Goal: Task Accomplishment & Management: Complete application form

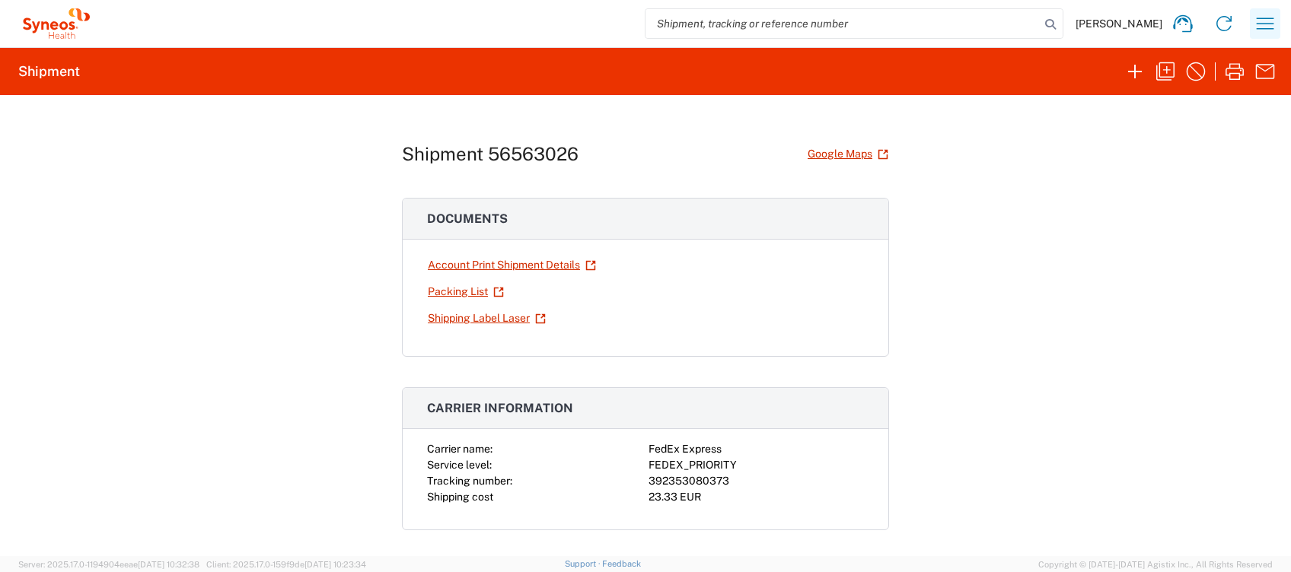
click at [1273, 25] on icon "button" at bounding box center [1265, 23] width 24 height 24
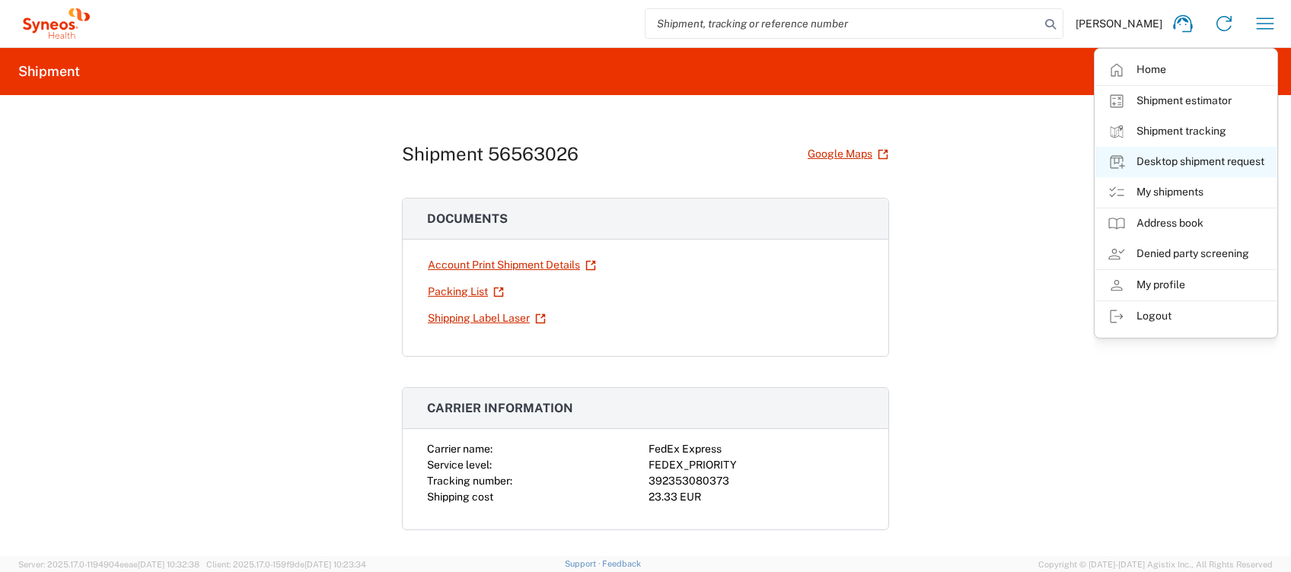
click at [1200, 162] on link "Desktop shipment request" at bounding box center [1185, 162] width 181 height 30
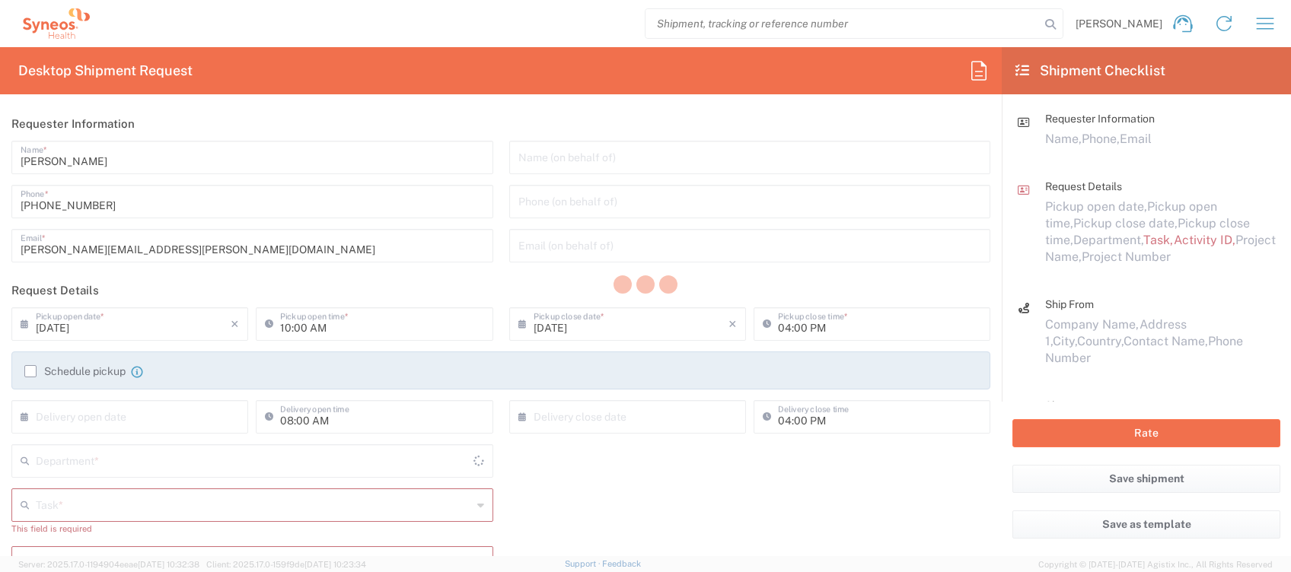
type input "4510"
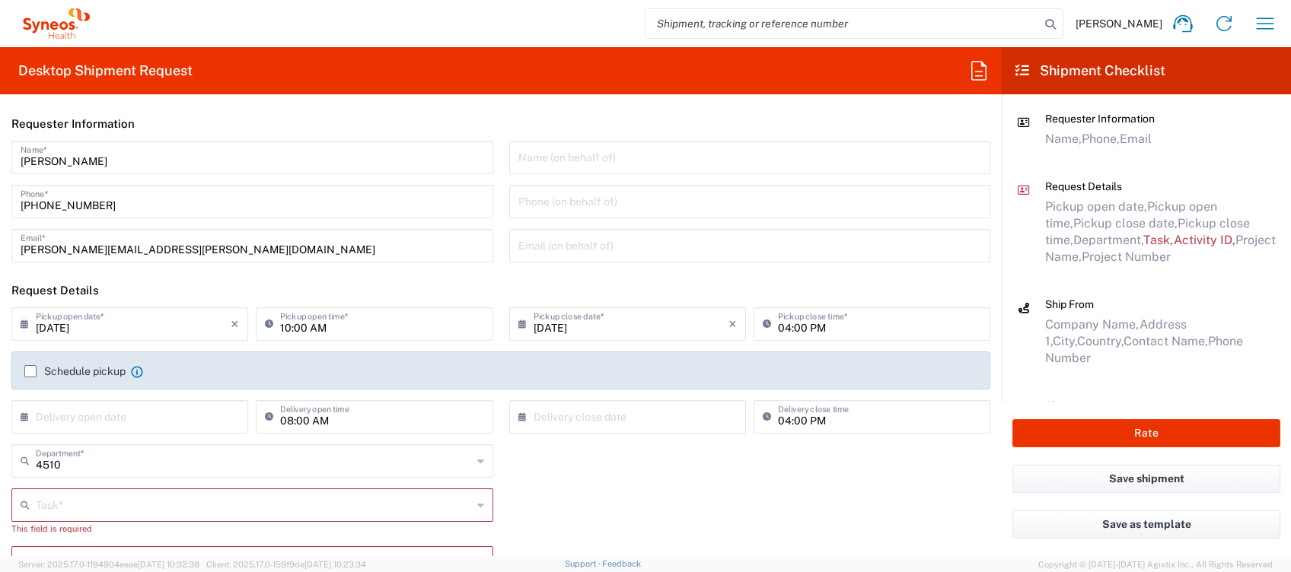
click at [274, 325] on icon at bounding box center [272, 324] width 15 height 24
type input "12:00 PM"
click at [53, 371] on label "Schedule pickup" at bounding box center [74, 371] width 101 height 12
click at [30, 371] on input "Schedule pickup" at bounding box center [30, 371] width 0 height 0
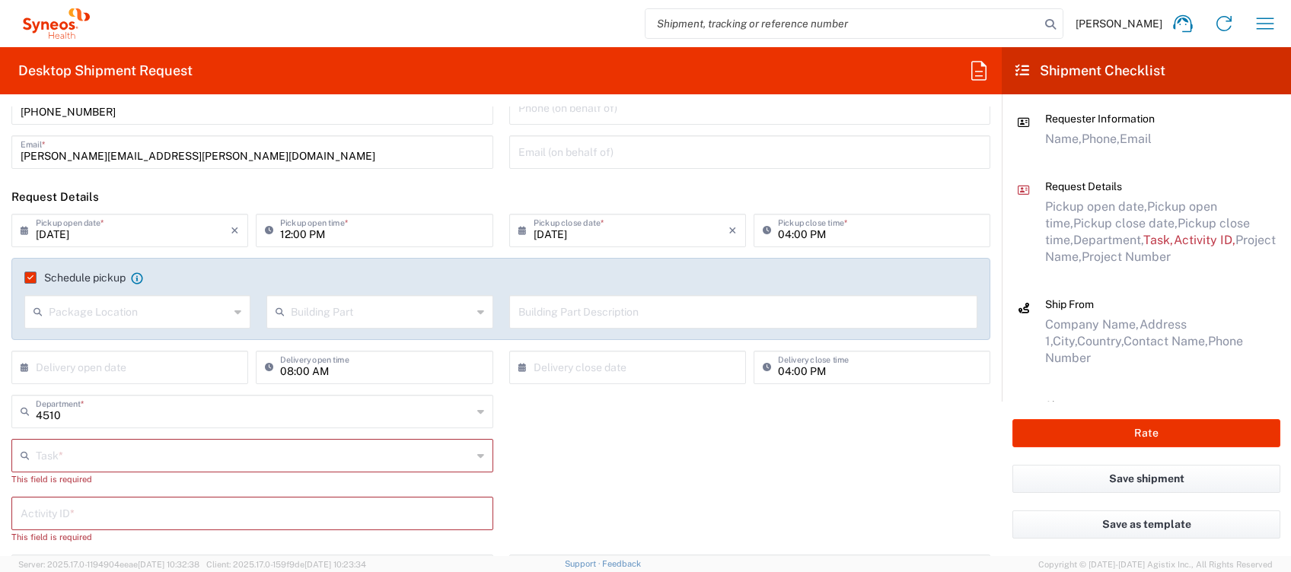
scroll to position [202, 0]
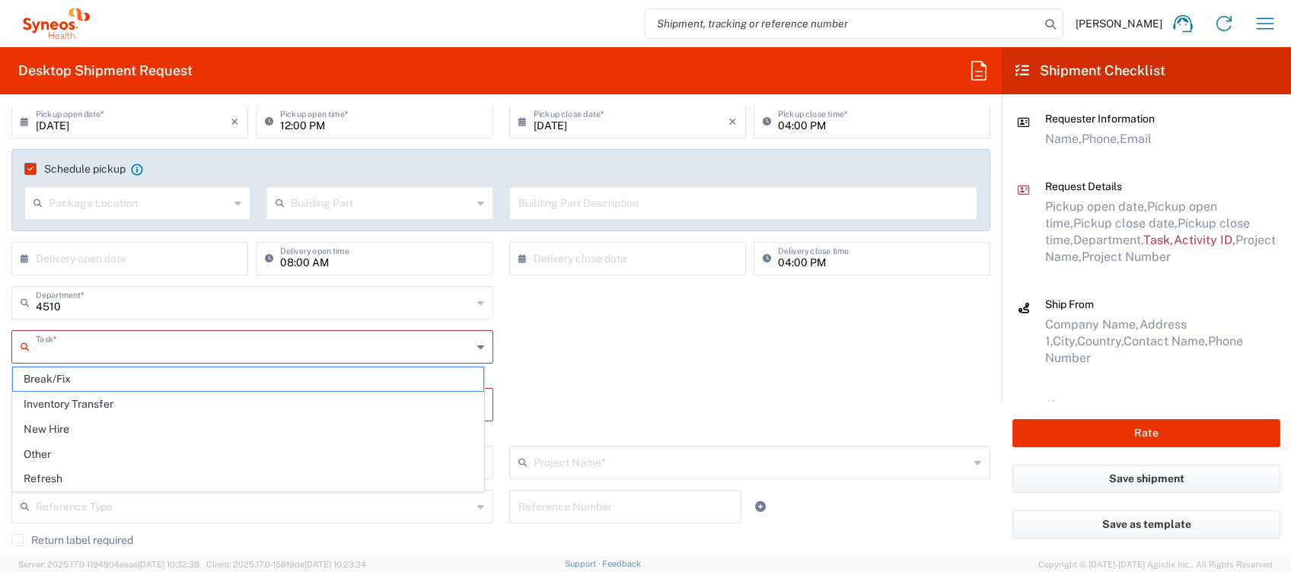
click at [75, 341] on input "text" at bounding box center [254, 346] width 436 height 27
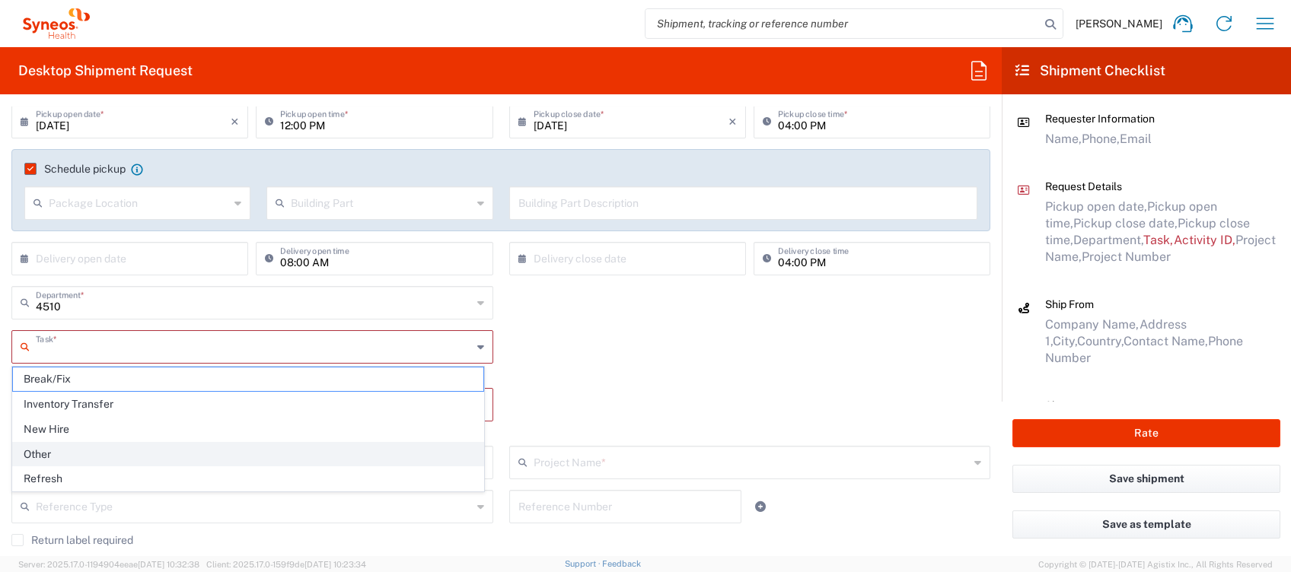
click at [62, 454] on span "Other" at bounding box center [248, 455] width 470 height 24
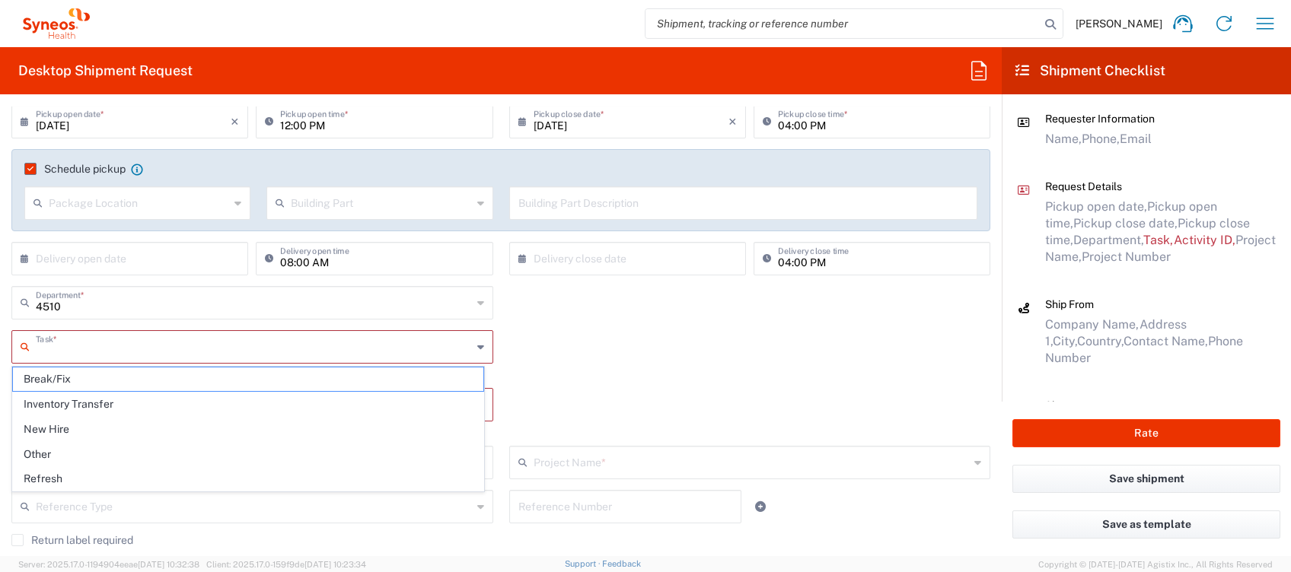
type input "Other"
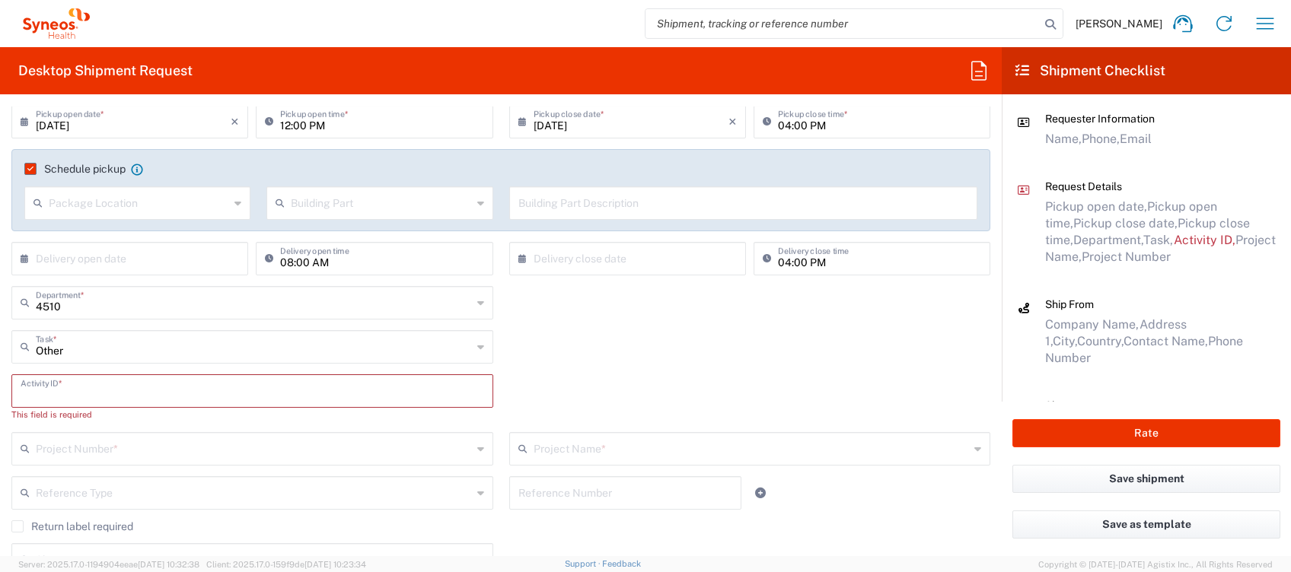
click at [91, 385] on input "text" at bounding box center [253, 390] width 464 height 27
type input "4510"
click at [89, 431] on input "text" at bounding box center [254, 434] width 436 height 27
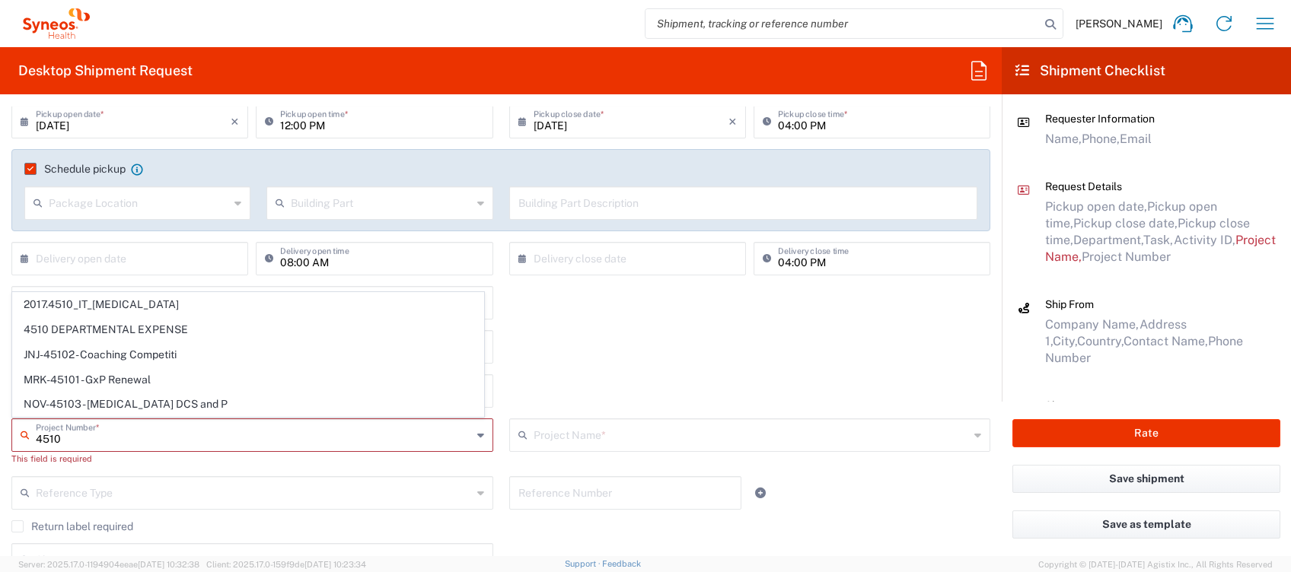
click at [107, 329] on span "4510 DEPARTMENTAL EXPENSE" at bounding box center [248, 330] width 470 height 24
type input "4510 DEPARTMENTAL EXPENSE"
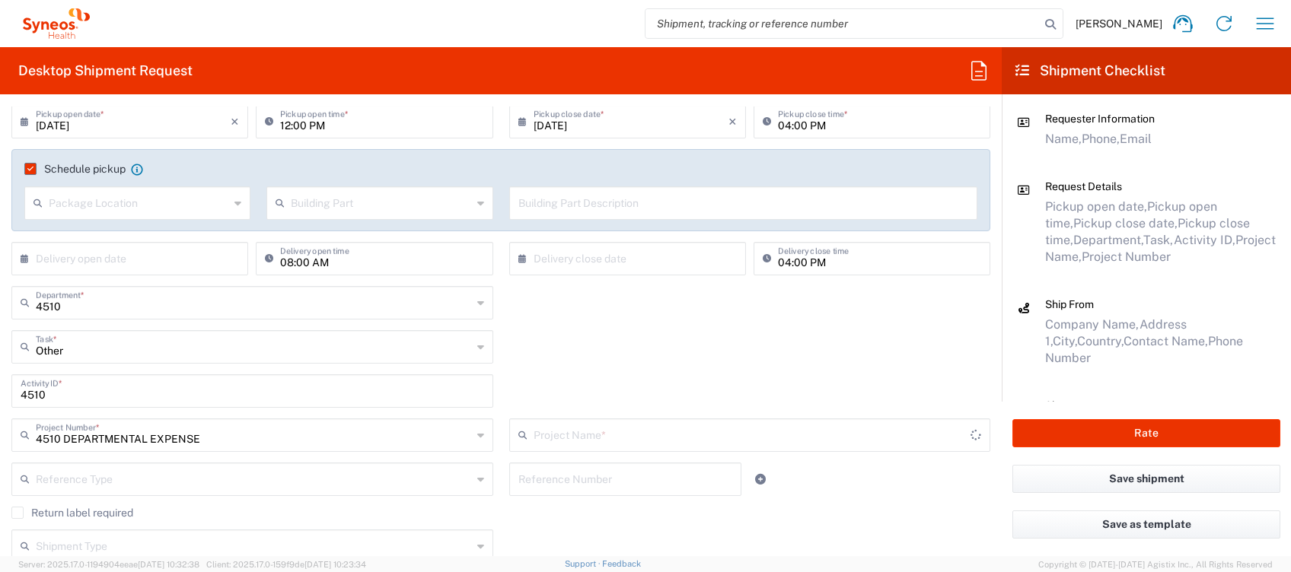
type input "4510 DEPARTMENTAL EXPENSE"
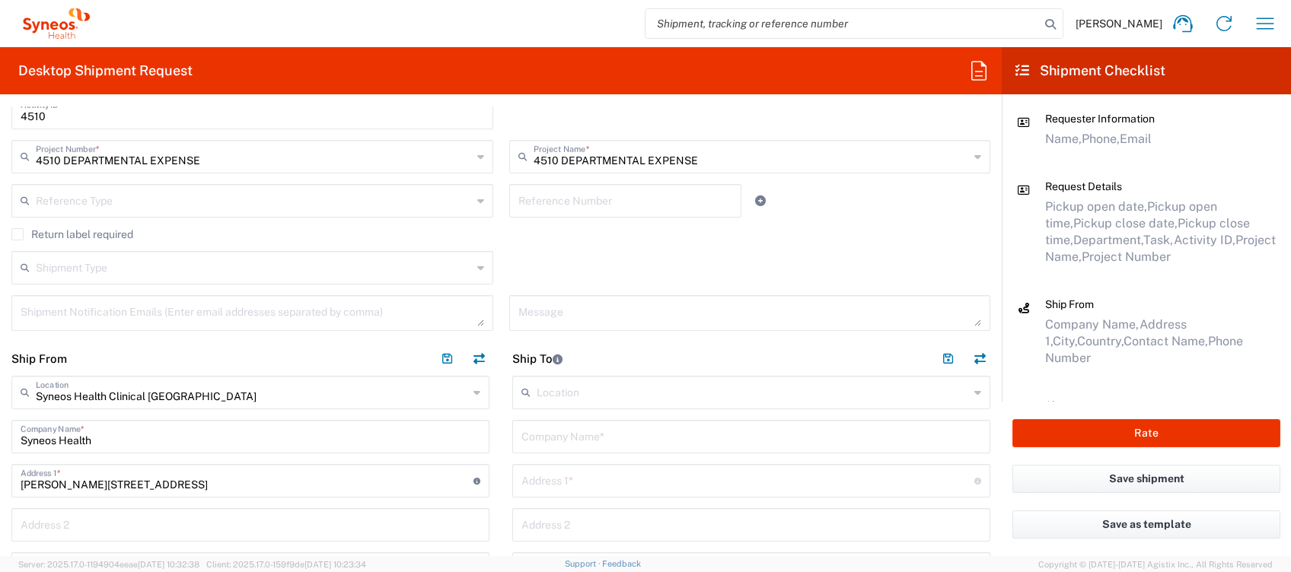
scroll to position [507, 0]
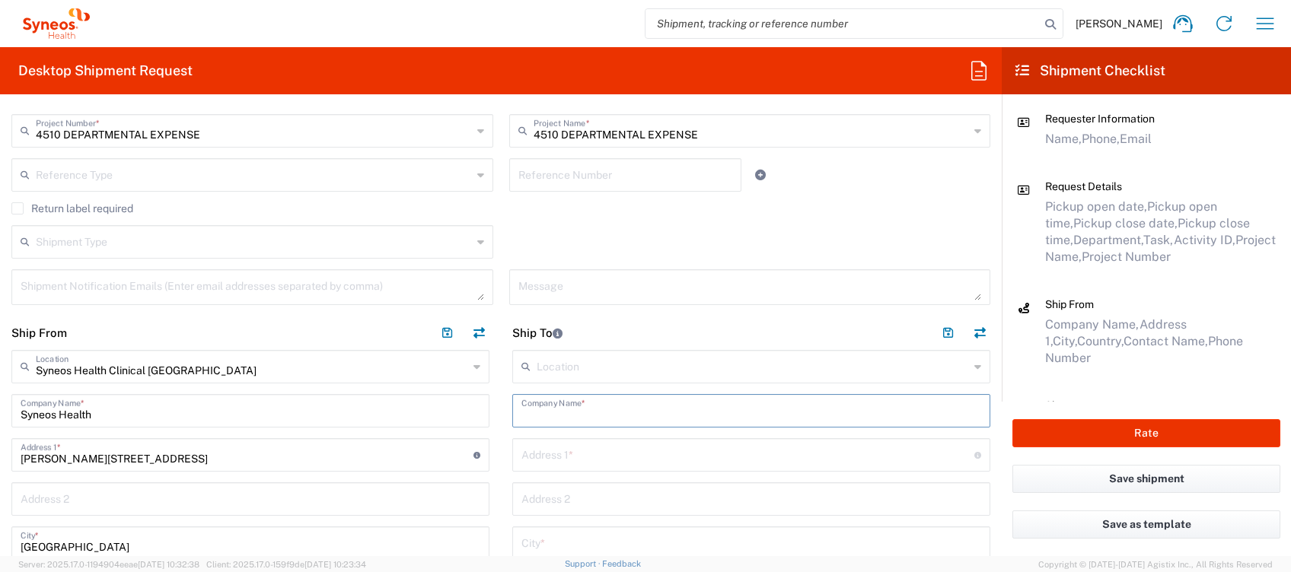
click at [572, 403] on input "text" at bounding box center [751, 410] width 460 height 27
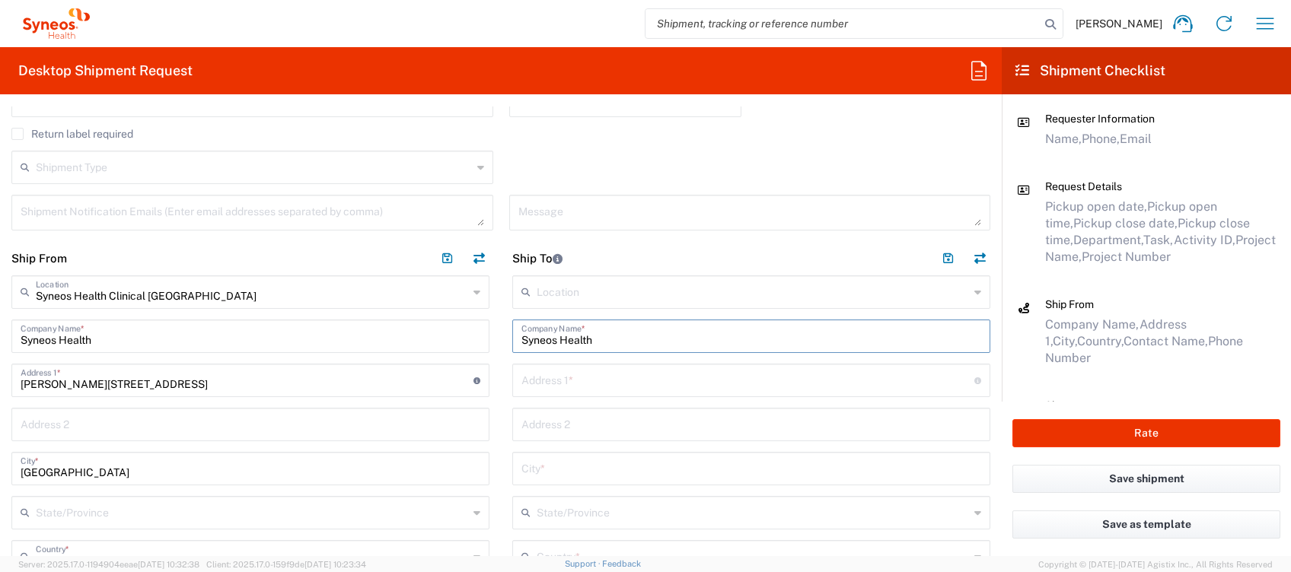
scroll to position [609, 0]
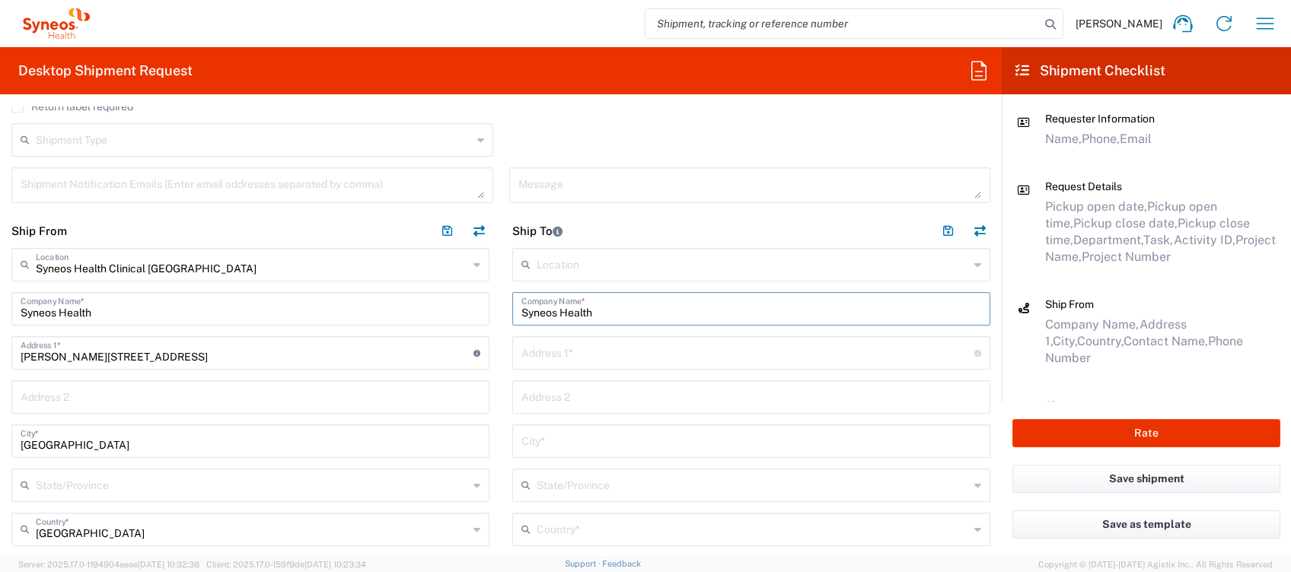
type input "Syneos Health"
click at [563, 347] on input "text" at bounding box center [747, 352] width 453 height 27
paste input "[STREET_ADDRESS]"
drag, startPoint x: 675, startPoint y: 355, endPoint x: 843, endPoint y: 372, distance: 168.3
click at [844, 371] on div "Location [PERSON_NAME] LLC-[GEOGRAPHIC_DATA] [GEOGRAPHIC_DATA] [GEOGRAPHIC_DATA…" at bounding box center [751, 564] width 478 height 633
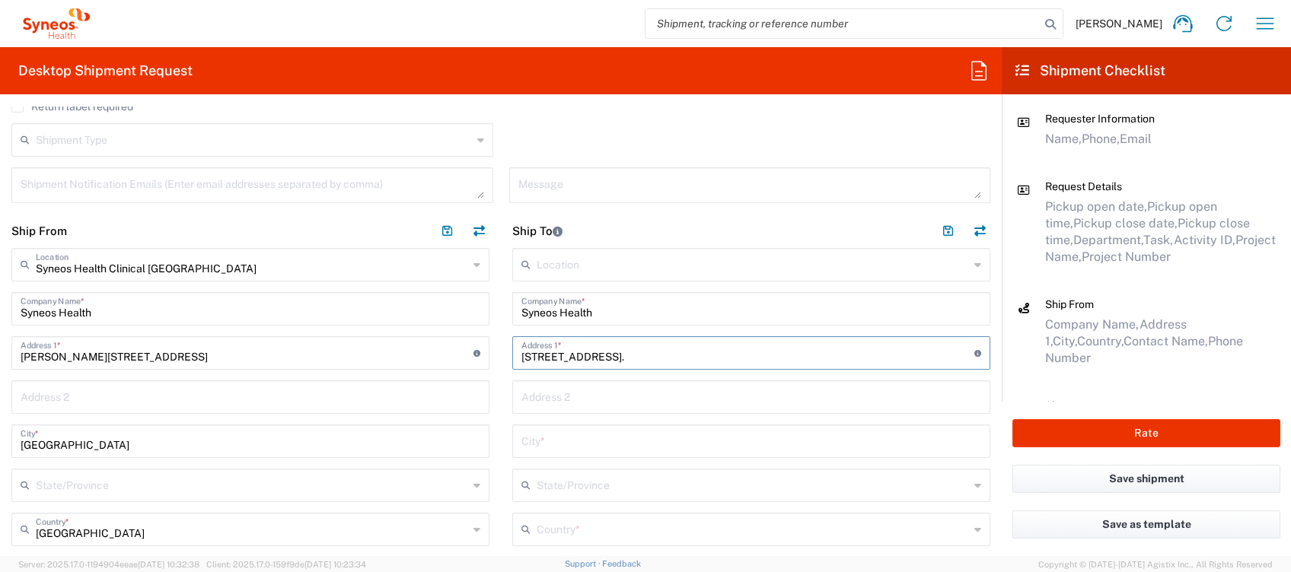
type input "[STREET_ADDRESS]."
click at [543, 530] on input "text" at bounding box center [753, 528] width 432 height 27
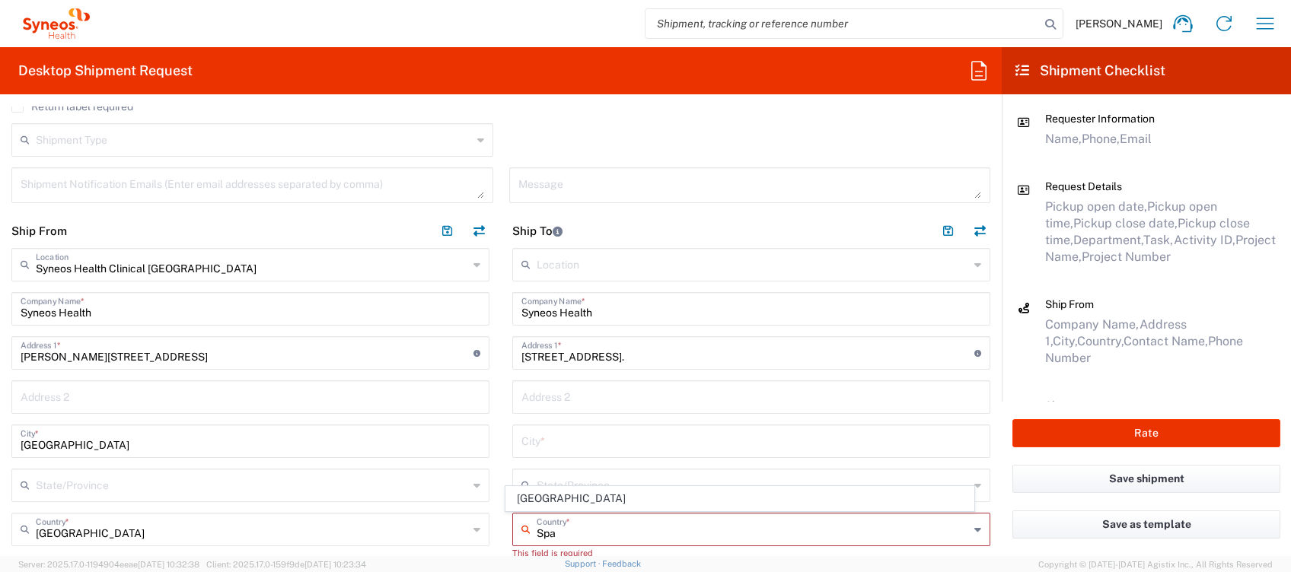
click at [538, 537] on input "Spa" at bounding box center [753, 528] width 432 height 27
click at [531, 499] on span "[GEOGRAPHIC_DATA]" at bounding box center [739, 499] width 467 height 24
type input "[GEOGRAPHIC_DATA]"
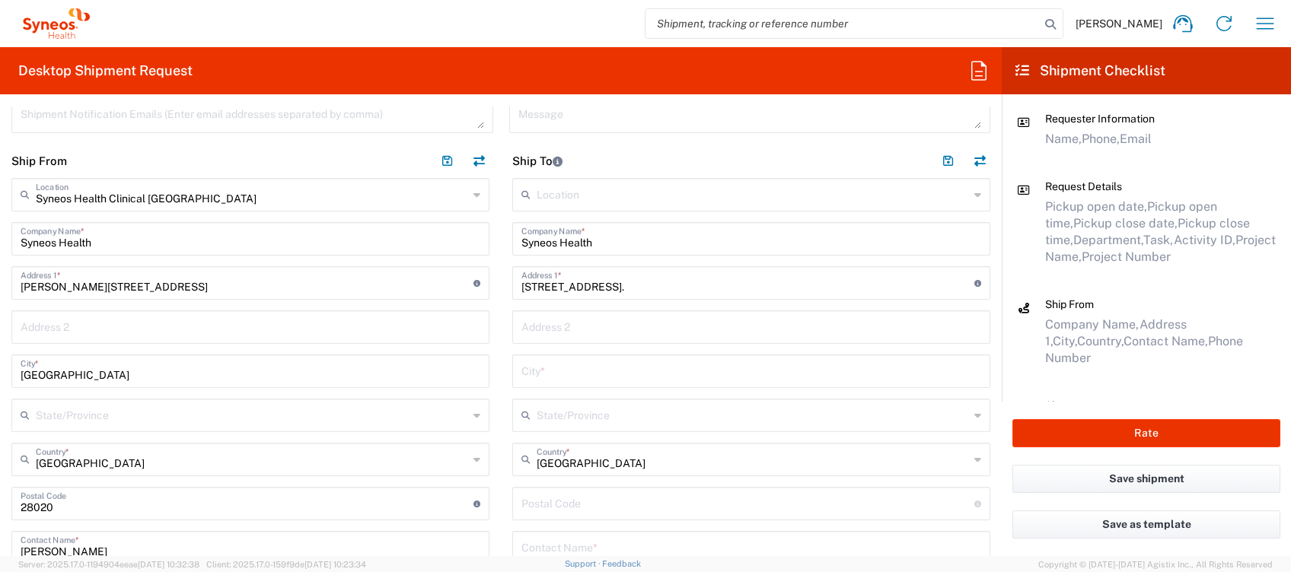
scroll to position [710, 0]
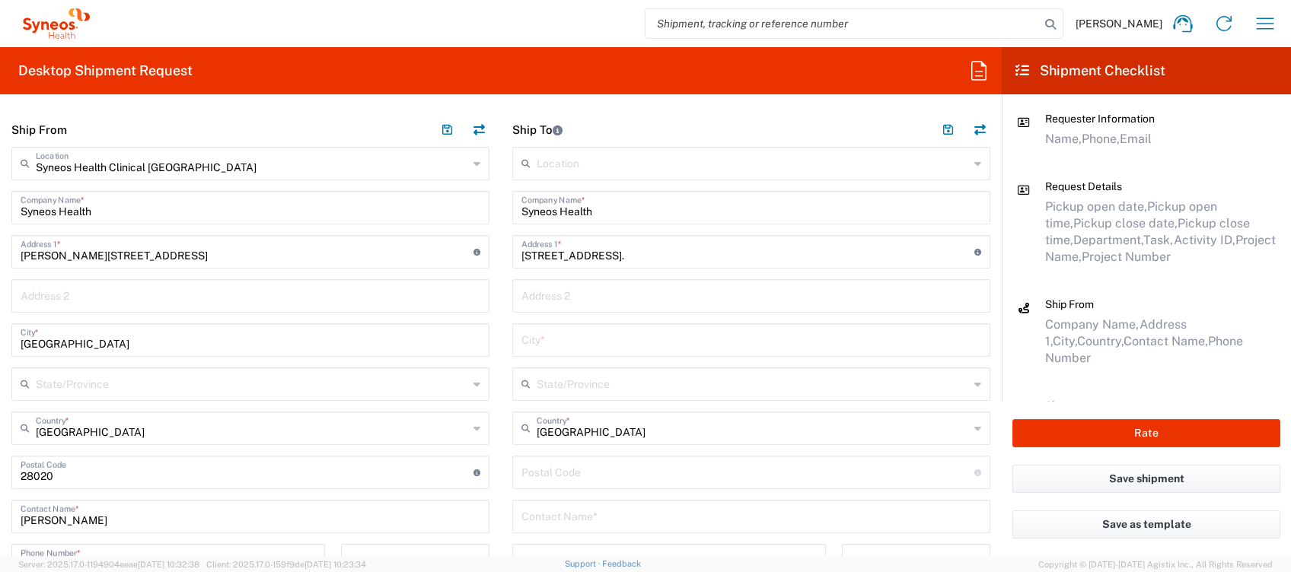
click at [541, 473] on input "undefined" at bounding box center [747, 471] width 453 height 27
paste input "50001, [GEOGRAPHIC_DATA]"
drag, startPoint x: 544, startPoint y: 477, endPoint x: 774, endPoint y: 472, distance: 229.9
click at [767, 470] on input "undefined" at bounding box center [747, 471] width 453 height 27
type input "50001"
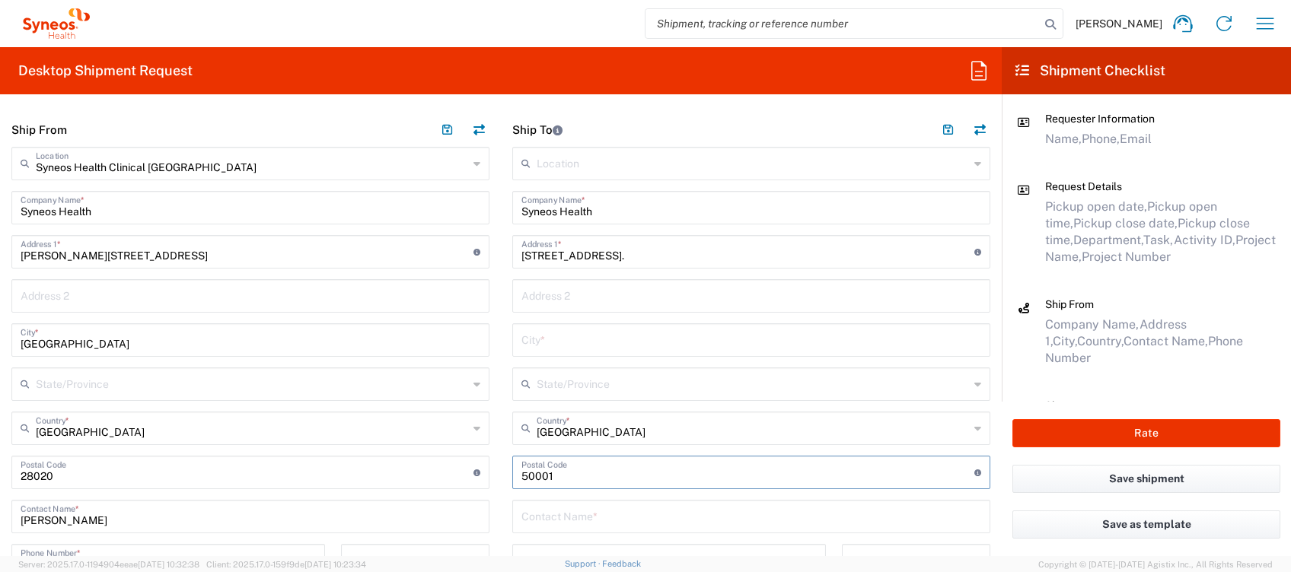
click at [549, 343] on input "text" at bounding box center [751, 339] width 460 height 27
paste input ", [GEOGRAPHIC_DATA]"
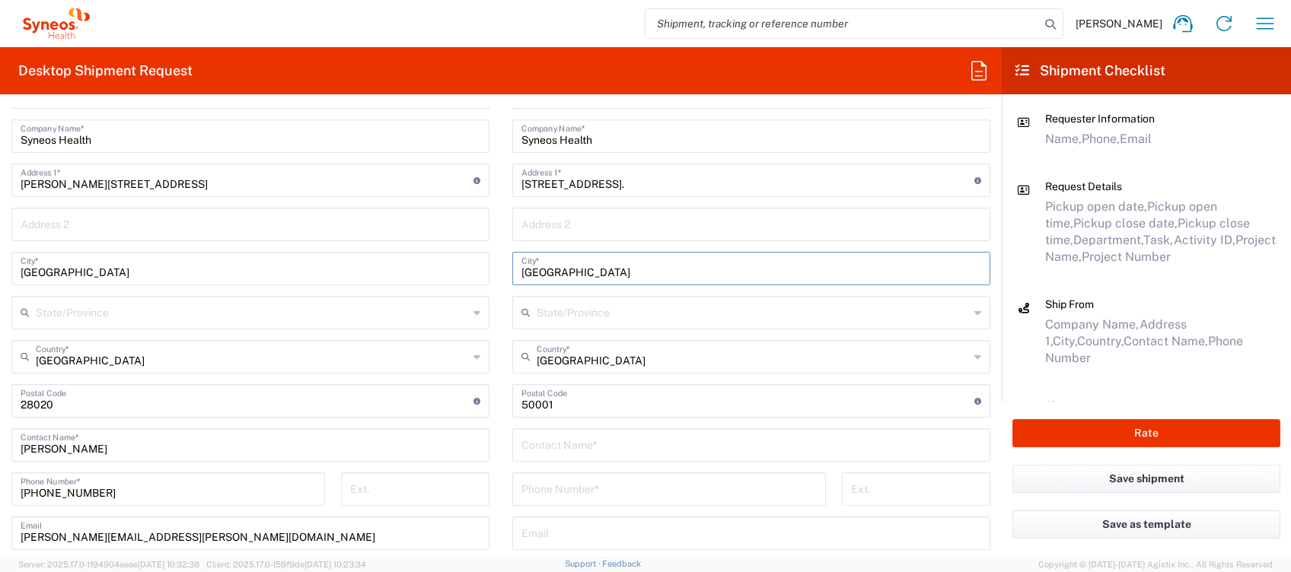
scroll to position [811, 0]
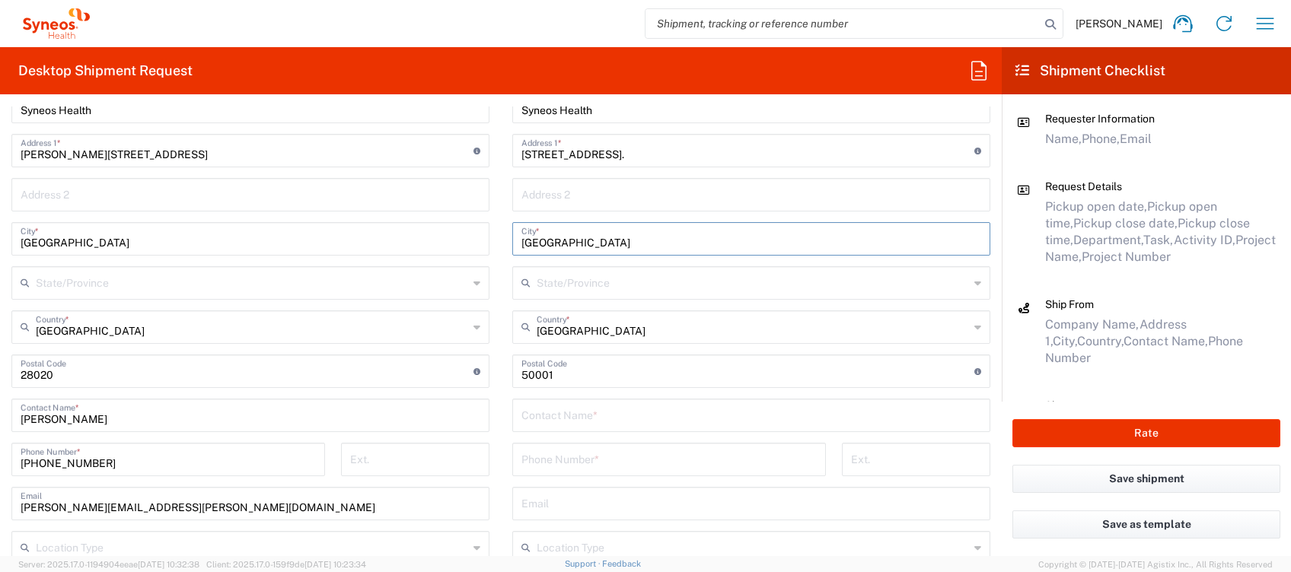
type input "[GEOGRAPHIC_DATA]"
click at [584, 419] on input "text" at bounding box center [751, 414] width 460 height 27
type input "[PERSON_NAME]"
click at [559, 457] on input "tel" at bounding box center [668, 458] width 295 height 27
paste input "608155907"
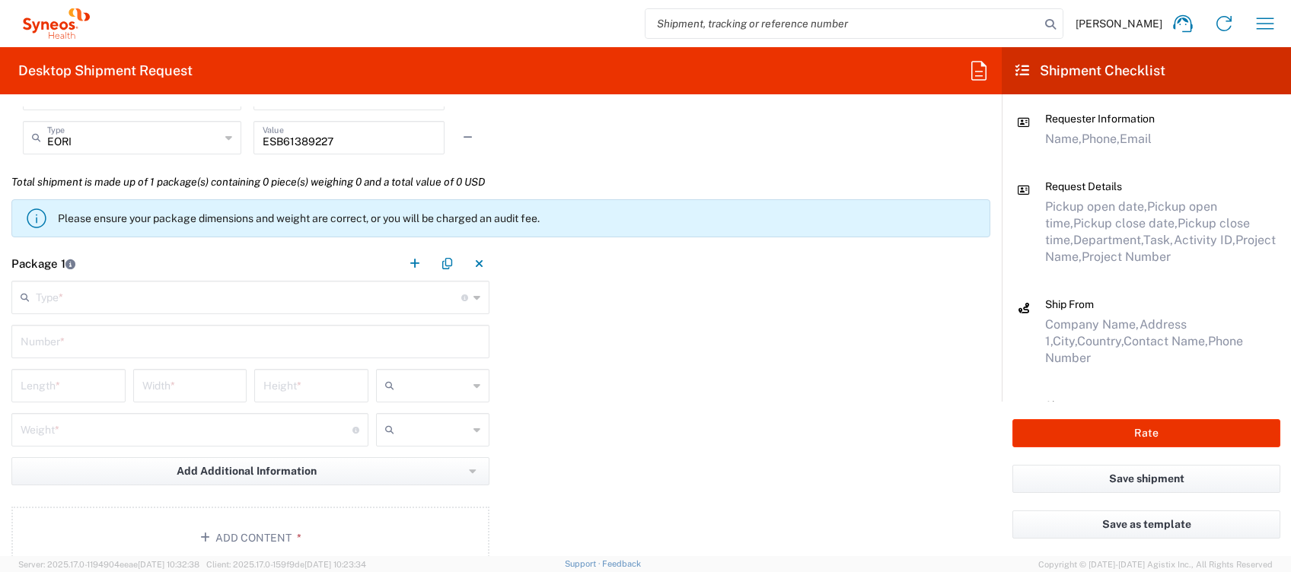
scroll to position [1420, 0]
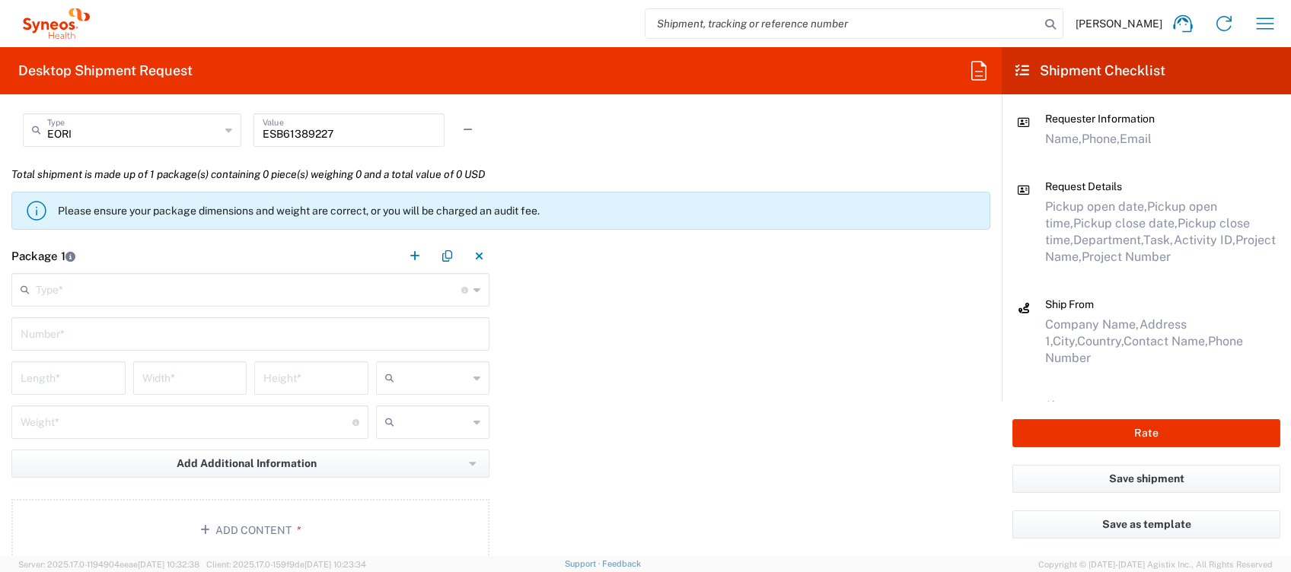
type input "608155907"
click at [180, 295] on input "text" at bounding box center [249, 289] width 426 height 27
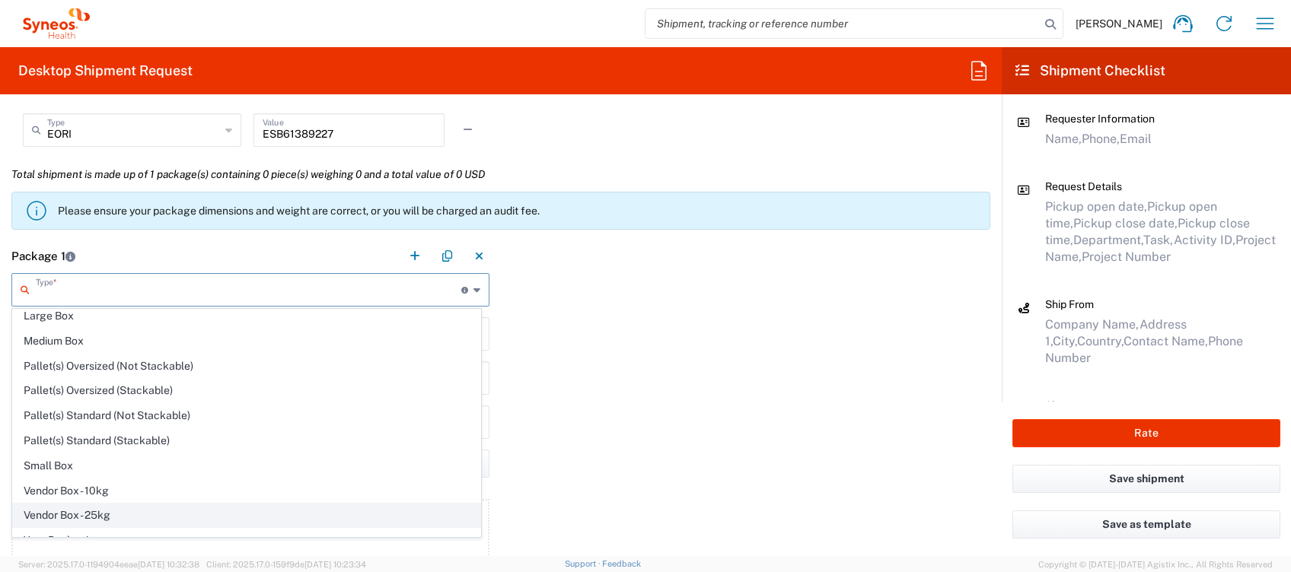
scroll to position [43, 0]
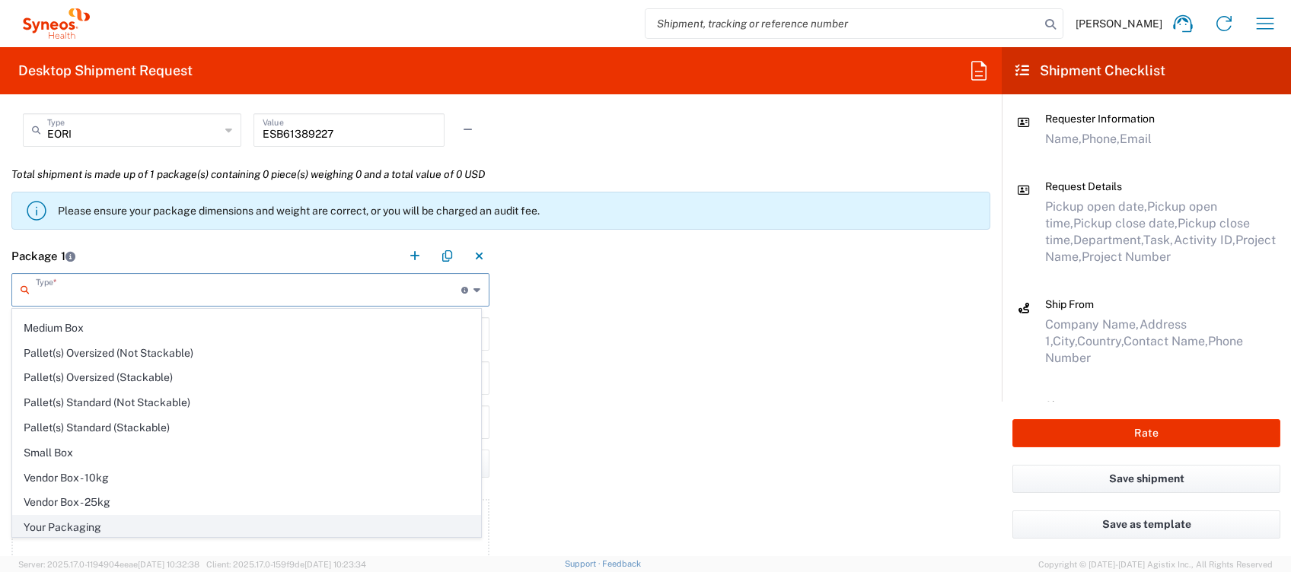
click at [95, 518] on span "Your Packaging" at bounding box center [246, 528] width 467 height 24
type input "Your Packaging"
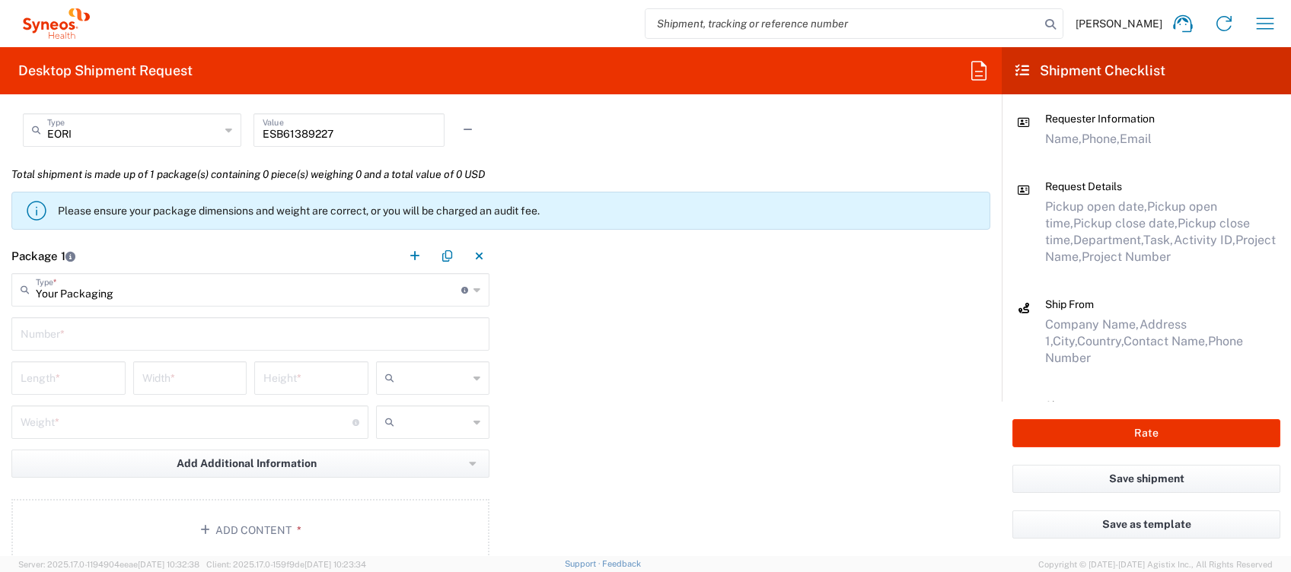
click at [94, 329] on input "text" at bounding box center [251, 333] width 460 height 27
type input "1"
click at [91, 374] on input "number" at bounding box center [69, 377] width 96 height 27
click at [391, 378] on icon at bounding box center [392, 378] width 15 height 24
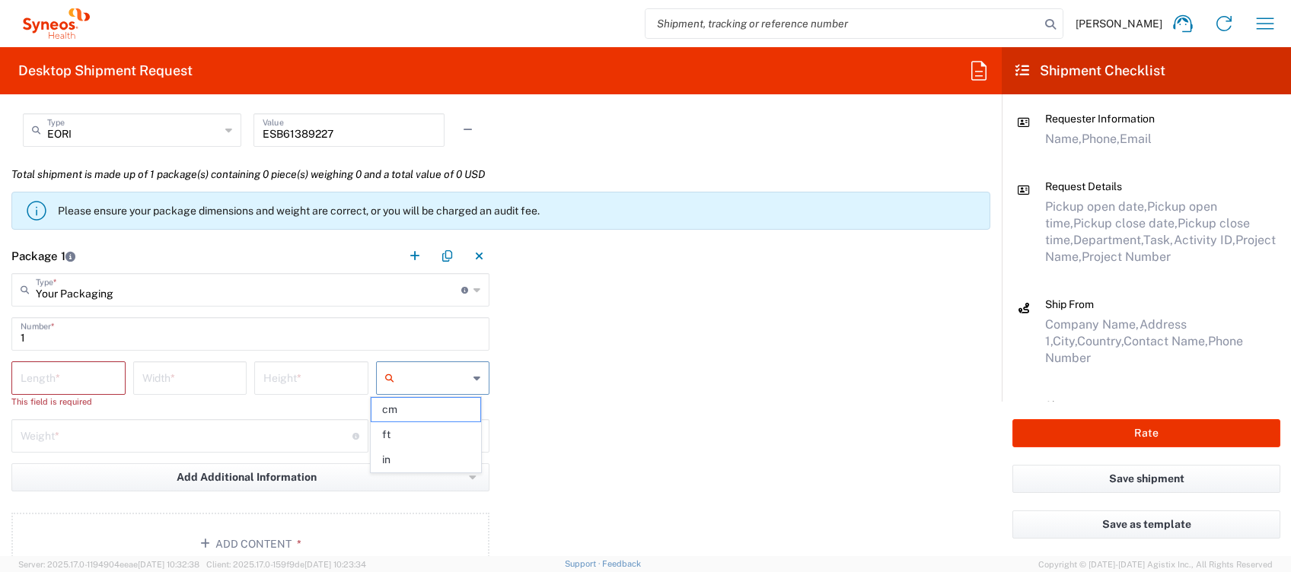
click at [85, 378] on input "number" at bounding box center [69, 377] width 96 height 27
click at [400, 378] on input "text" at bounding box center [434, 378] width 69 height 24
click at [396, 408] on span "cm" at bounding box center [425, 410] width 109 height 24
type input "cm"
click at [91, 378] on input "number" at bounding box center [69, 377] width 96 height 27
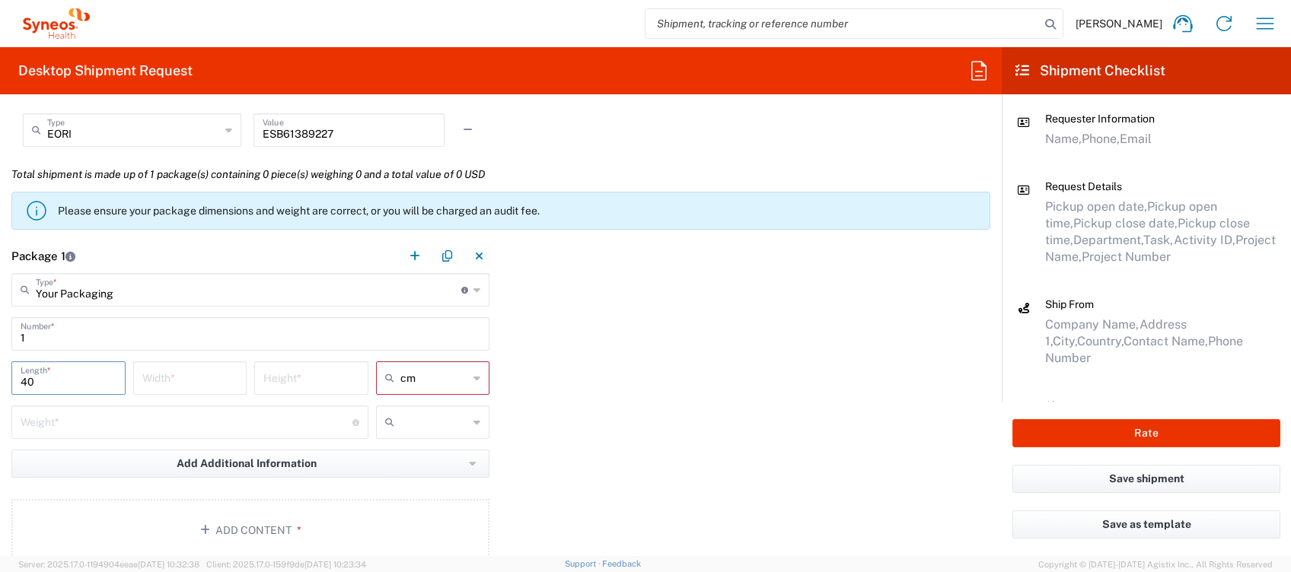
type input "40"
type input "50"
type input "15"
click at [200, 419] on input "number" at bounding box center [187, 421] width 332 height 27
type input "3"
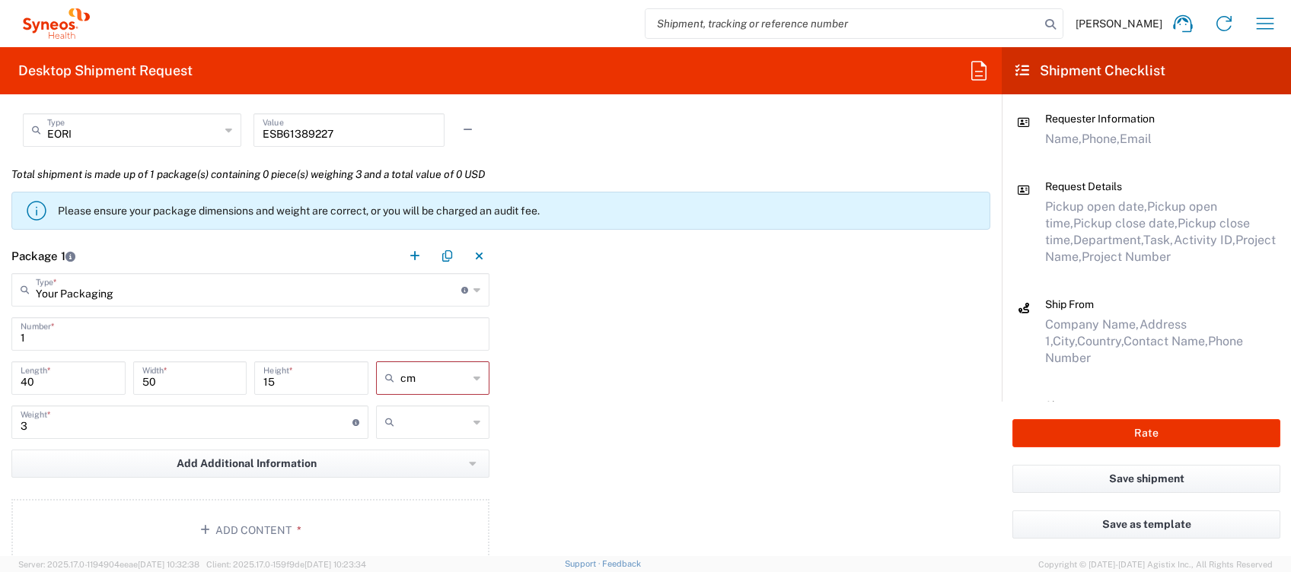
click at [473, 420] on icon at bounding box center [476, 422] width 7 height 24
click at [407, 454] on span "kgs" at bounding box center [425, 454] width 109 height 24
type input "kgs"
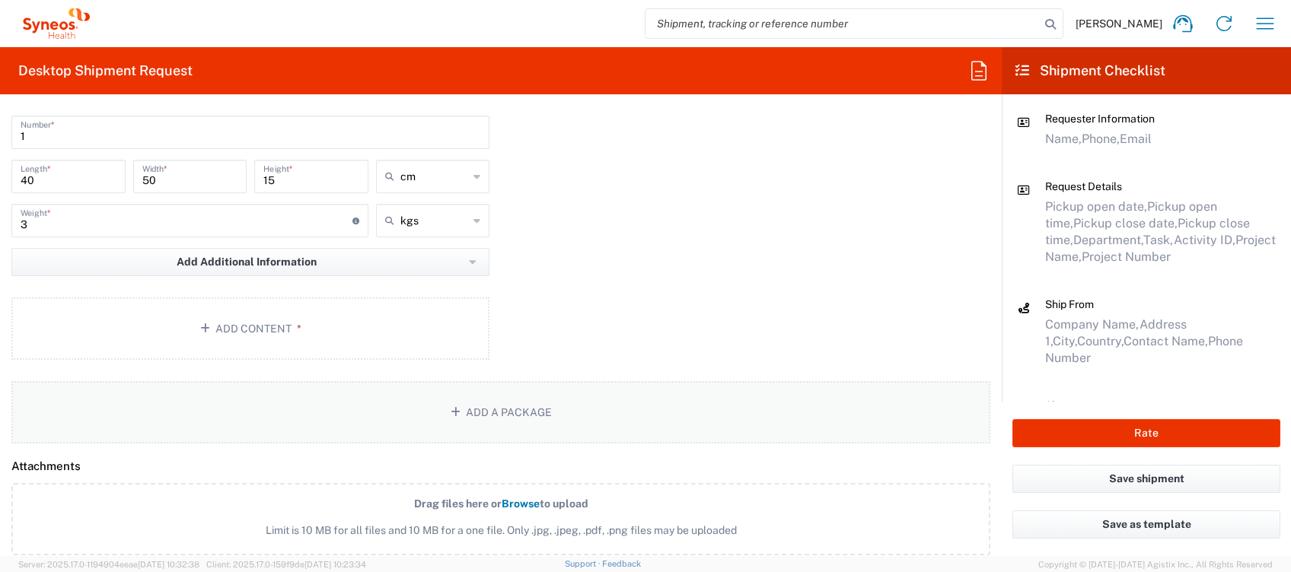
scroll to position [1624, 0]
click at [240, 323] on button "Add Content *" at bounding box center [250, 327] width 478 height 62
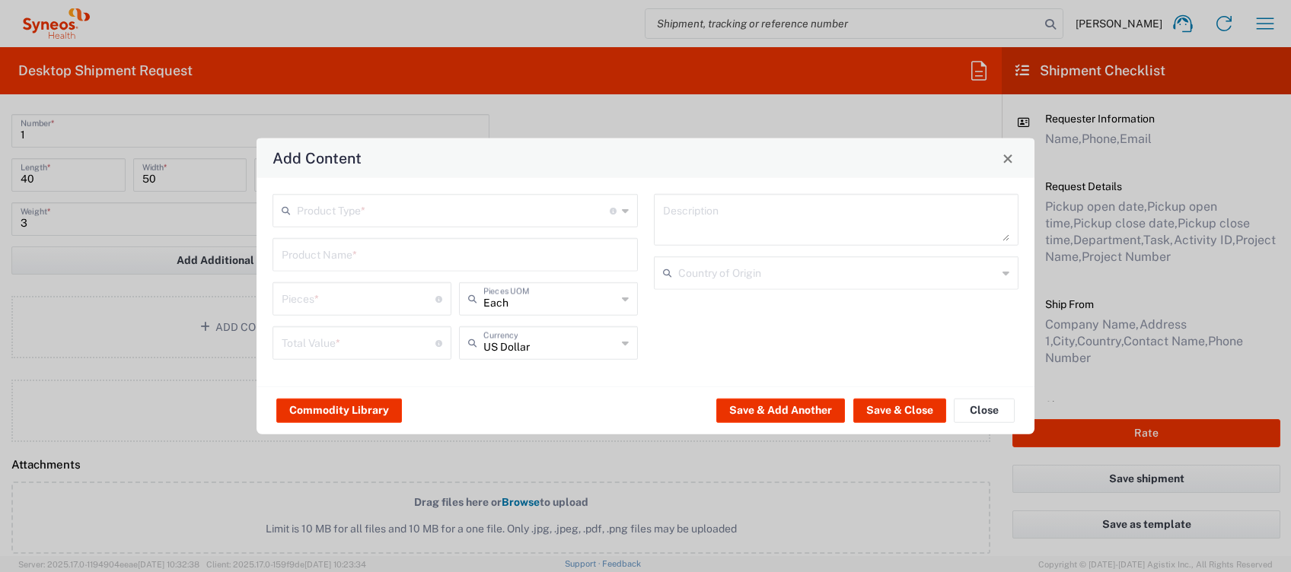
click at [393, 214] on input "text" at bounding box center [453, 209] width 313 height 27
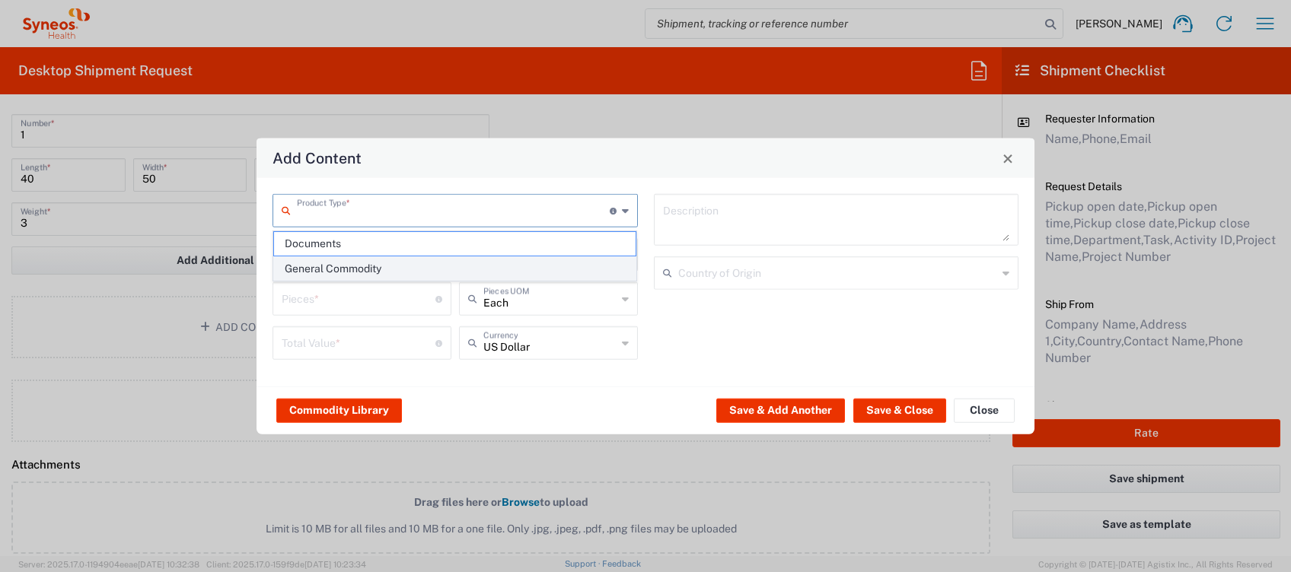
click at [368, 264] on span "General Commodity" at bounding box center [455, 269] width 362 height 24
type input "General Commodity"
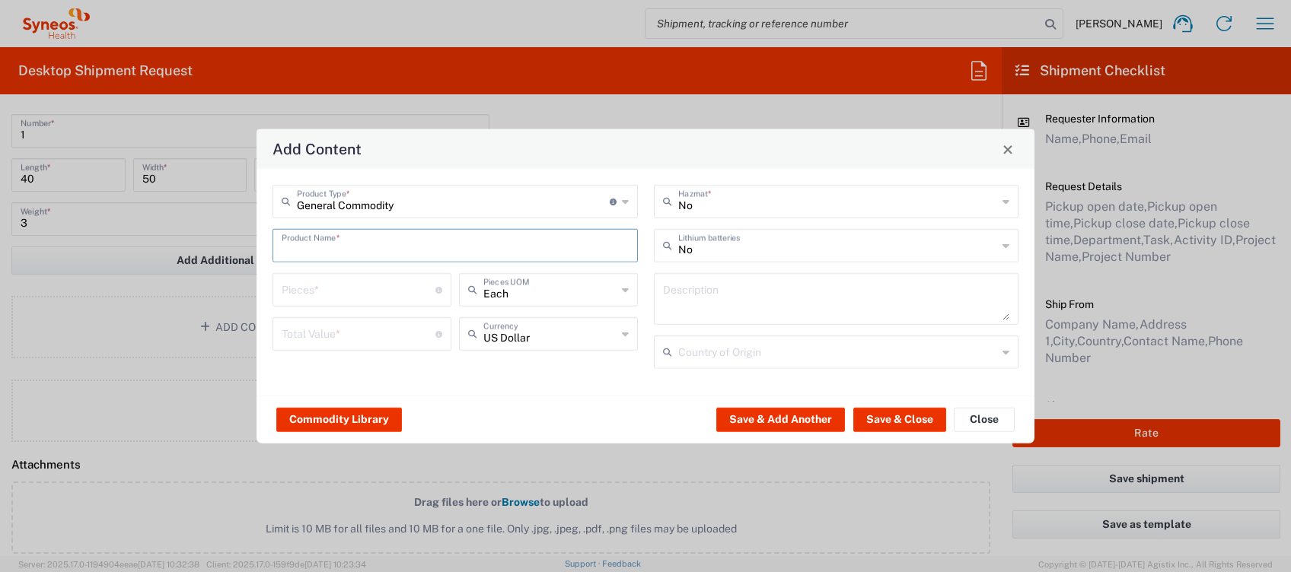
click at [354, 255] on input "text" at bounding box center [455, 244] width 347 height 27
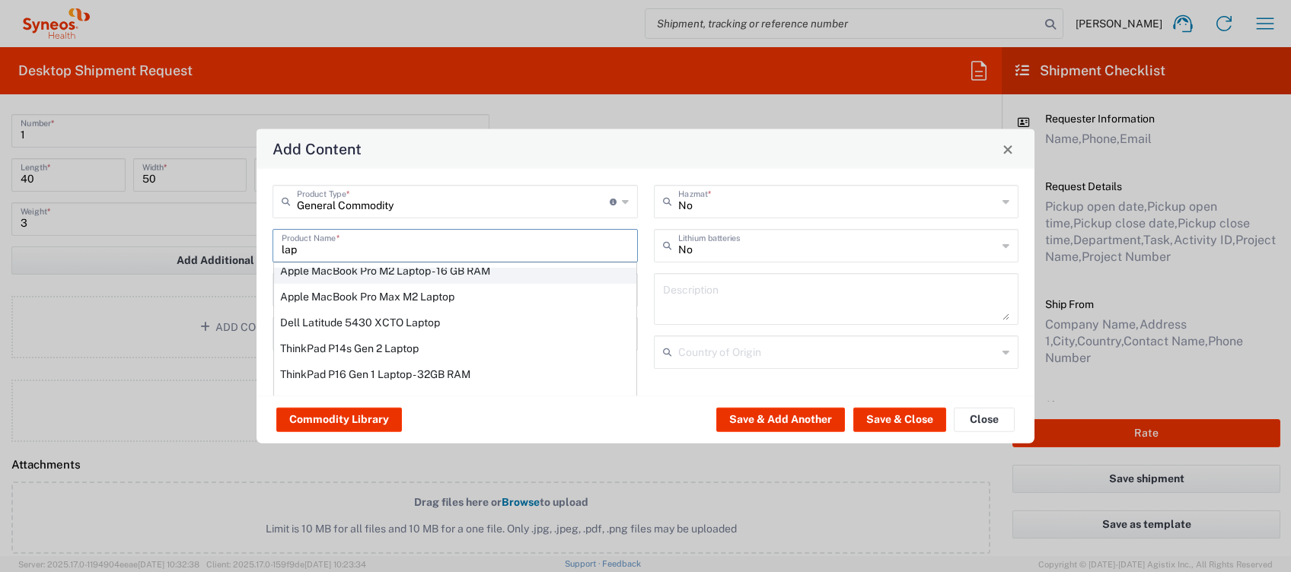
scroll to position [202, 0]
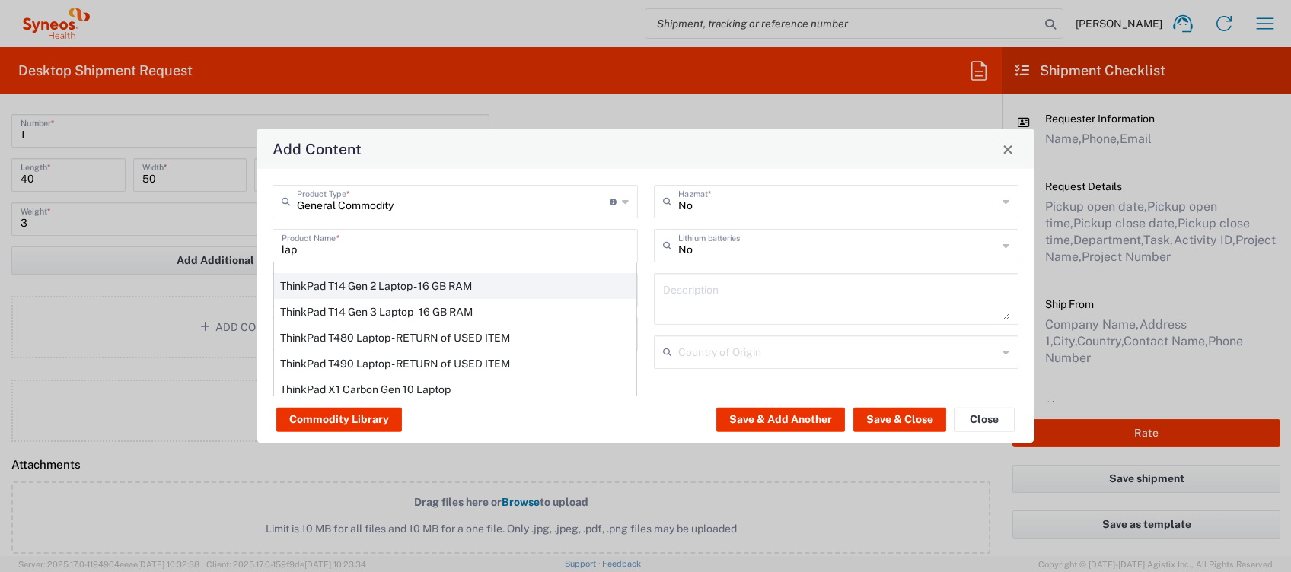
click at [371, 285] on div "ThinkPad T14 Gen 2 Laptop - 16 GB RAM" at bounding box center [455, 286] width 362 height 26
type input "ThinkPad T14 Gen 2 Laptop - 16 GB RAM"
type input "1"
type textarea "Intel Core i7-1156G7 vProÂ® Processor - 14"- 16 GB RAM - 512 GB SSD"
type input "[GEOGRAPHIC_DATA]"
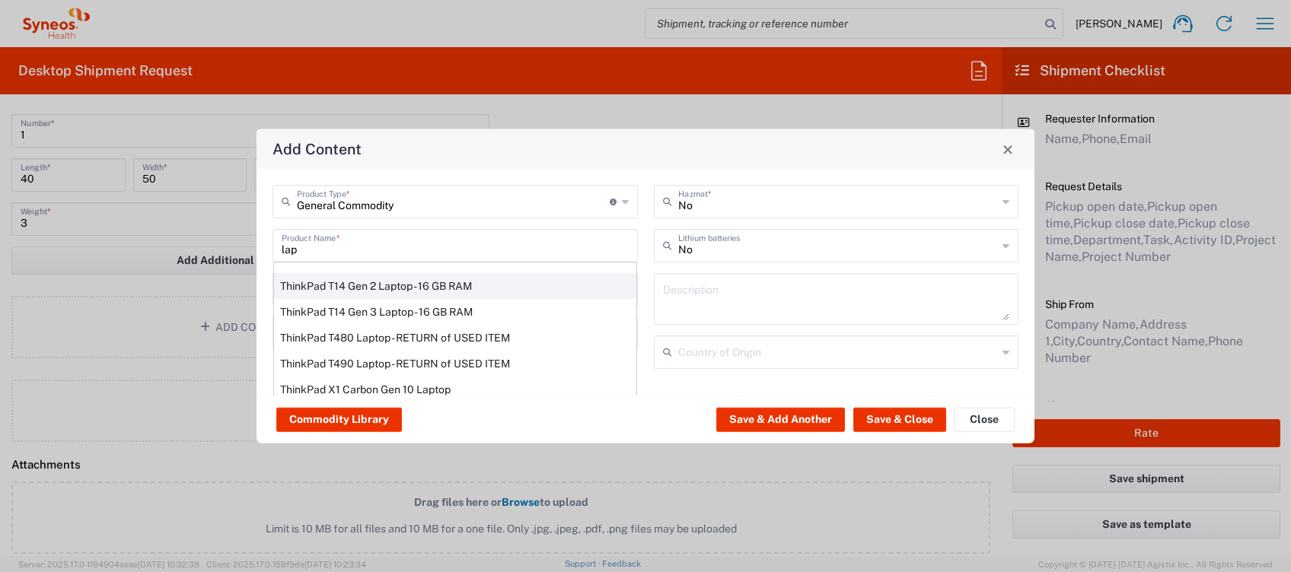
type input "Yes"
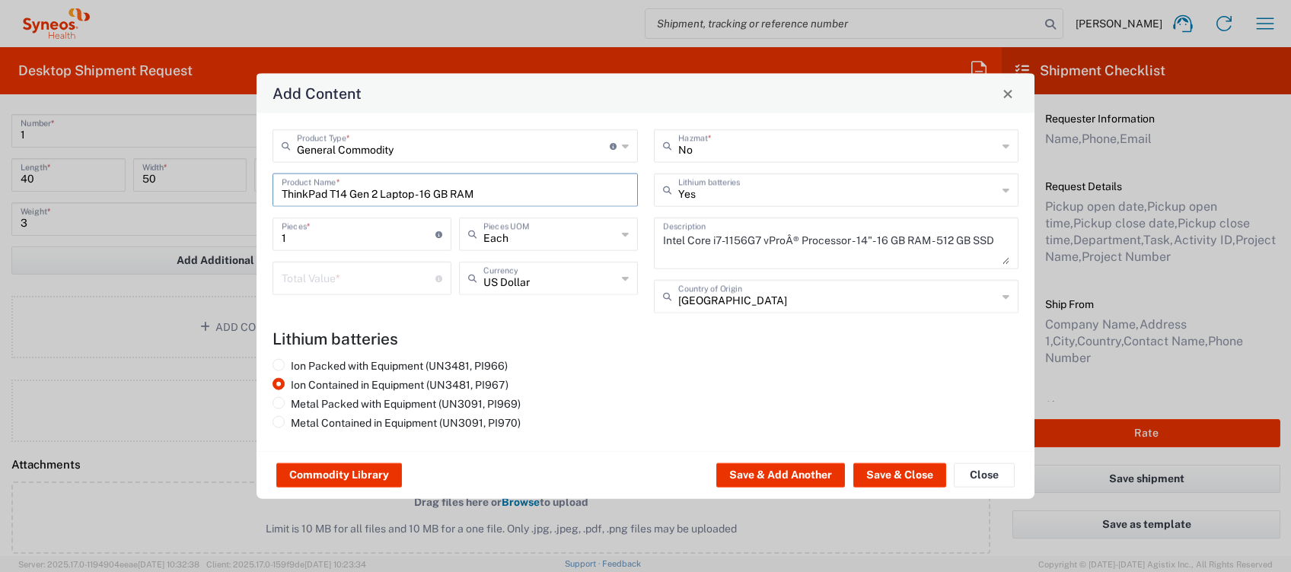
click at [303, 283] on input "number" at bounding box center [359, 277] width 154 height 27
type input "200"
click at [624, 282] on icon at bounding box center [625, 278] width 7 height 24
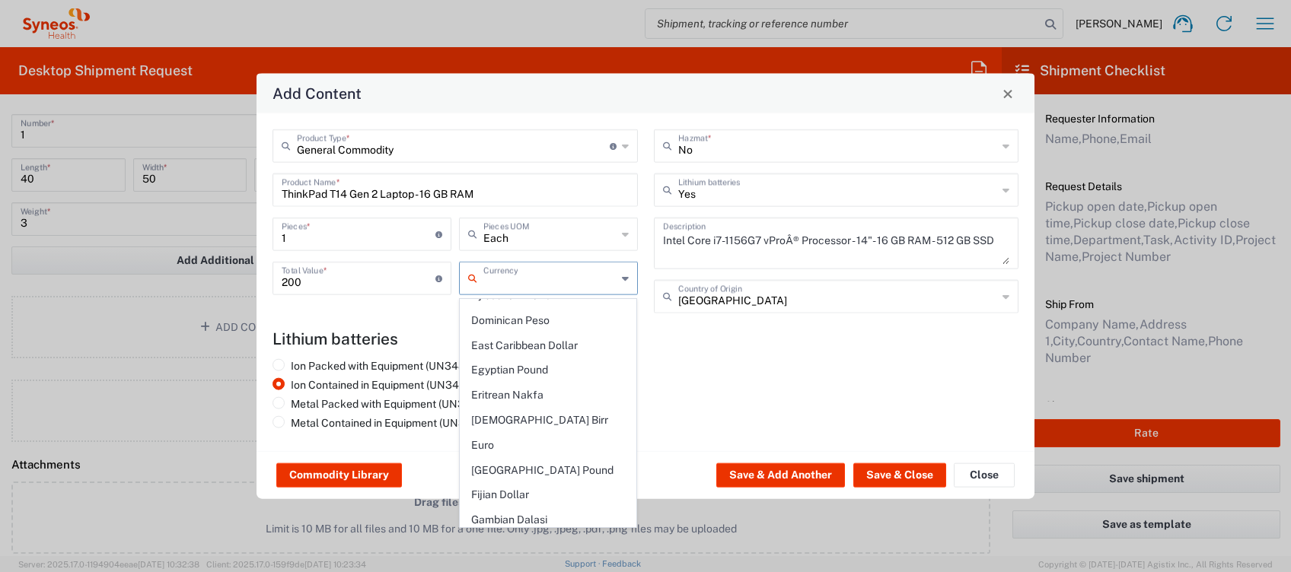
scroll to position [1194, 0]
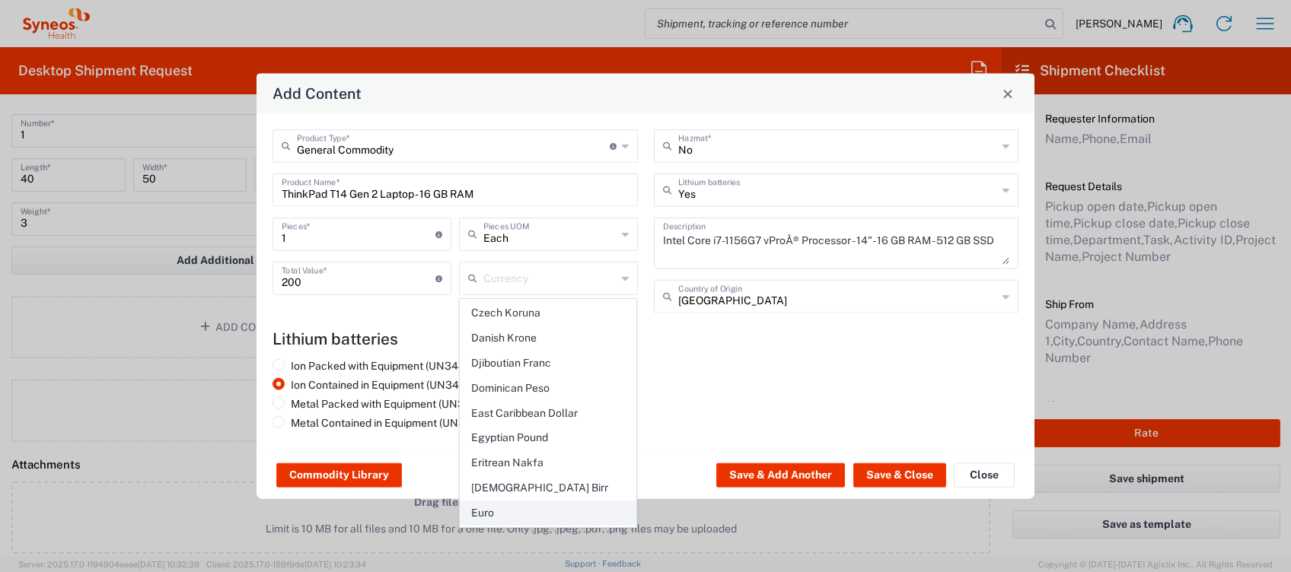
click at [554, 502] on span "Euro" at bounding box center [549, 514] width 176 height 24
type input "Euro"
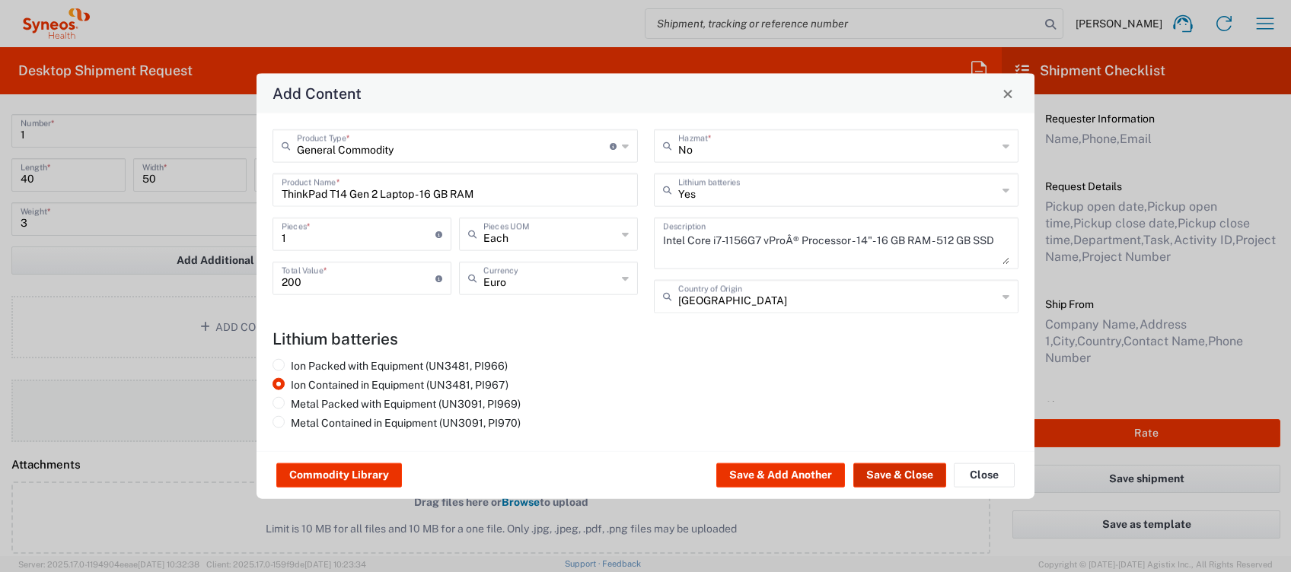
click at [897, 475] on button "Save & Close" at bounding box center [899, 476] width 93 height 24
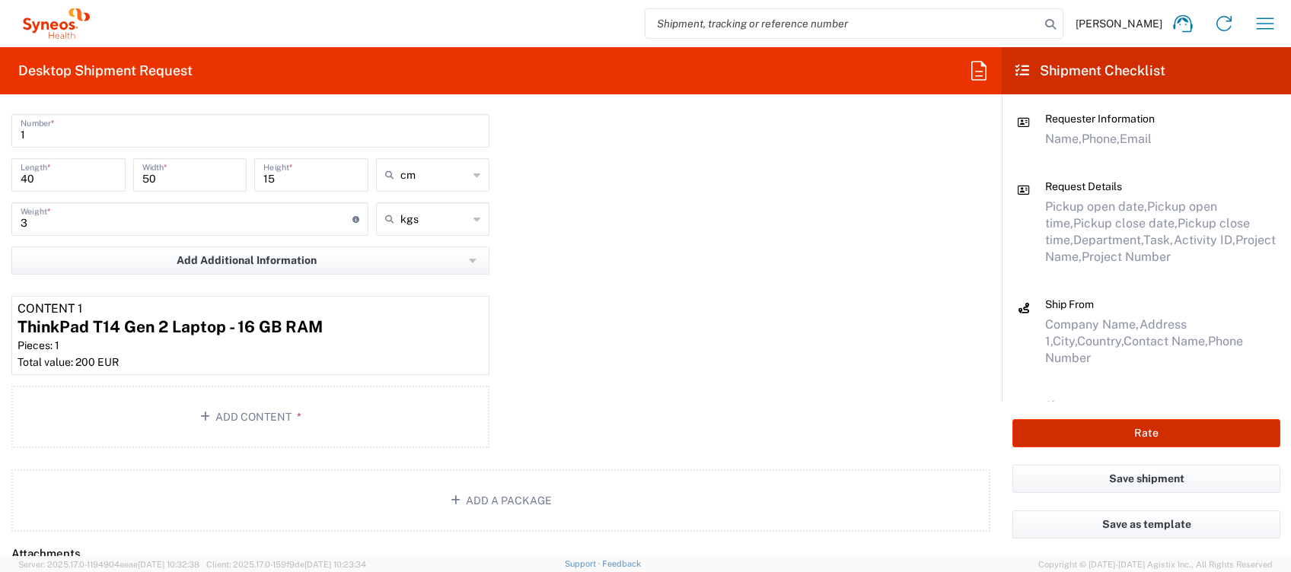
click at [1155, 432] on button "Rate" at bounding box center [1146, 433] width 268 height 28
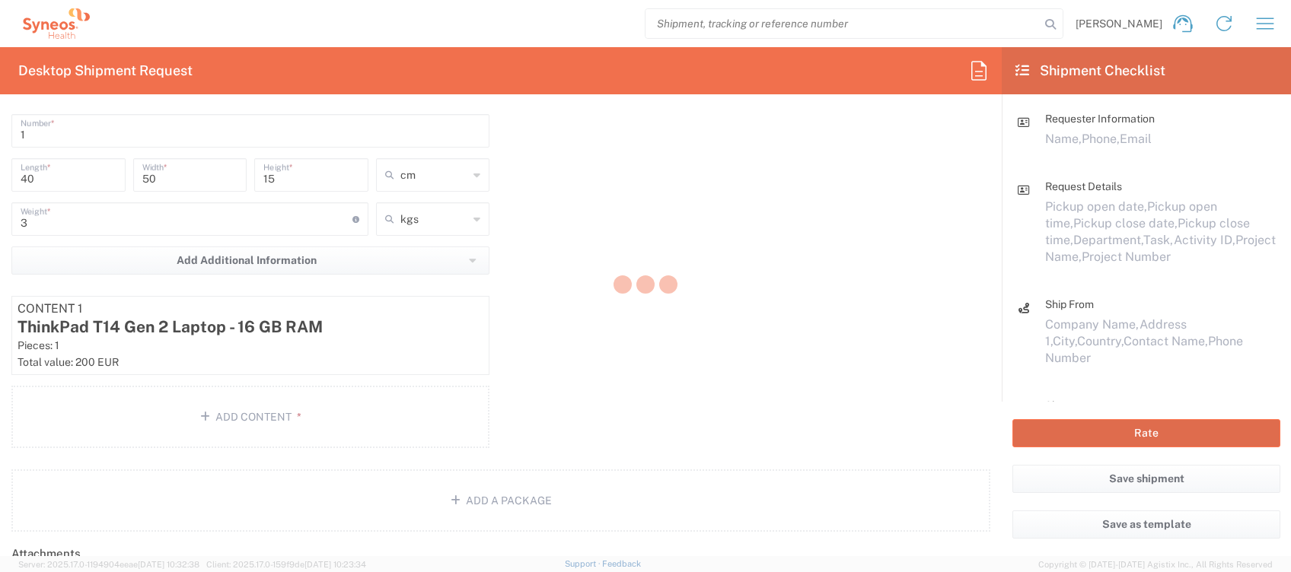
type input "4510 DEPARTMENTAL EXPENSE"
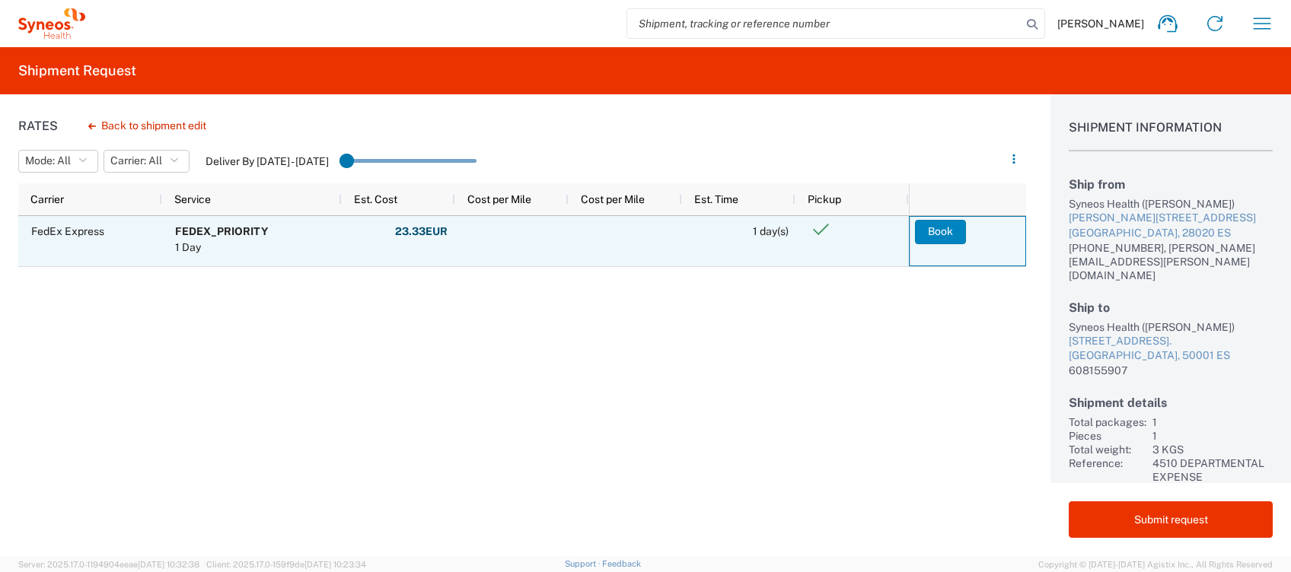
click at [938, 227] on button "Book" at bounding box center [940, 232] width 51 height 24
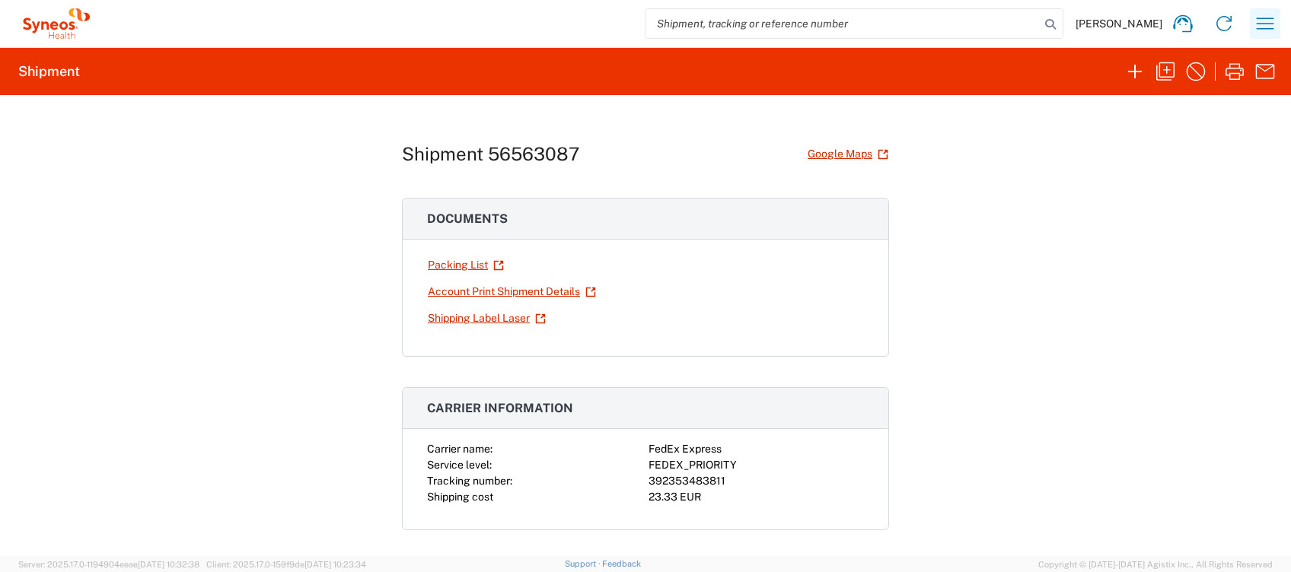
click at [1261, 23] on icon "button" at bounding box center [1265, 23] width 24 height 24
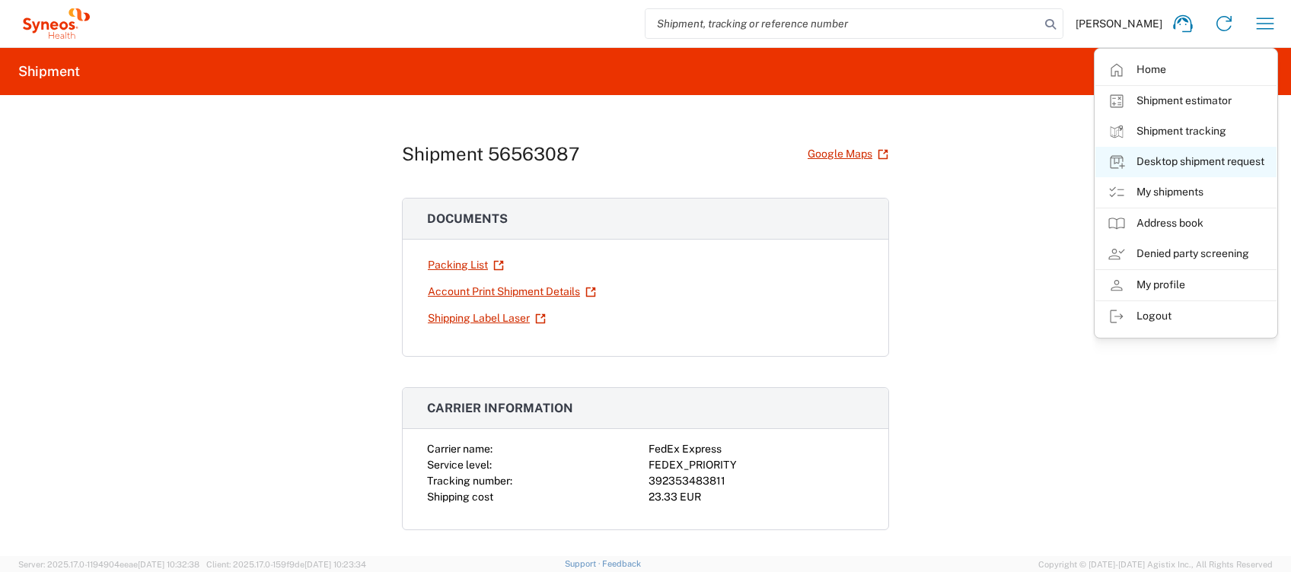
click at [1209, 164] on link "Desktop shipment request" at bounding box center [1185, 162] width 181 height 30
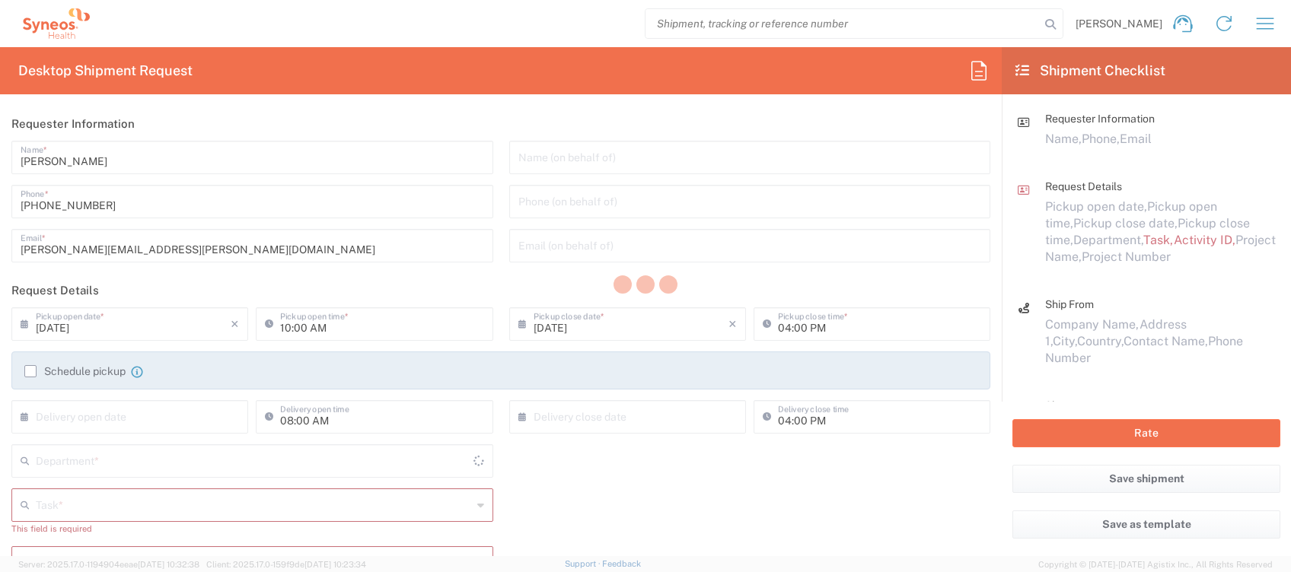
type input "4510"
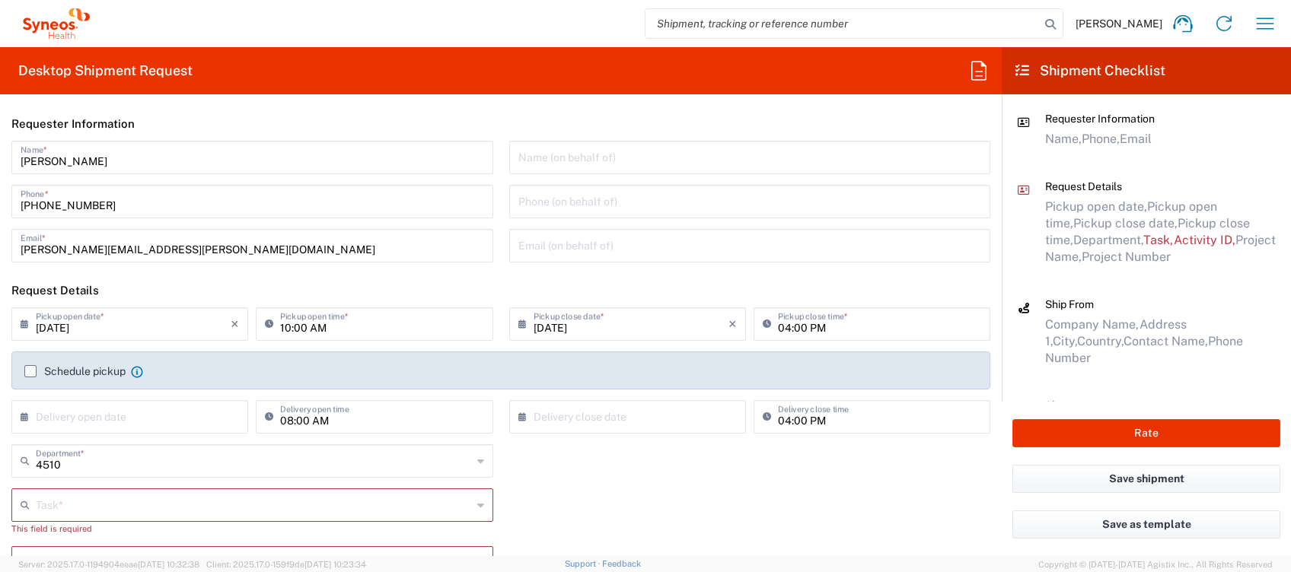
click at [280, 329] on input "10:00 AM" at bounding box center [381, 323] width 203 height 27
click at [306, 323] on input "12:00 AM" at bounding box center [381, 323] width 203 height 27
click at [280, 330] on input "12:00 pm" at bounding box center [381, 323] width 203 height 27
type input "12:00 PM"
click at [33, 367] on label "Schedule pickup" at bounding box center [74, 371] width 101 height 12
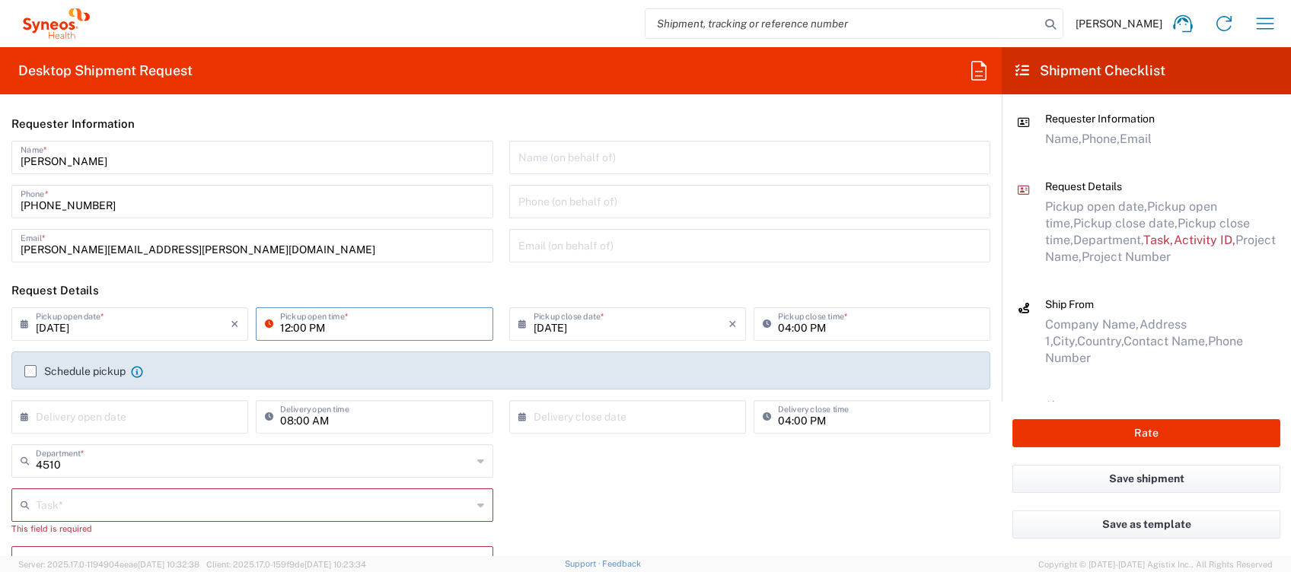
click at [30, 371] on input "Schedule pickup" at bounding box center [30, 371] width 0 height 0
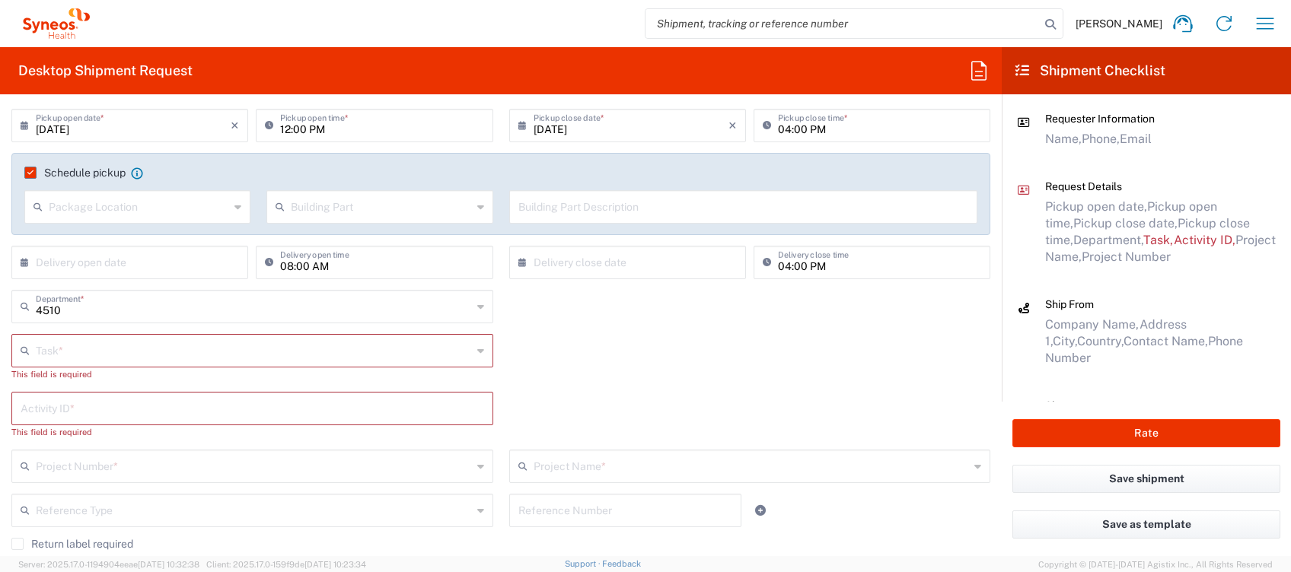
scroll to position [202, 0]
click at [97, 344] on input "text" at bounding box center [254, 346] width 436 height 27
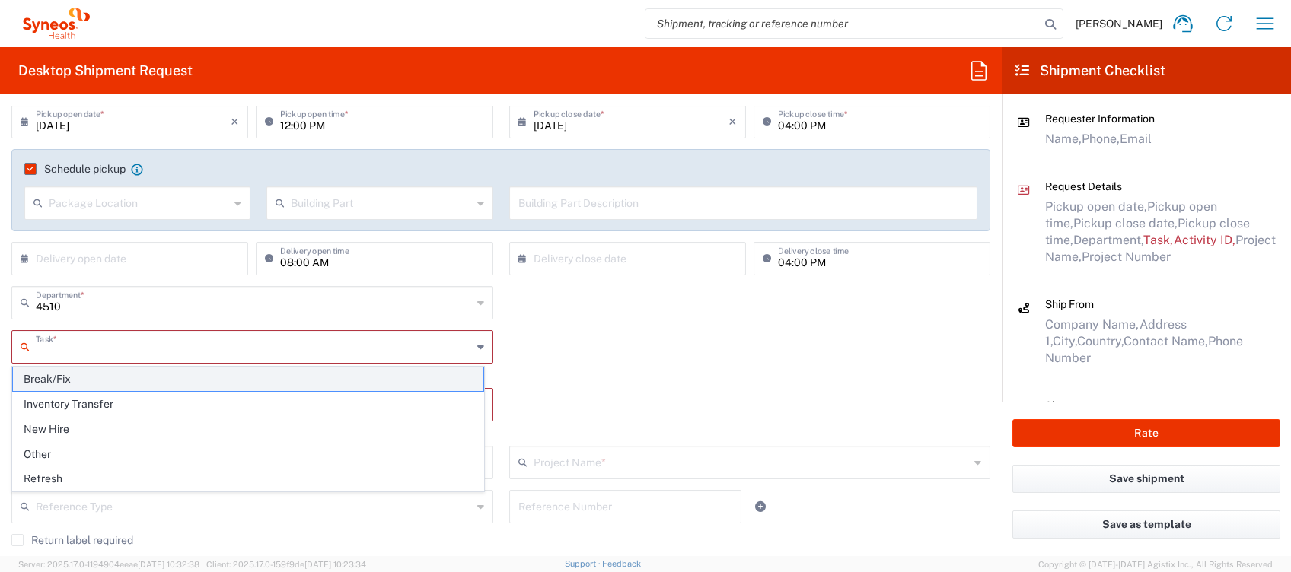
click at [92, 373] on span "Break/Fix" at bounding box center [248, 380] width 470 height 24
type input "Break/Fix"
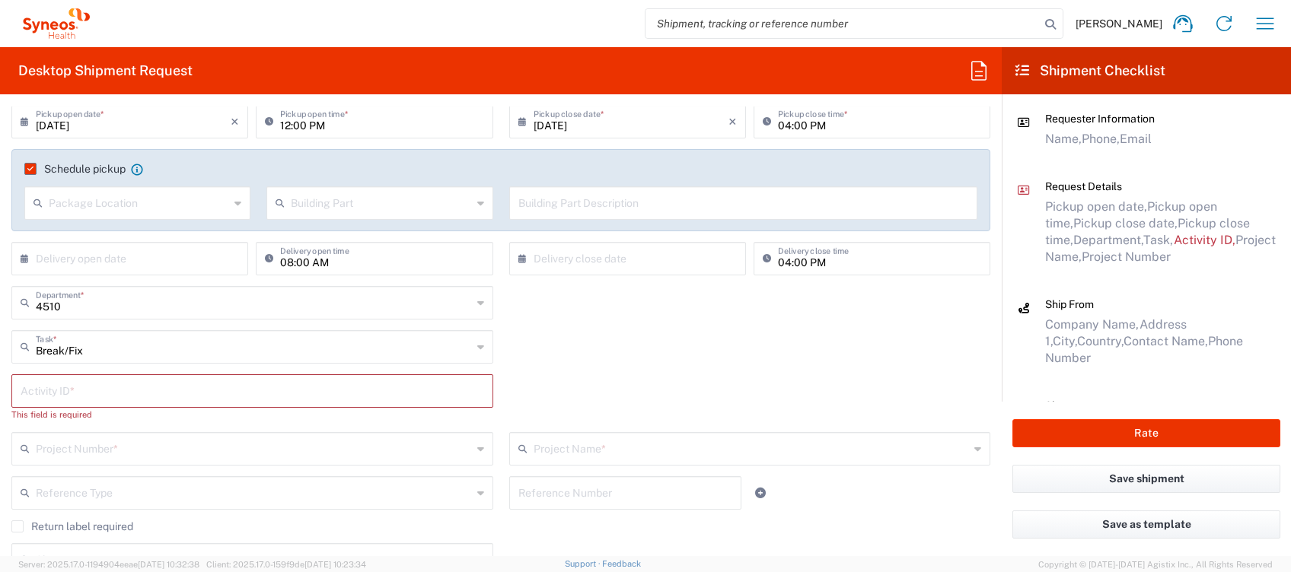
click at [97, 394] on input "text" at bounding box center [253, 390] width 464 height 27
type input "4510"
click at [93, 433] on input "text" at bounding box center [254, 434] width 436 height 27
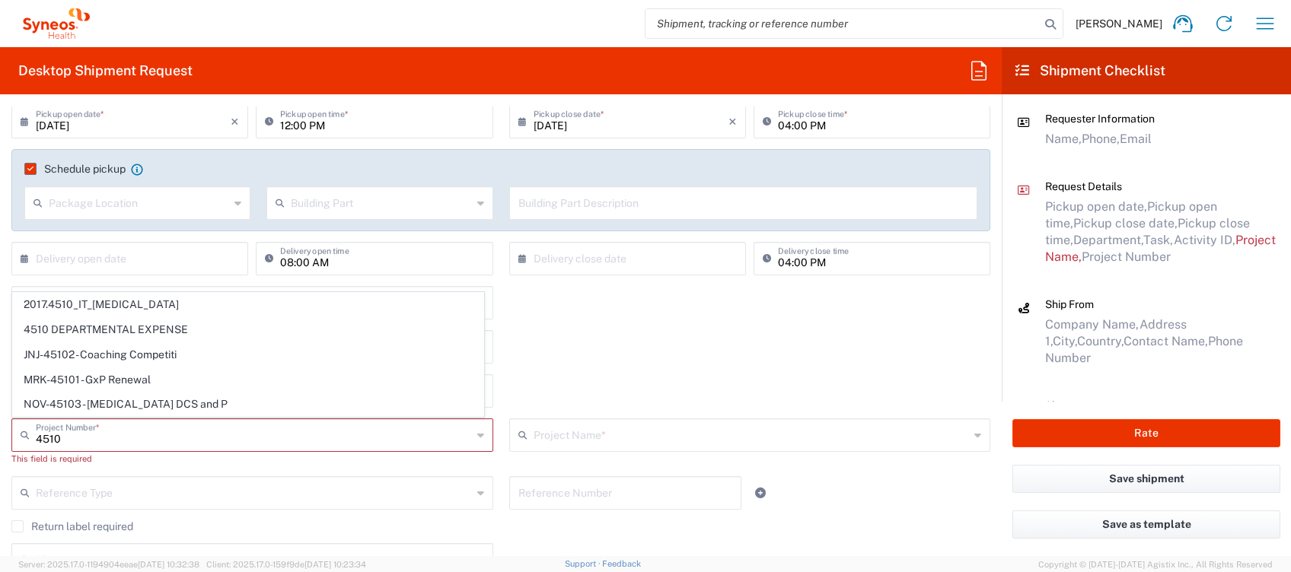
click at [142, 324] on span "4510 DEPARTMENTAL EXPENSE" at bounding box center [248, 330] width 470 height 24
type input "4510 DEPARTMENTAL EXPENSE"
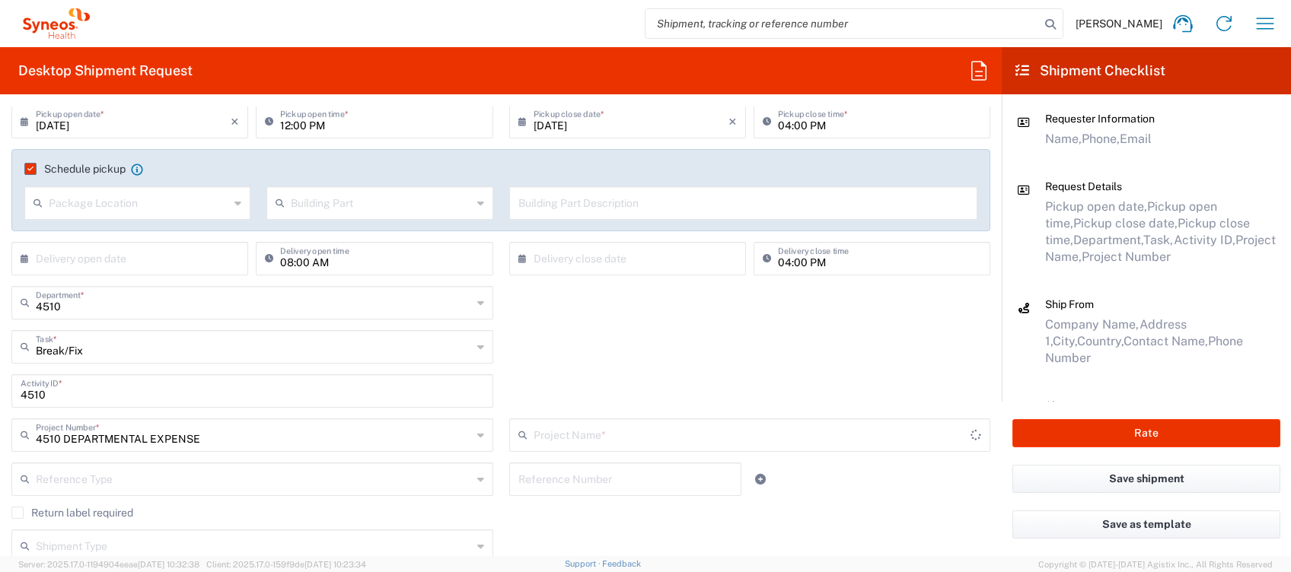
type input "4510 DEPARTMENTAL EXPENSE"
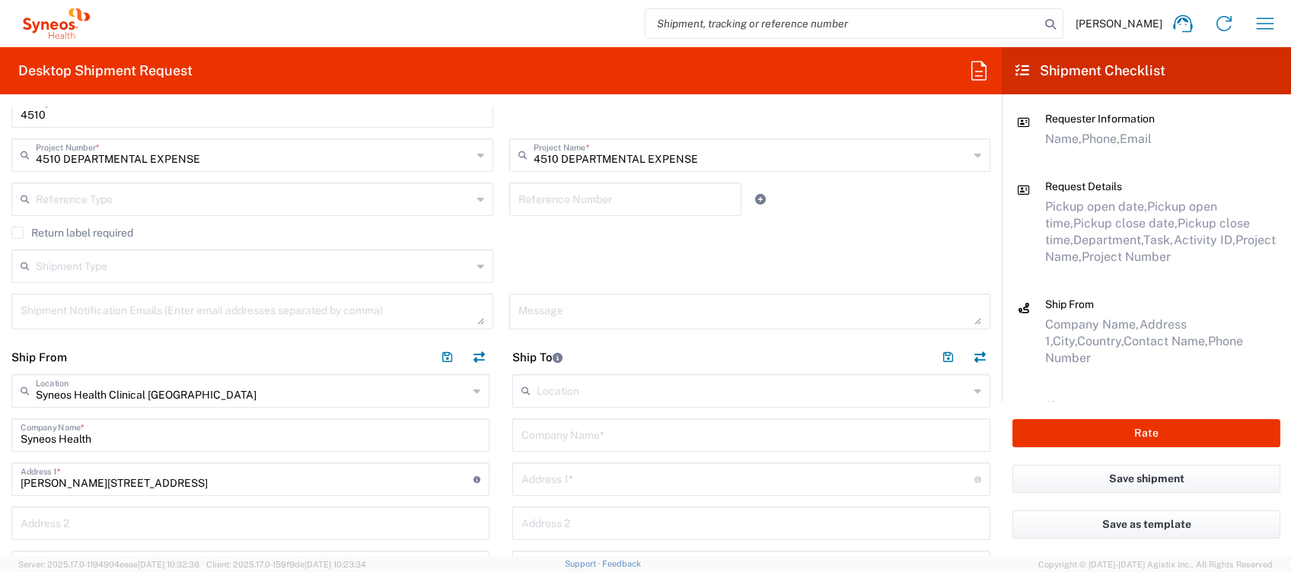
scroll to position [609, 0]
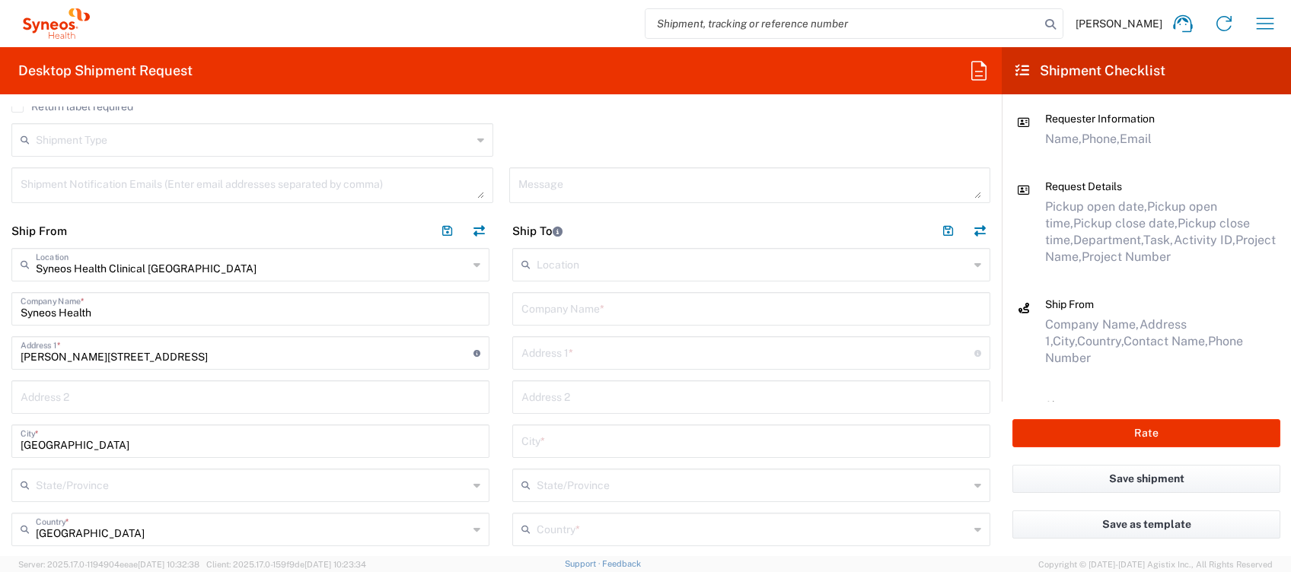
click at [558, 311] on input "text" at bounding box center [751, 308] width 460 height 27
type input "Syneos"
click at [590, 354] on input "text" at bounding box center [747, 352] width 453 height 27
paste input "+34 [PHONE_NUMBER]"
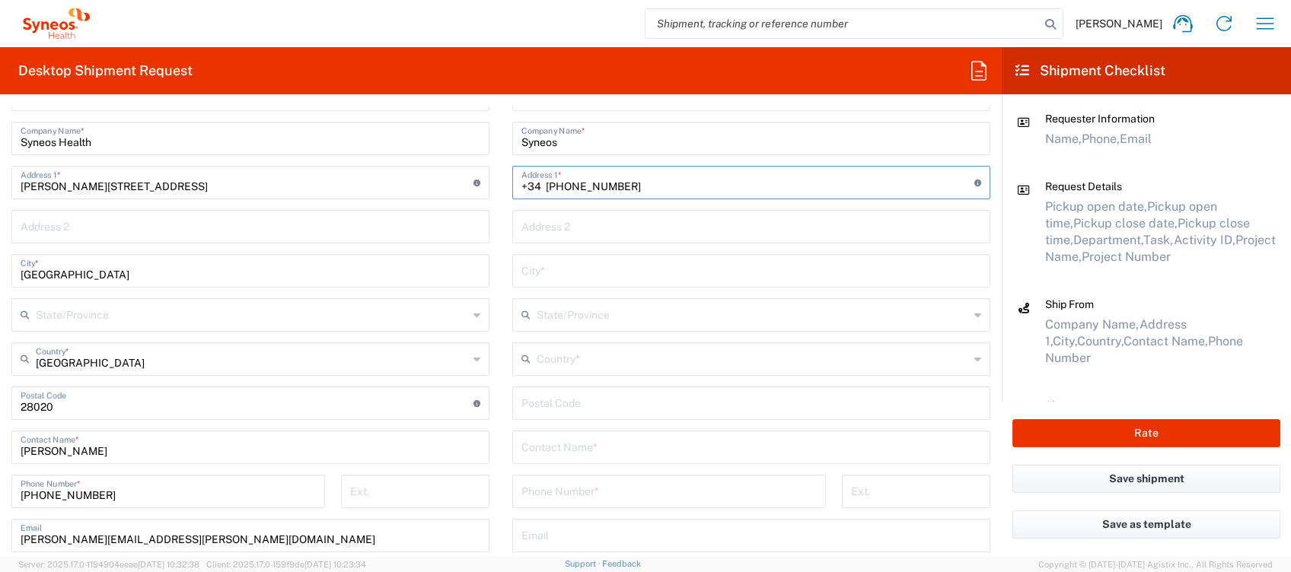
scroll to position [811, 0]
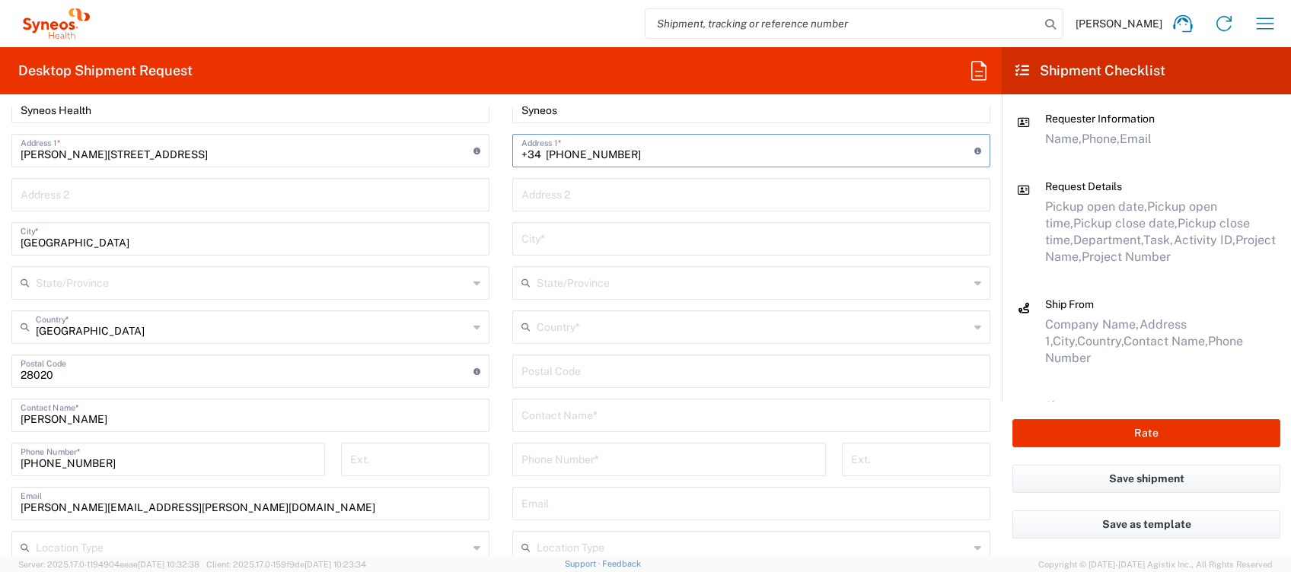
type input "+34 [PHONE_NUMBER]"
click at [543, 454] on input "tel" at bounding box center [668, 458] width 295 height 27
paste input "+34 [PHONE_NUMBER]"
drag, startPoint x: 556, startPoint y: 461, endPoint x: 425, endPoint y: 461, distance: 130.9
click at [428, 461] on div "Ship From Syneos Health Clinical [GEOGRAPHIC_DATA] Location Syneos Health Clini…" at bounding box center [501, 388] width 1002 height 755
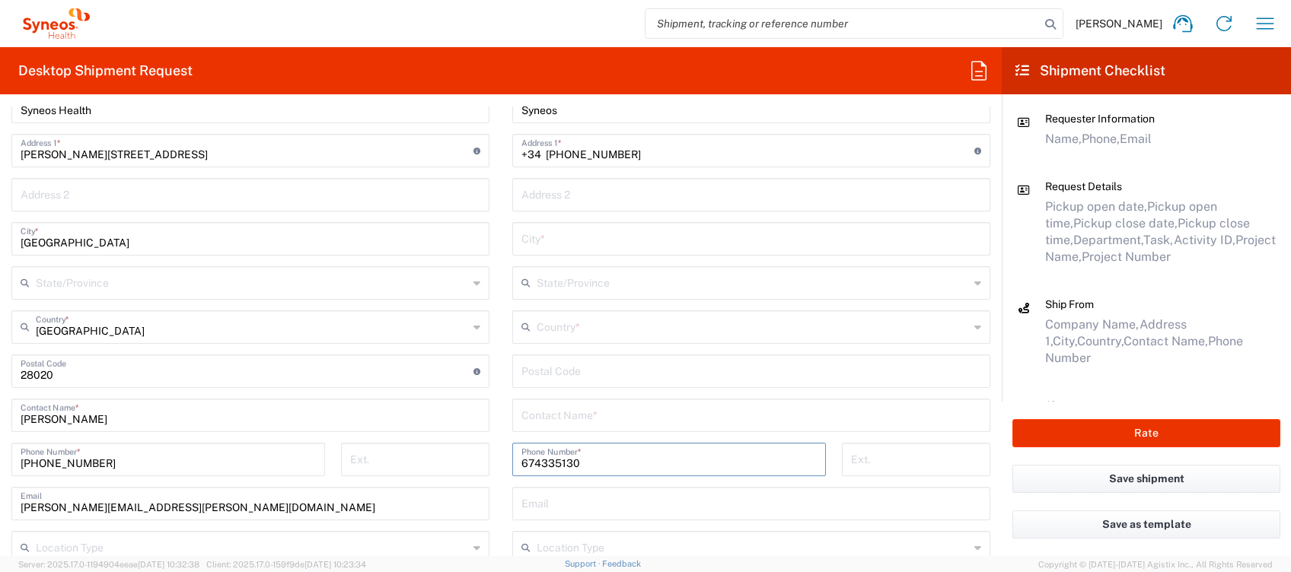
type input "674335130"
click at [572, 411] on input "text" at bounding box center [751, 414] width 460 height 27
type input "[PERSON_NAME]"
click at [554, 370] on input "undefined" at bounding box center [751, 370] width 460 height 27
paste input "[STREET_ADDRESS]"
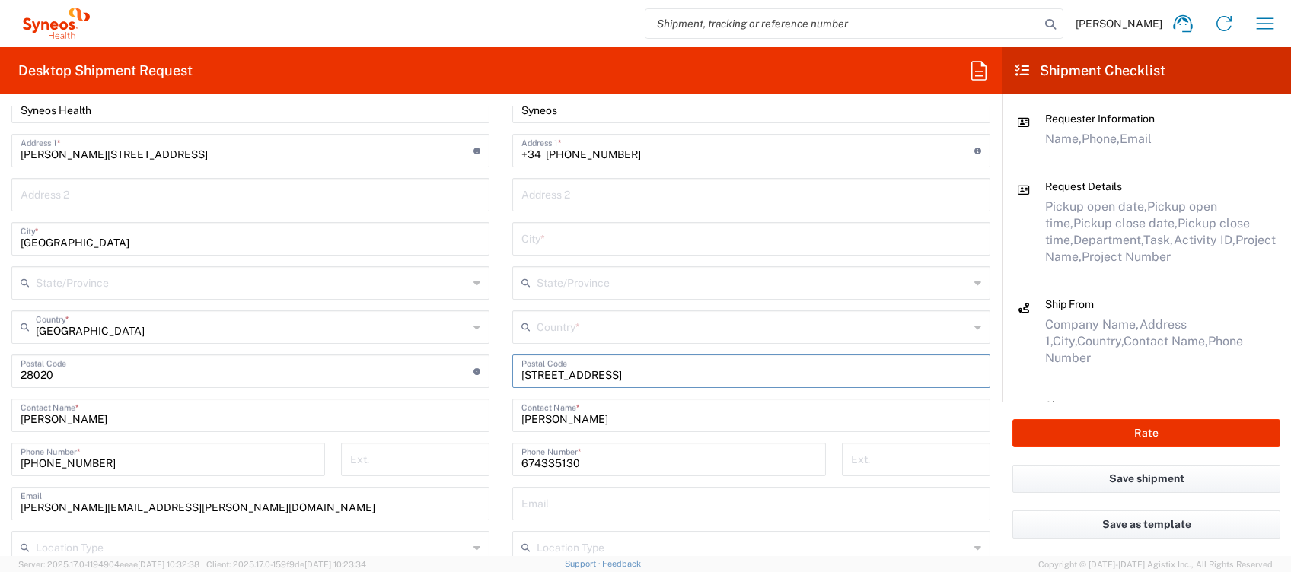
type input "[STREET_ADDRESS]"
click at [553, 189] on input "text" at bounding box center [751, 193] width 460 height 27
click at [672, 149] on input "+34 [PHONE_NUMBER]" at bounding box center [747, 149] width 453 height 27
drag, startPoint x: 665, startPoint y: 151, endPoint x: 376, endPoint y: 171, distance: 289.1
click at [390, 171] on div "Ship From Syneos Health Clinical [GEOGRAPHIC_DATA] Location Syneos Health Clini…" at bounding box center [501, 388] width 1002 height 755
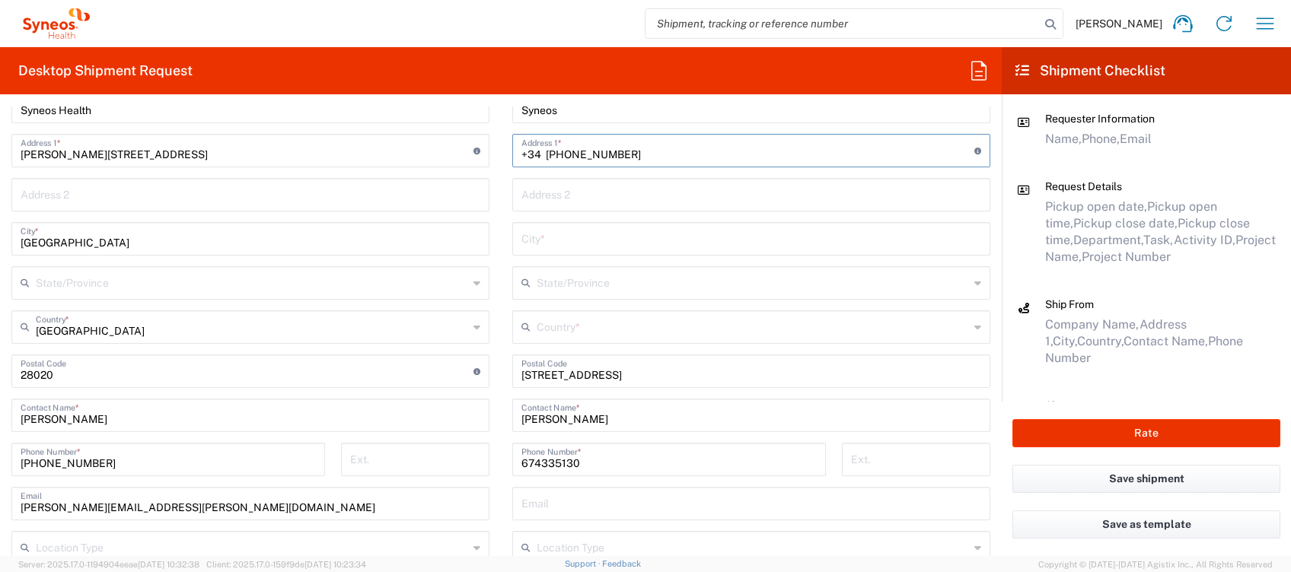
paste input "[STREET_ADDRESS]"
type input "[STREET_ADDRESS]"
drag, startPoint x: 652, startPoint y: 371, endPoint x: 438, endPoint y: 374, distance: 213.1
click at [439, 375] on div "Ship From Syneos Health Clinical [GEOGRAPHIC_DATA] Location Syneos Health Clini…" at bounding box center [501, 388] width 1002 height 755
type input "08013"
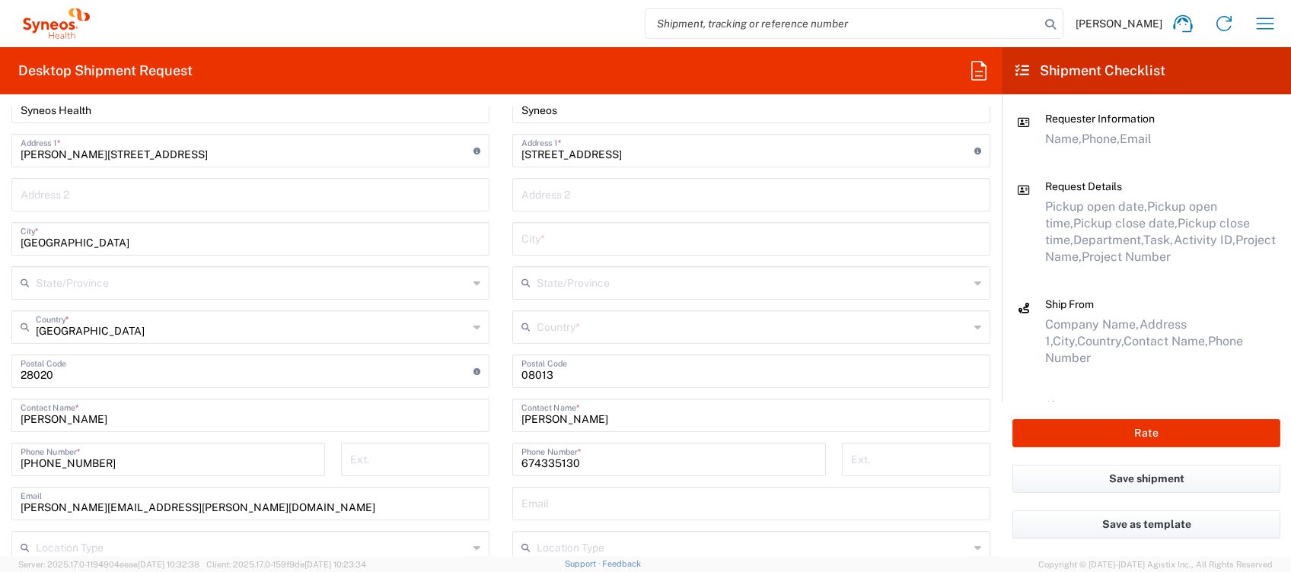
click at [606, 260] on div "Location [PERSON_NAME] LLC-[GEOGRAPHIC_DATA] [GEOGRAPHIC_DATA] [GEOGRAPHIC_DATA…" at bounding box center [751, 362] width 478 height 633
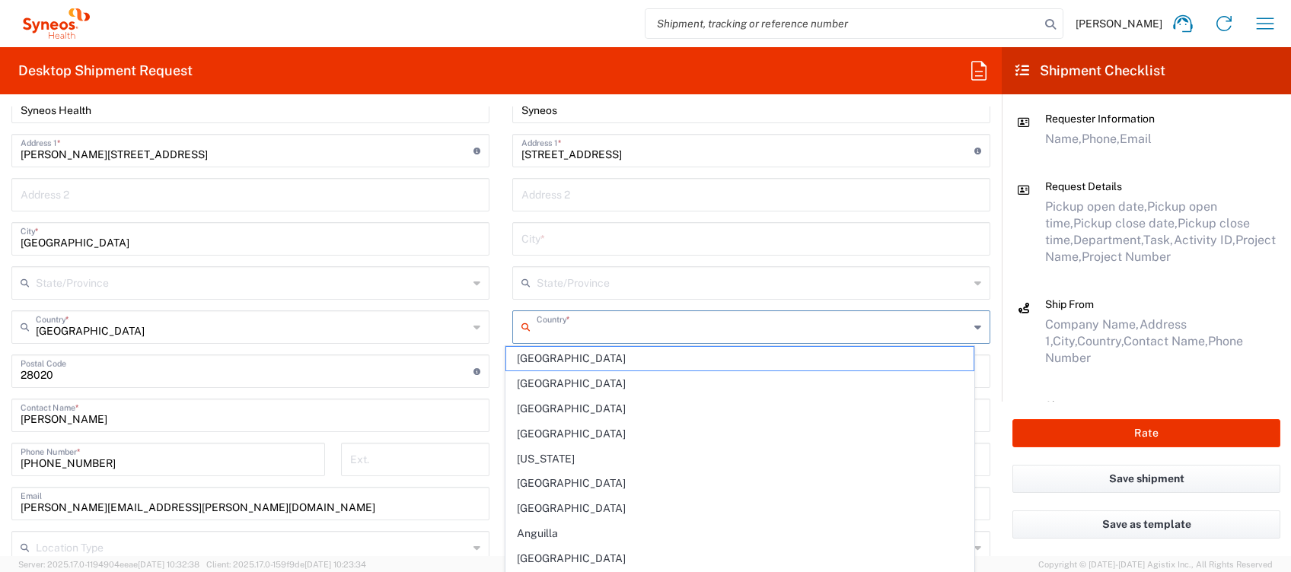
click at [566, 328] on input "text" at bounding box center [753, 326] width 432 height 27
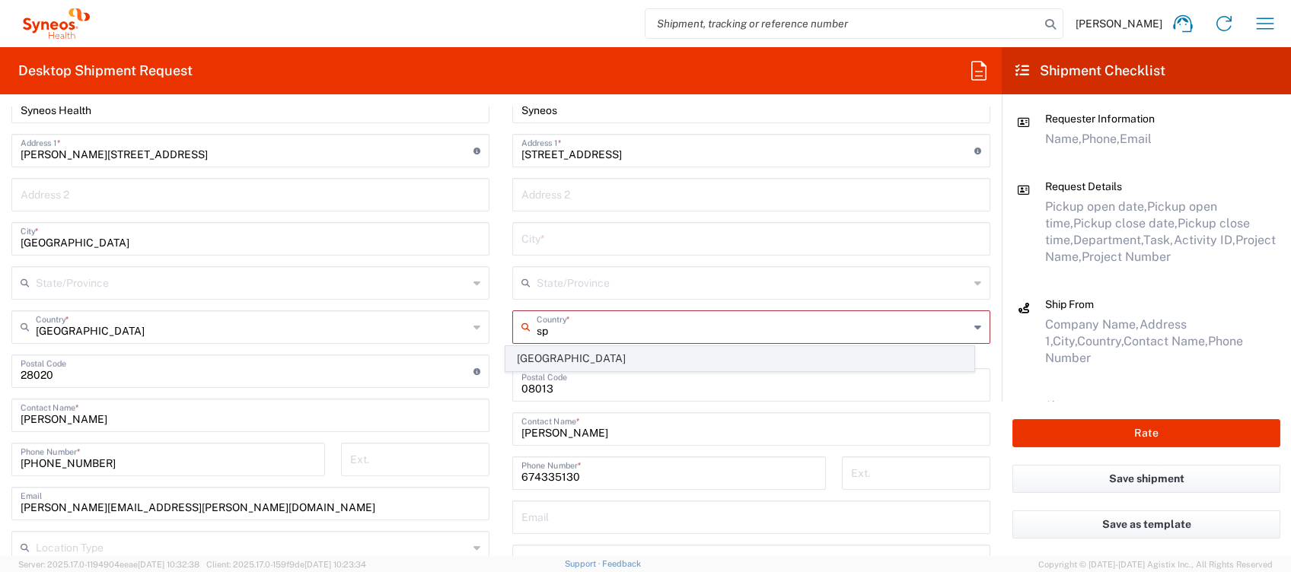
click at [550, 359] on span "[GEOGRAPHIC_DATA]" at bounding box center [739, 359] width 467 height 24
type input "[GEOGRAPHIC_DATA]"
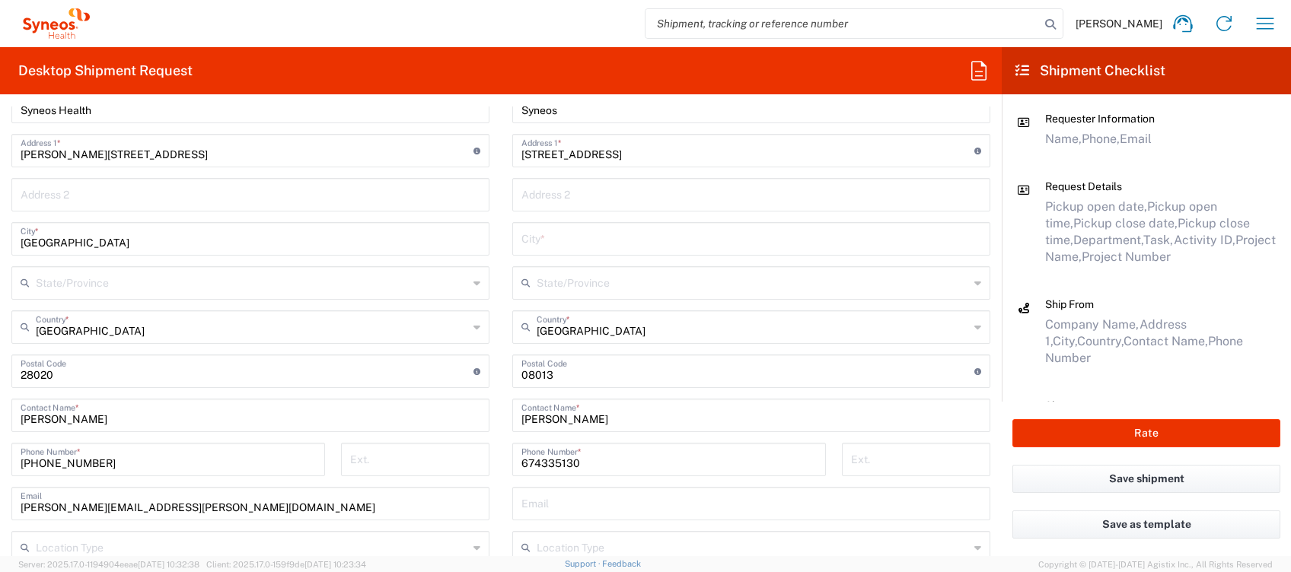
click at [537, 244] on input "text" at bounding box center [751, 238] width 460 height 27
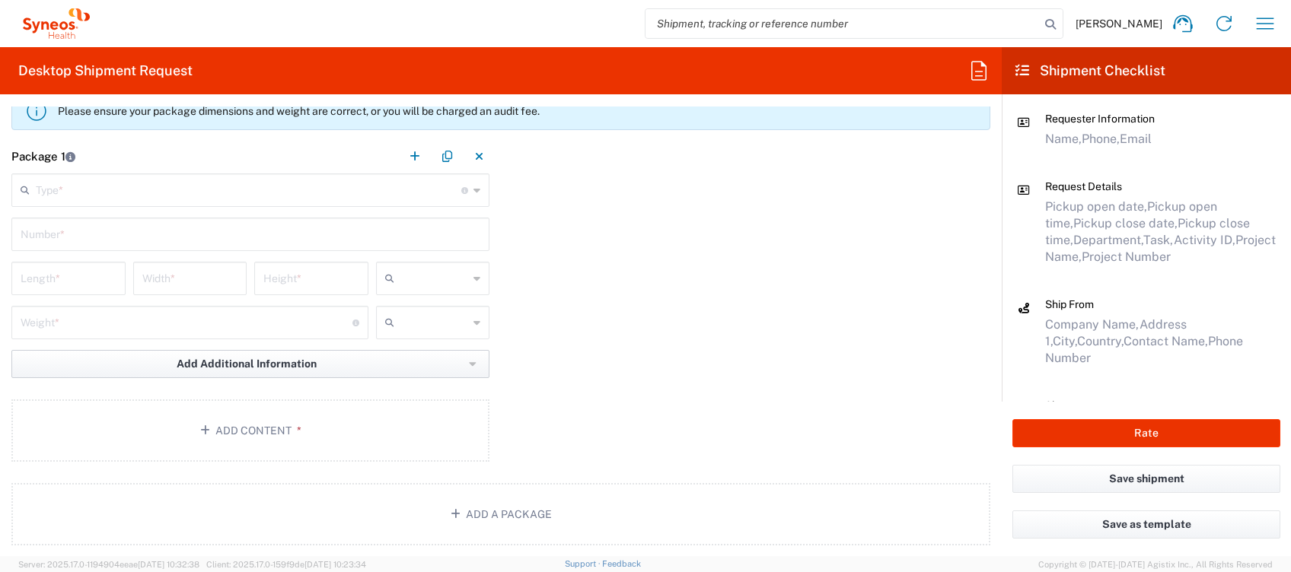
scroll to position [1522, 0]
type input "[GEOGRAPHIC_DATA]"
click at [144, 187] on input "text" at bounding box center [249, 187] width 426 height 27
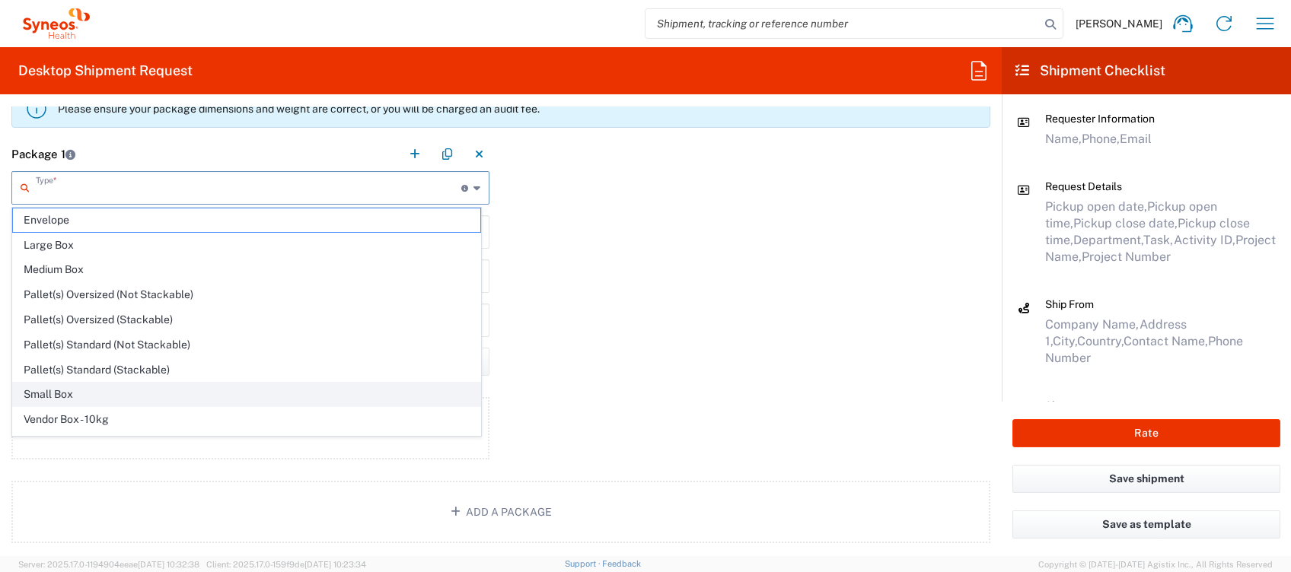
scroll to position [43, 0]
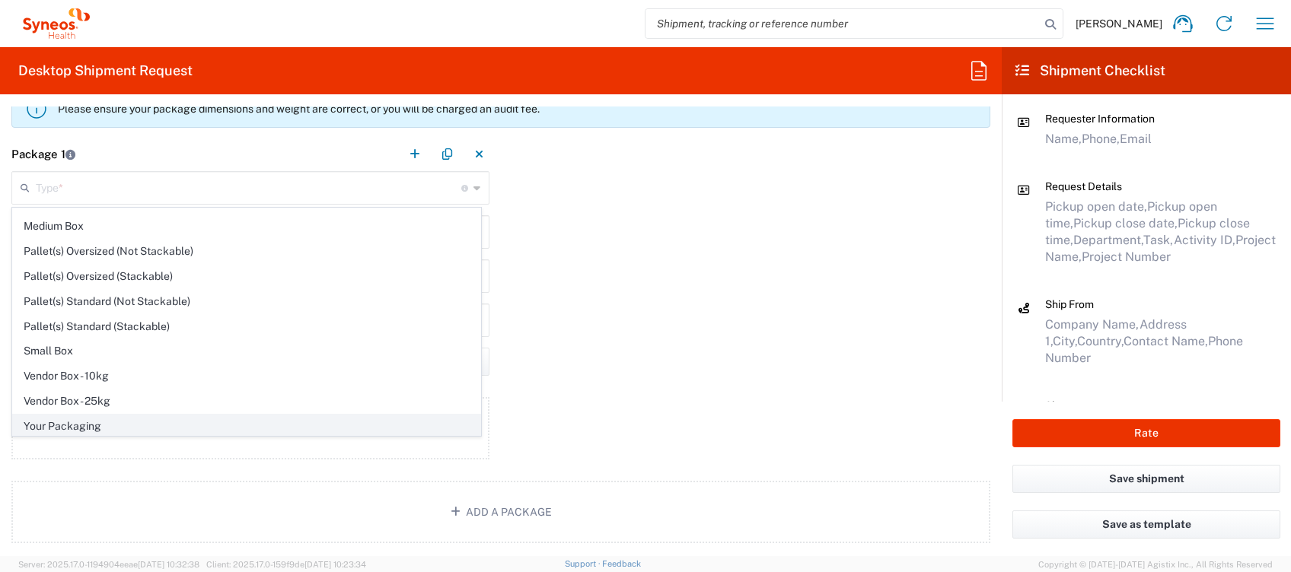
click at [109, 423] on span "Your Packaging" at bounding box center [246, 427] width 467 height 24
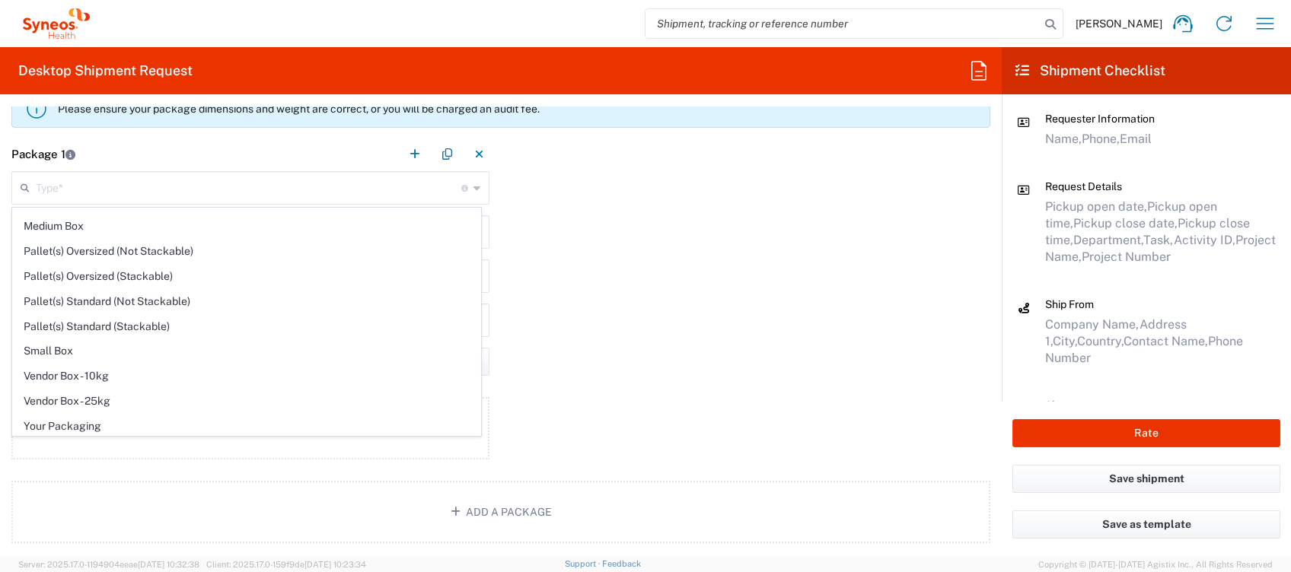
type input "Your Packaging"
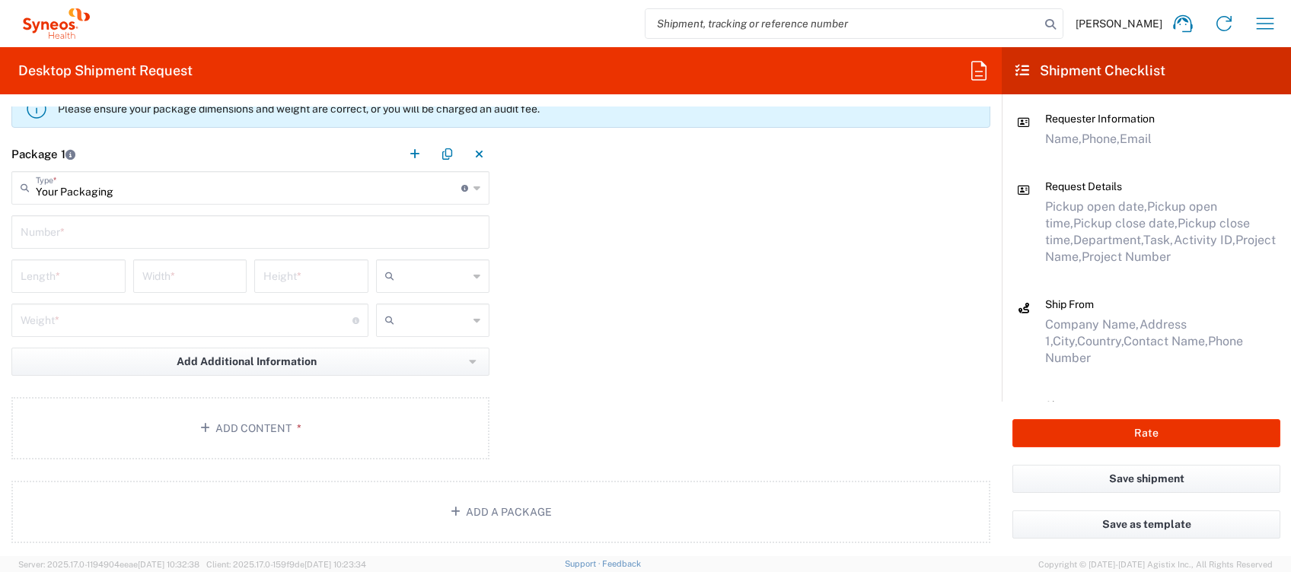
click at [98, 235] on input "text" at bounding box center [251, 231] width 460 height 27
type input "1"
click at [81, 269] on input "number" at bounding box center [69, 275] width 96 height 27
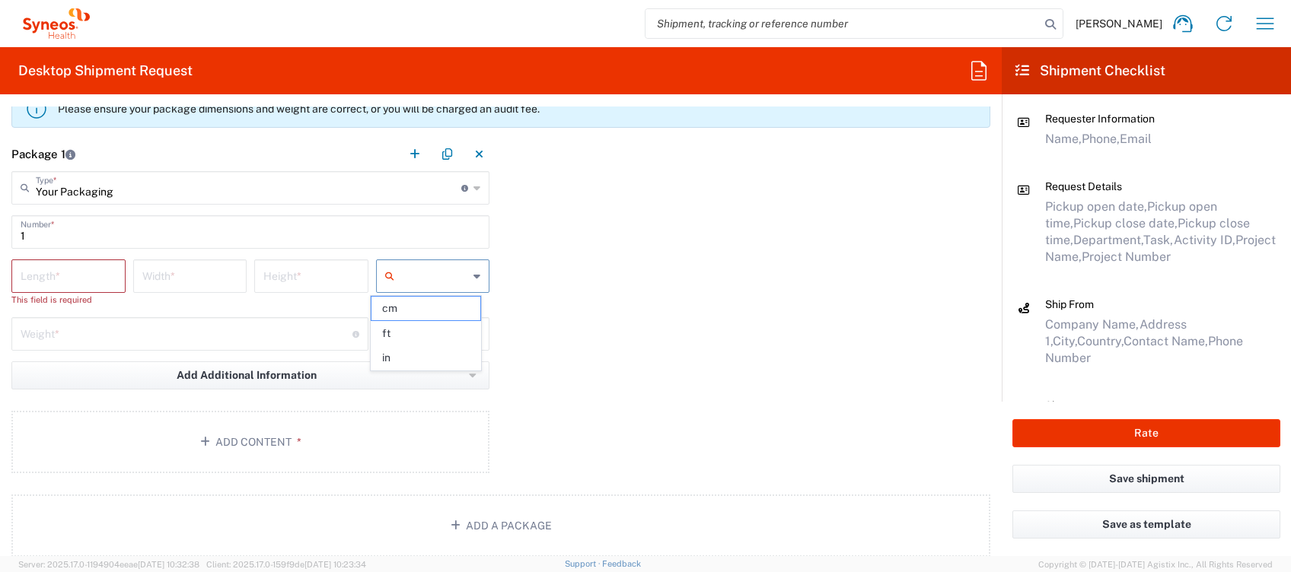
click at [424, 276] on input "text" at bounding box center [434, 276] width 69 height 24
click at [415, 306] on span "cm" at bounding box center [425, 309] width 109 height 24
type input "cm"
click at [77, 273] on input "number" at bounding box center [69, 275] width 96 height 27
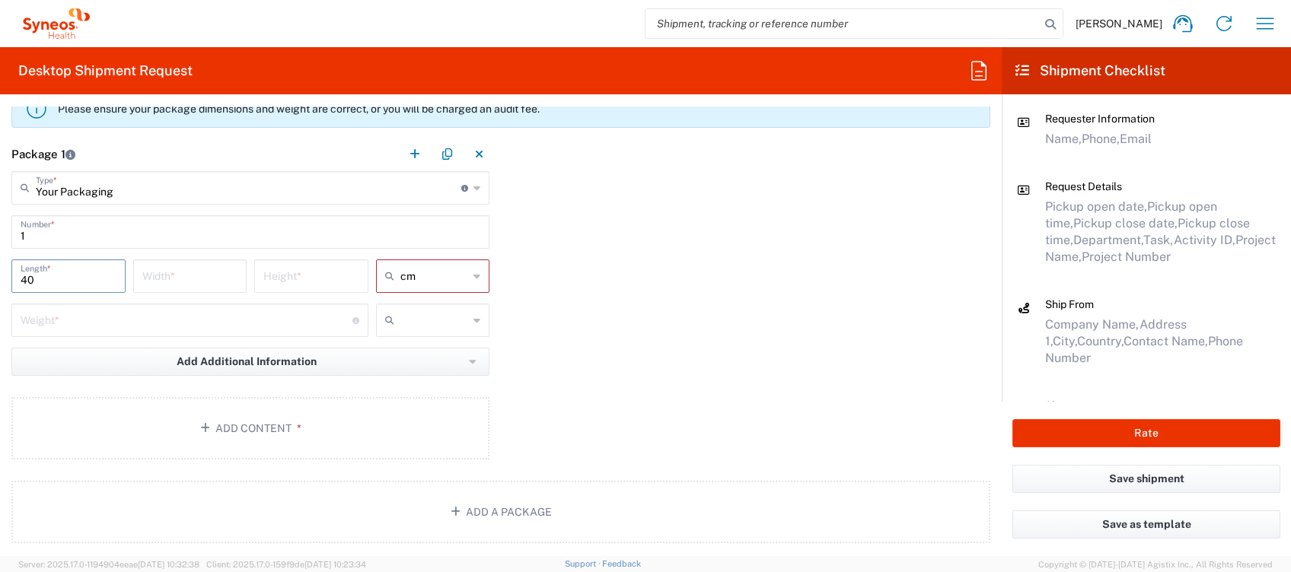
type input "40"
type input "50"
type input "15"
click at [85, 318] on input "number" at bounding box center [187, 319] width 332 height 27
type input "3"
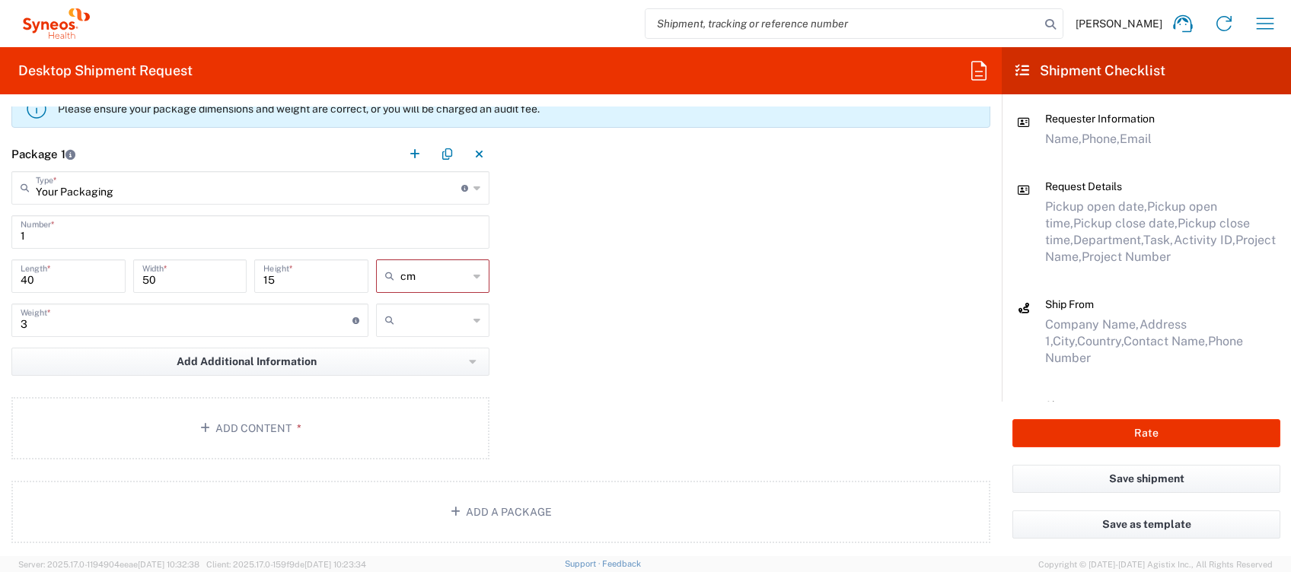
click at [388, 318] on icon at bounding box center [392, 320] width 15 height 24
click at [403, 356] on span "kgs" at bounding box center [425, 353] width 109 height 24
type input "kgs"
click at [379, 426] on button "Add Content *" at bounding box center [250, 428] width 478 height 62
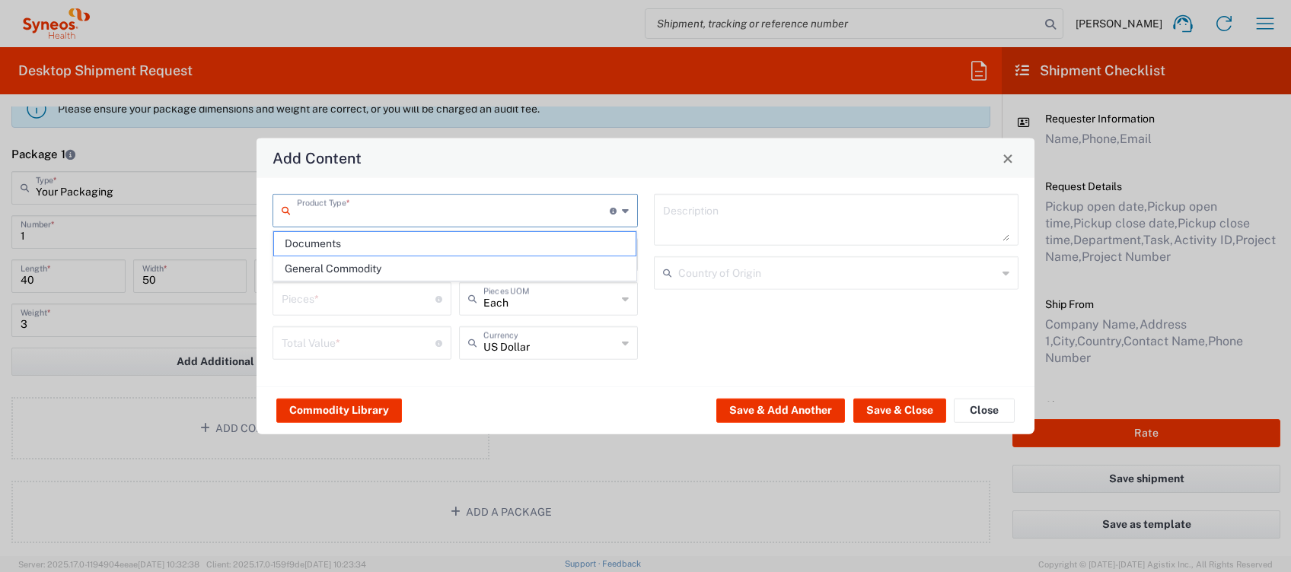
click at [411, 201] on input "text" at bounding box center [453, 209] width 313 height 27
click at [347, 262] on span "General Commodity" at bounding box center [455, 269] width 362 height 24
type input "General Commodity"
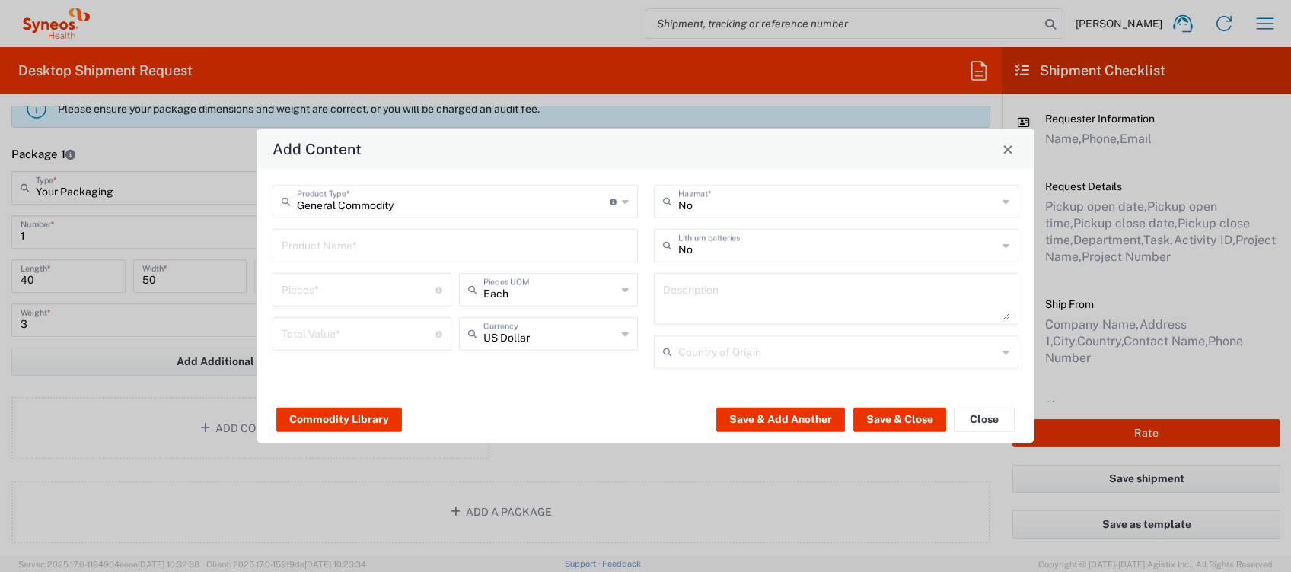
click at [346, 240] on input "text" at bounding box center [455, 244] width 347 height 27
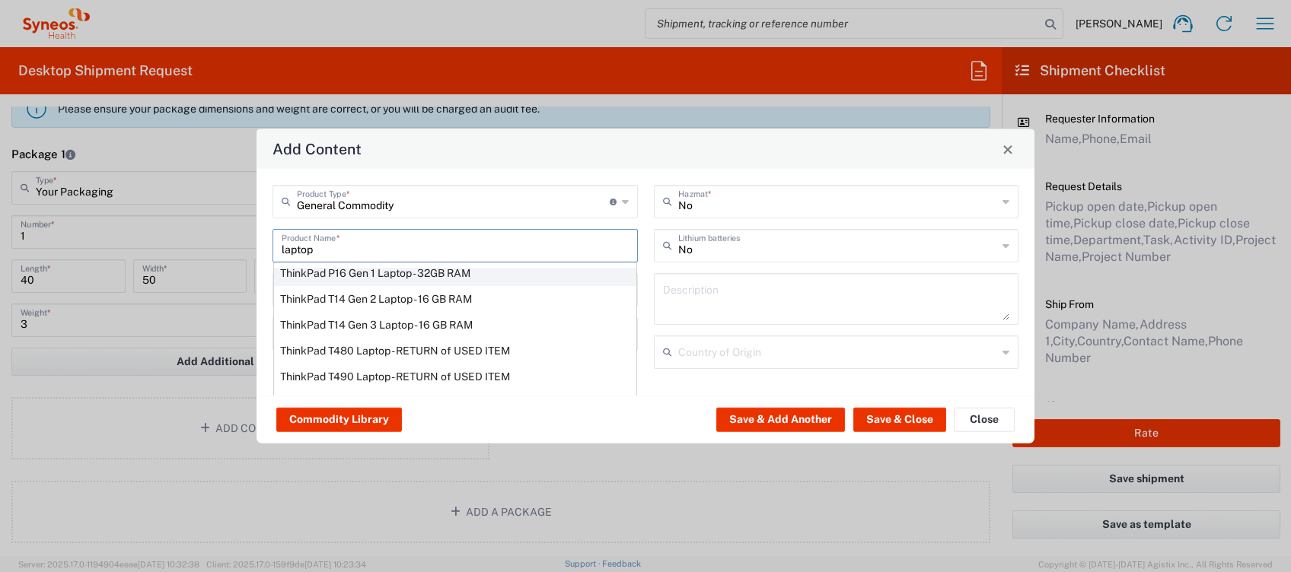
scroll to position [163, 0]
click at [381, 323] on div "ThinkPad T14 Gen 2 Laptop - 16 GB RAM" at bounding box center [455, 326] width 362 height 26
type input "ThinkPad T14 Gen 2 Laptop - 16 GB RAM"
type input "1"
type textarea "Intel Core i7-1156G7 vProÂ® Processor - 14"- 16 GB RAM - 512 GB SSD"
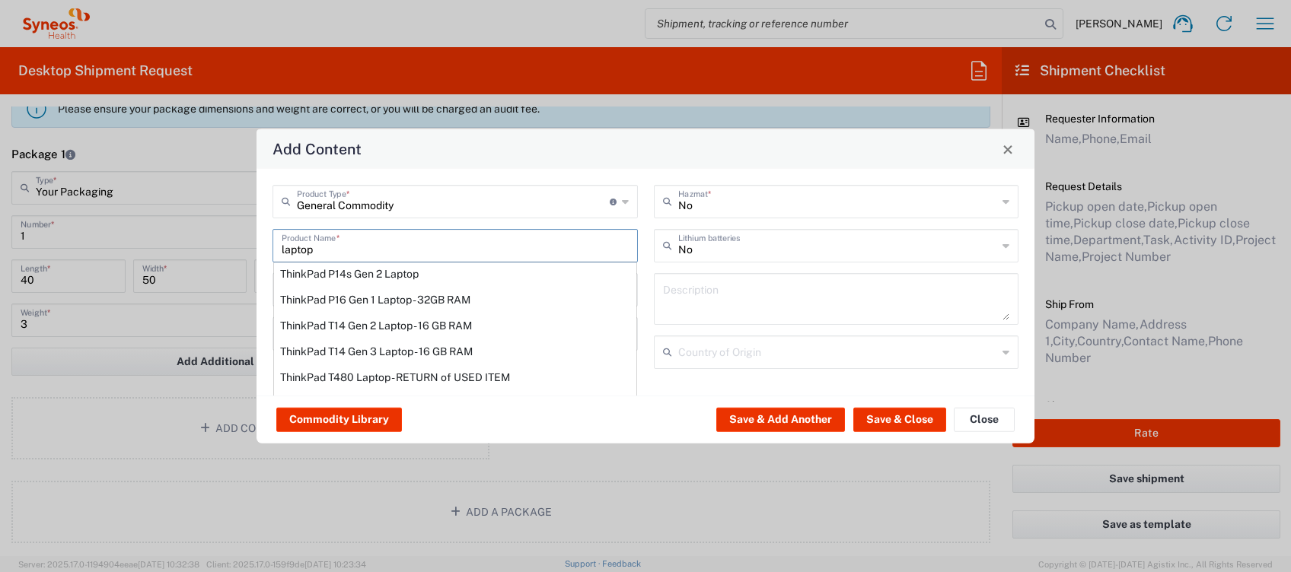
type input "[GEOGRAPHIC_DATA]"
type input "Yes"
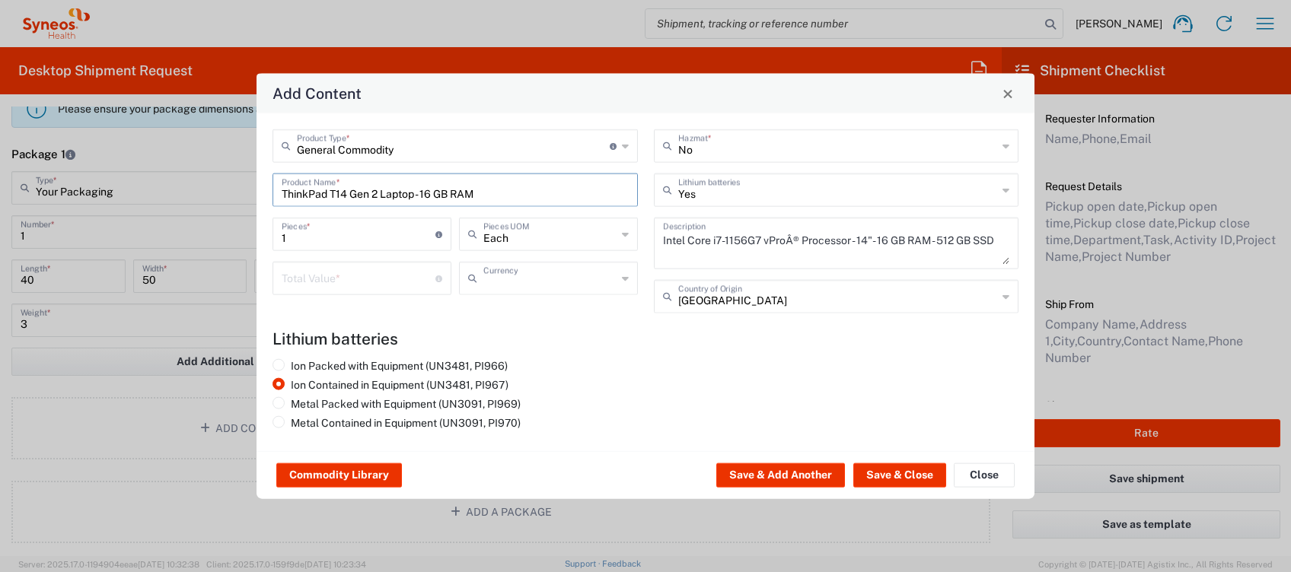
click at [538, 284] on input "text" at bounding box center [549, 277] width 133 height 27
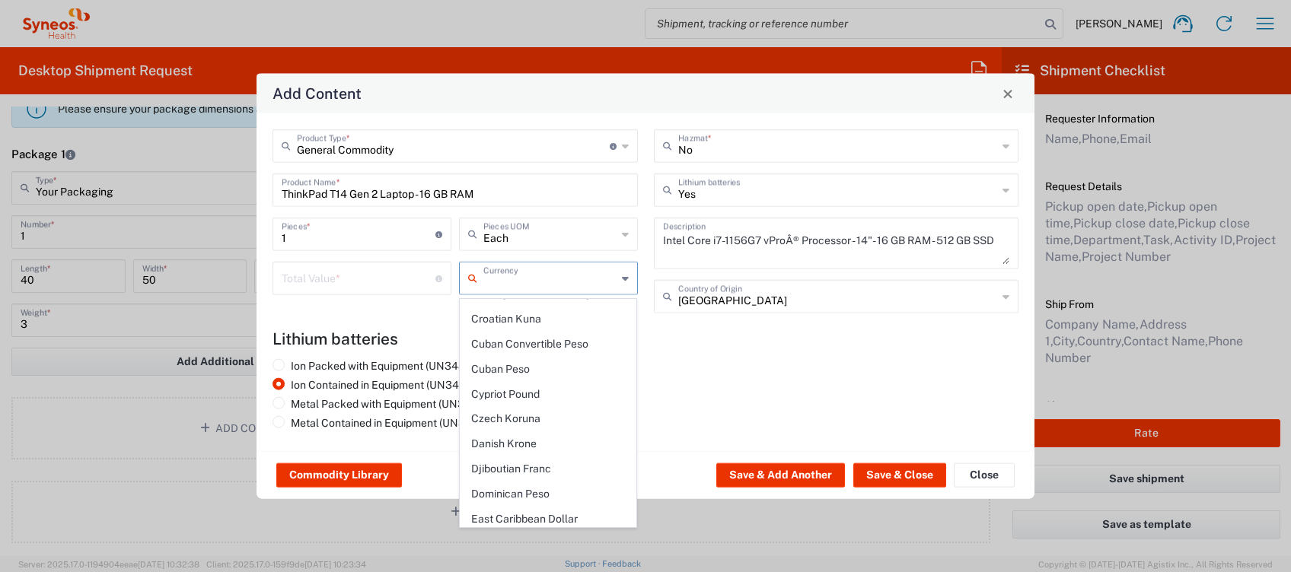
scroll to position [1218, 0]
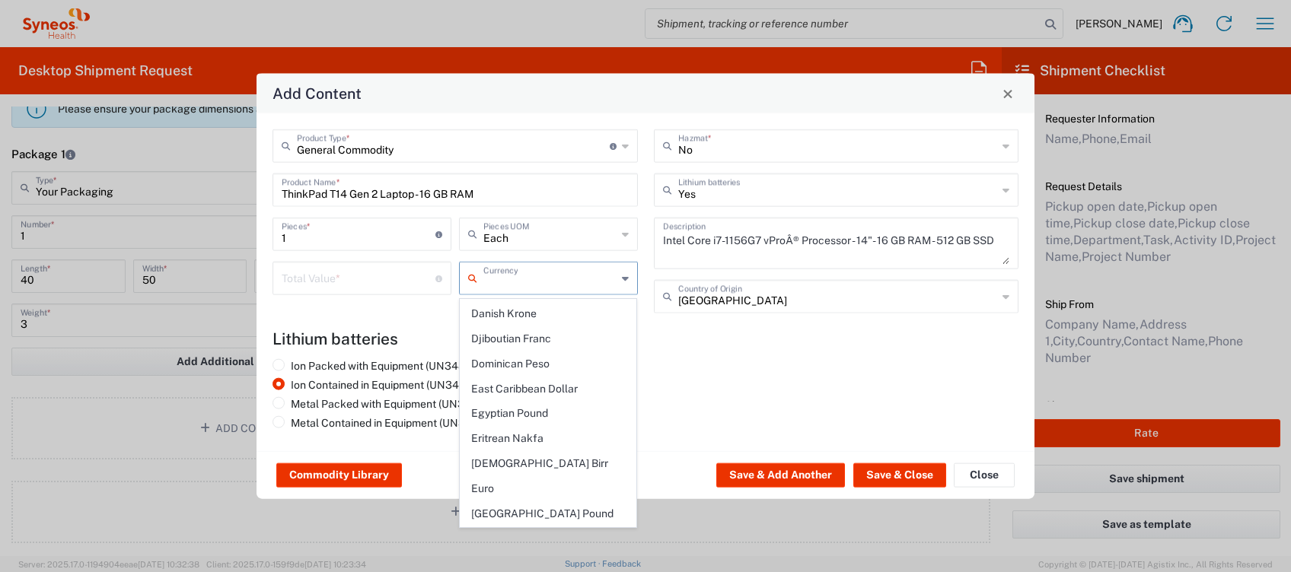
click at [536, 452] on span "[DEMOGRAPHIC_DATA] Birr" at bounding box center [549, 464] width 176 height 24
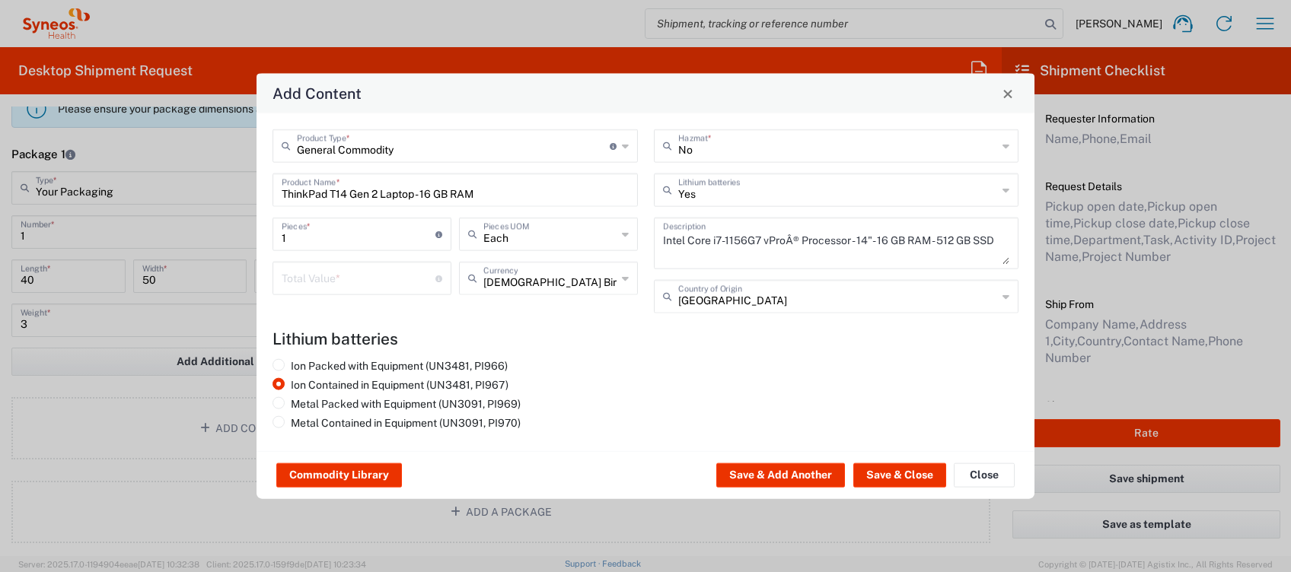
click at [626, 279] on icon at bounding box center [625, 278] width 7 height 24
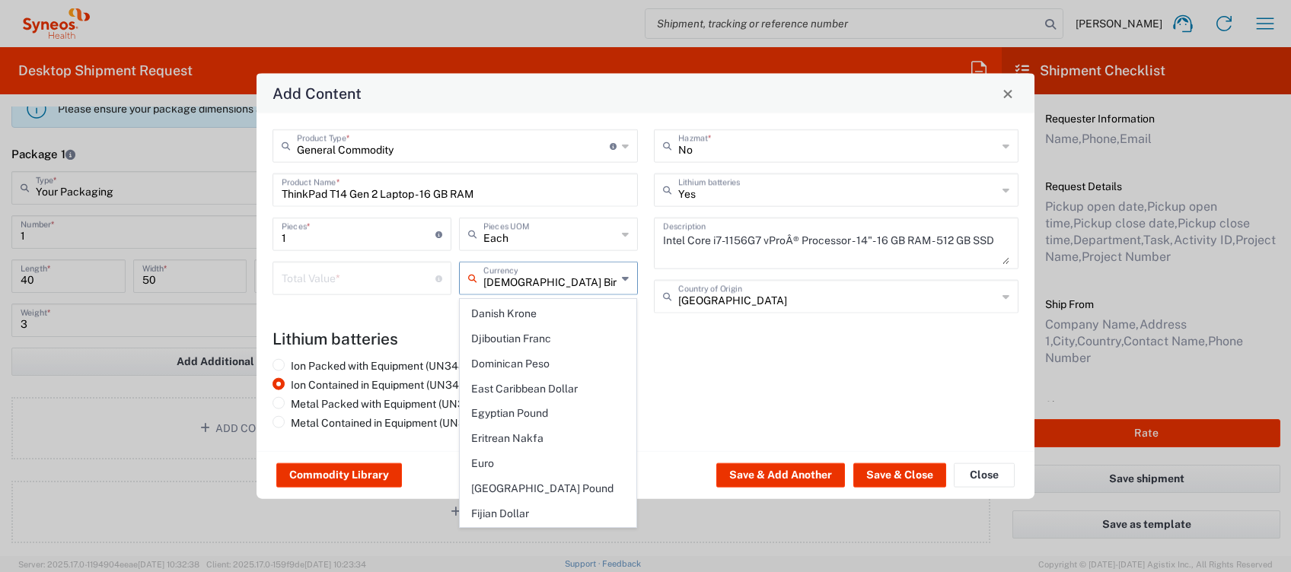
click at [526, 452] on span "Euro" at bounding box center [549, 464] width 176 height 24
type input "Euro"
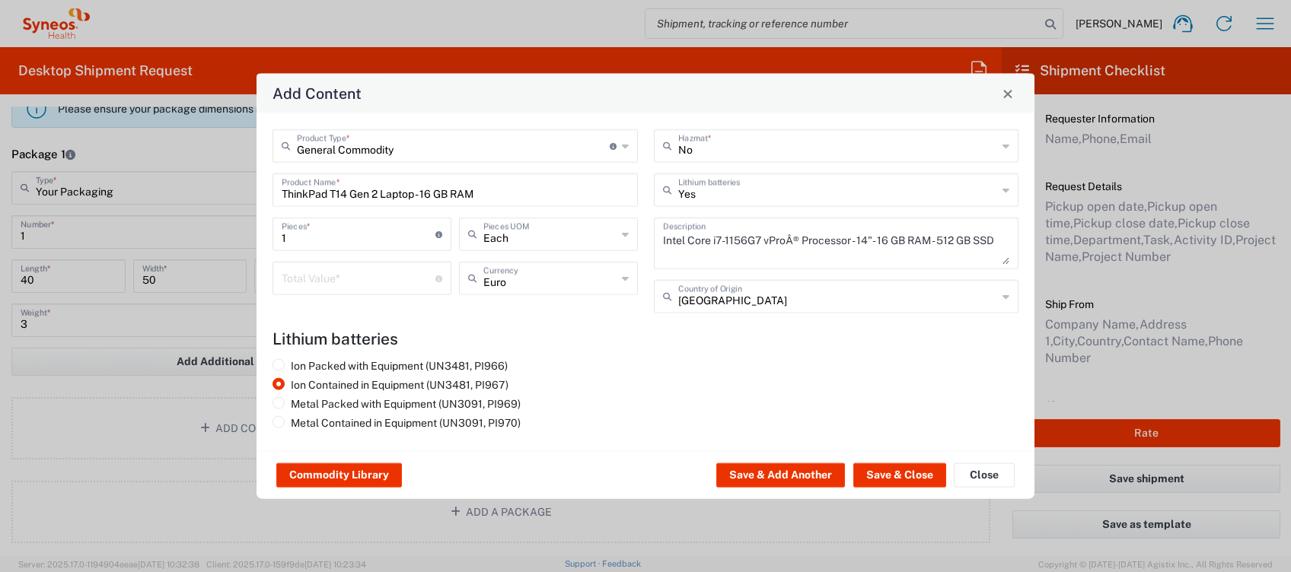
click at [305, 279] on input "number" at bounding box center [359, 277] width 154 height 27
type input "300"
click at [894, 476] on button "Save & Close" at bounding box center [899, 476] width 93 height 24
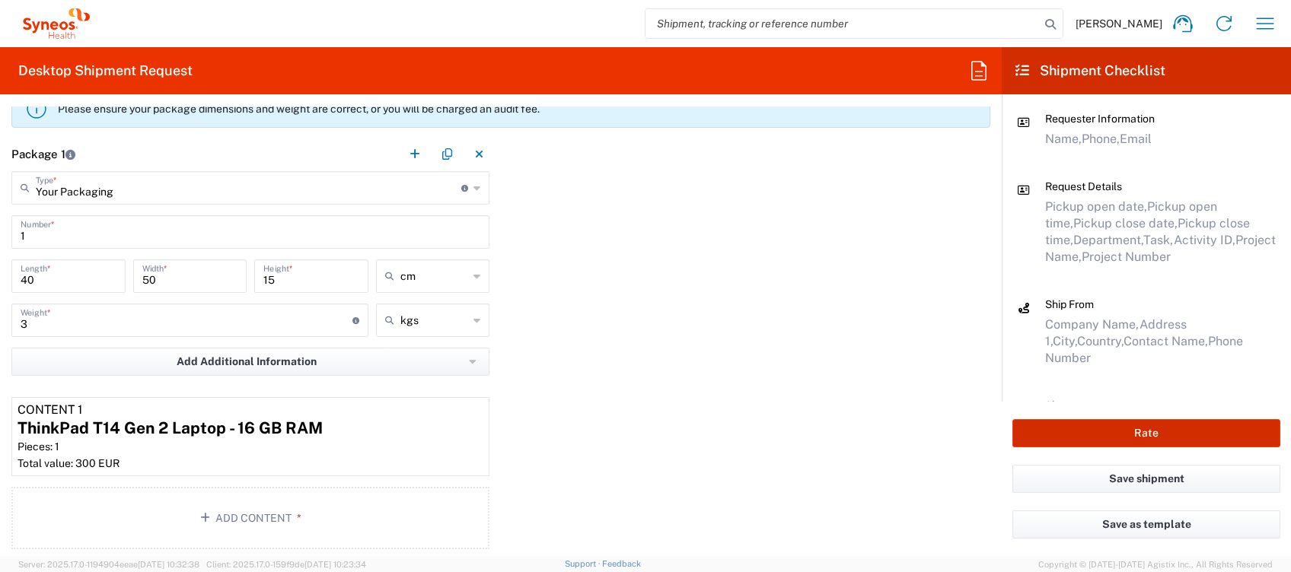
click at [1149, 429] on button "Rate" at bounding box center [1146, 433] width 268 height 28
type input "4510 DEPARTMENTAL EXPENSE"
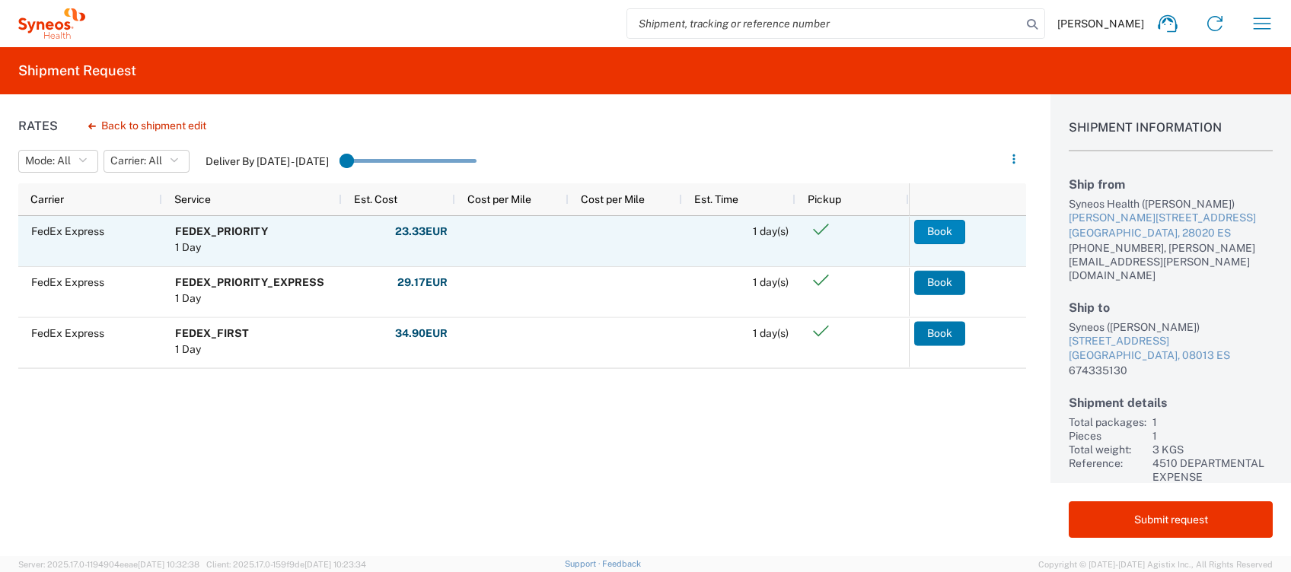
click at [938, 230] on button "Book" at bounding box center [939, 232] width 51 height 24
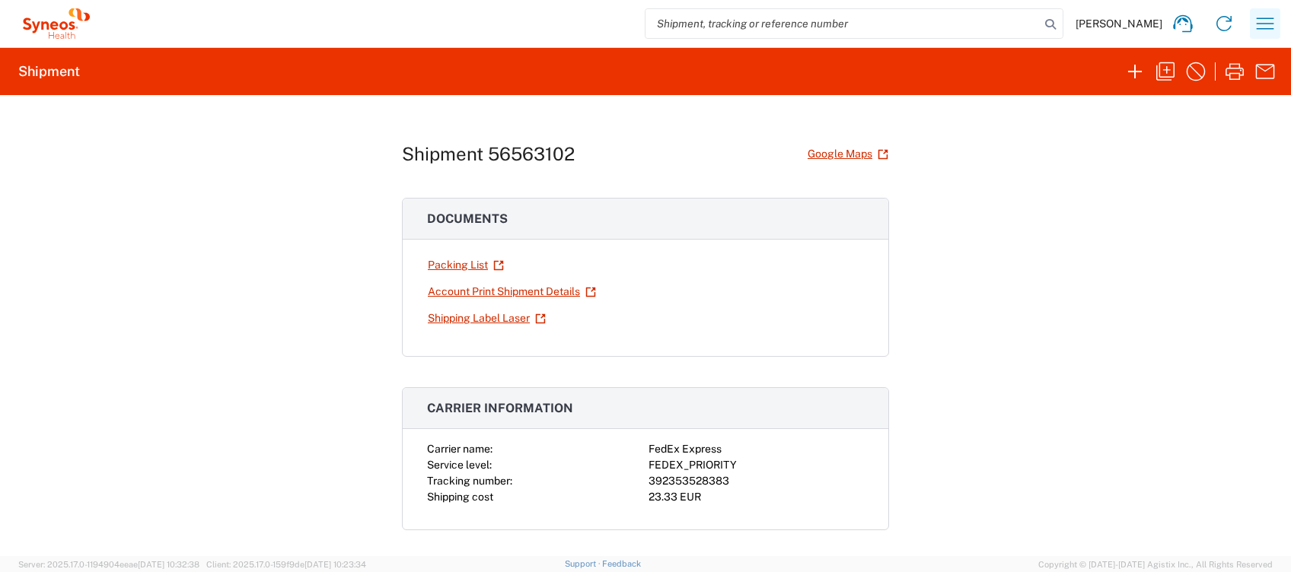
click at [1267, 30] on icon "button" at bounding box center [1265, 23] width 24 height 24
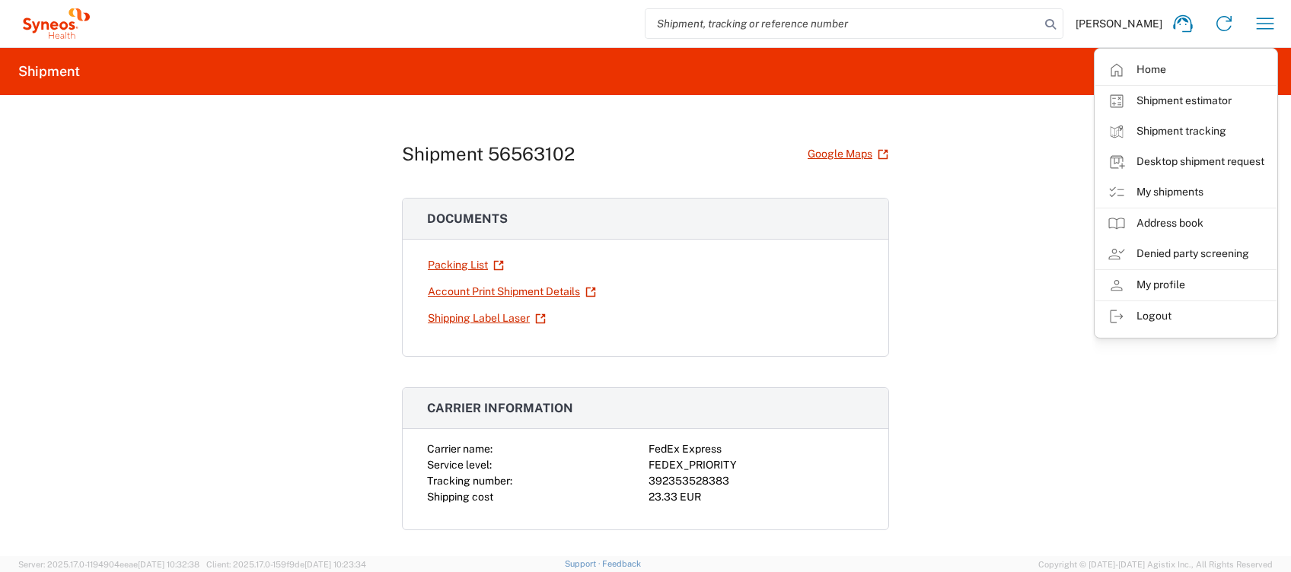
click at [1172, 193] on link "My shipments" at bounding box center [1185, 192] width 181 height 30
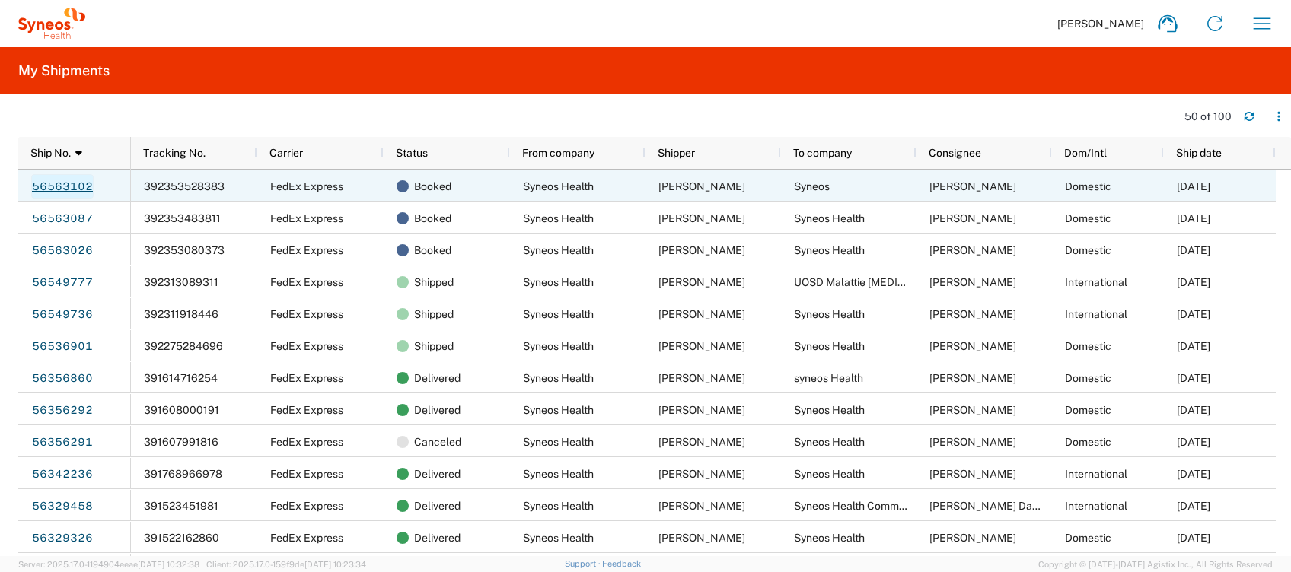
click at [69, 180] on link "56563102" at bounding box center [62, 186] width 62 height 24
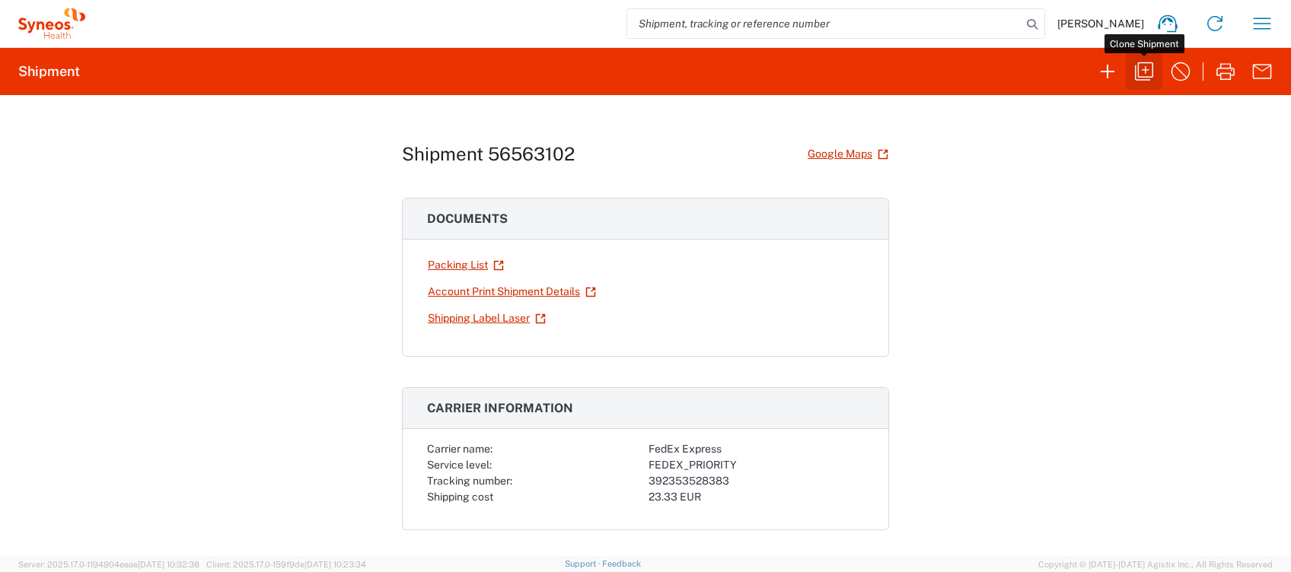
click at [1148, 72] on icon "button" at bounding box center [1144, 71] width 24 height 24
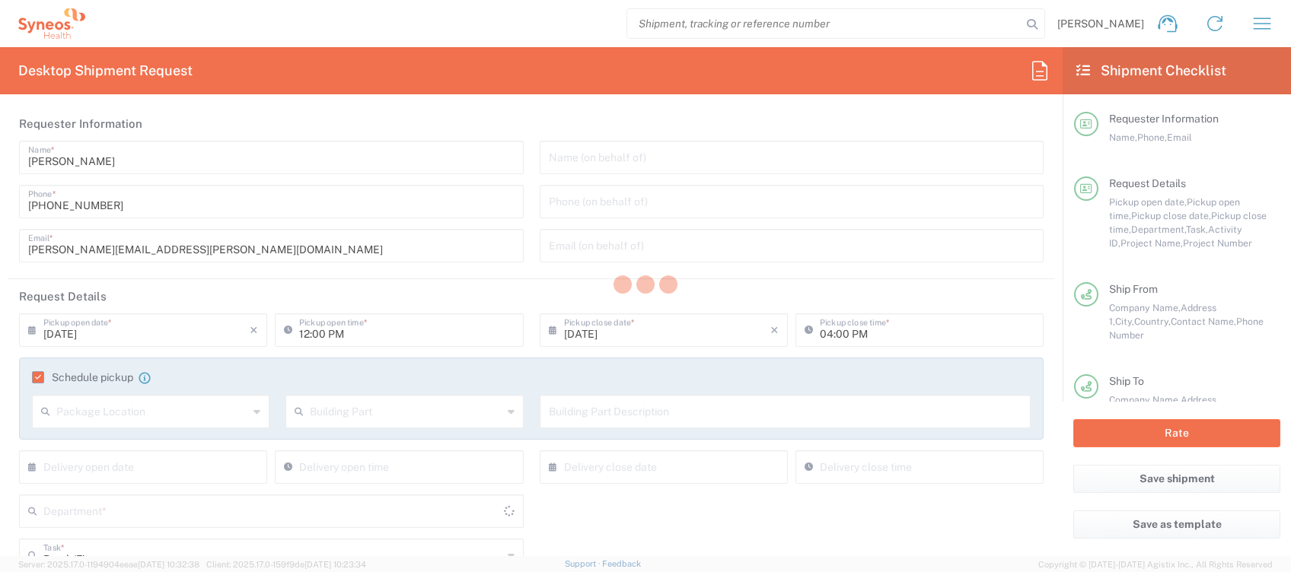
type input "4510"
type input "4510 DEPARTMENTAL EXPENSE"
type input "Your Packaging"
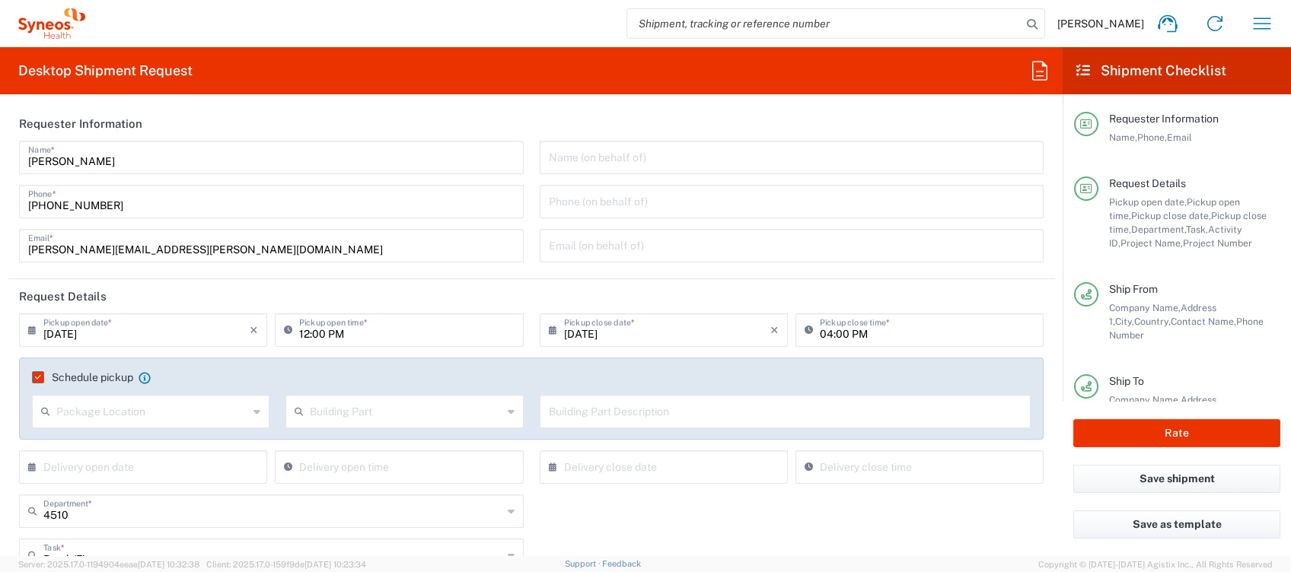
click at [142, 341] on input "[DATE]" at bounding box center [146, 329] width 206 height 27
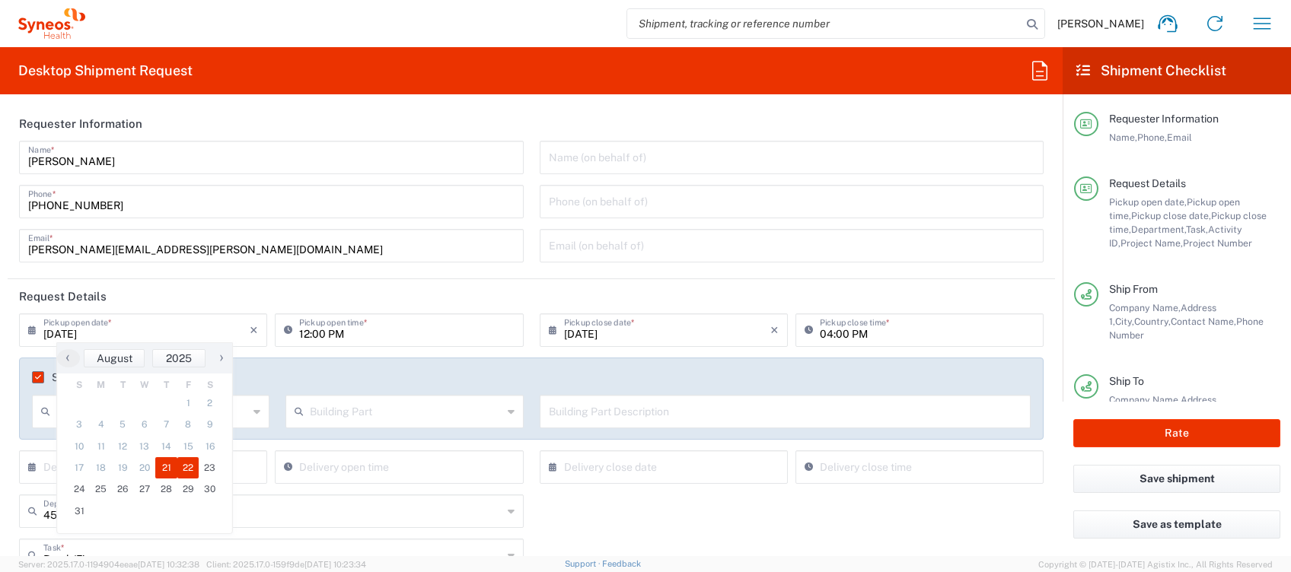
click at [192, 463] on span "22" at bounding box center [188, 467] width 22 height 21
type input "[DATE]"
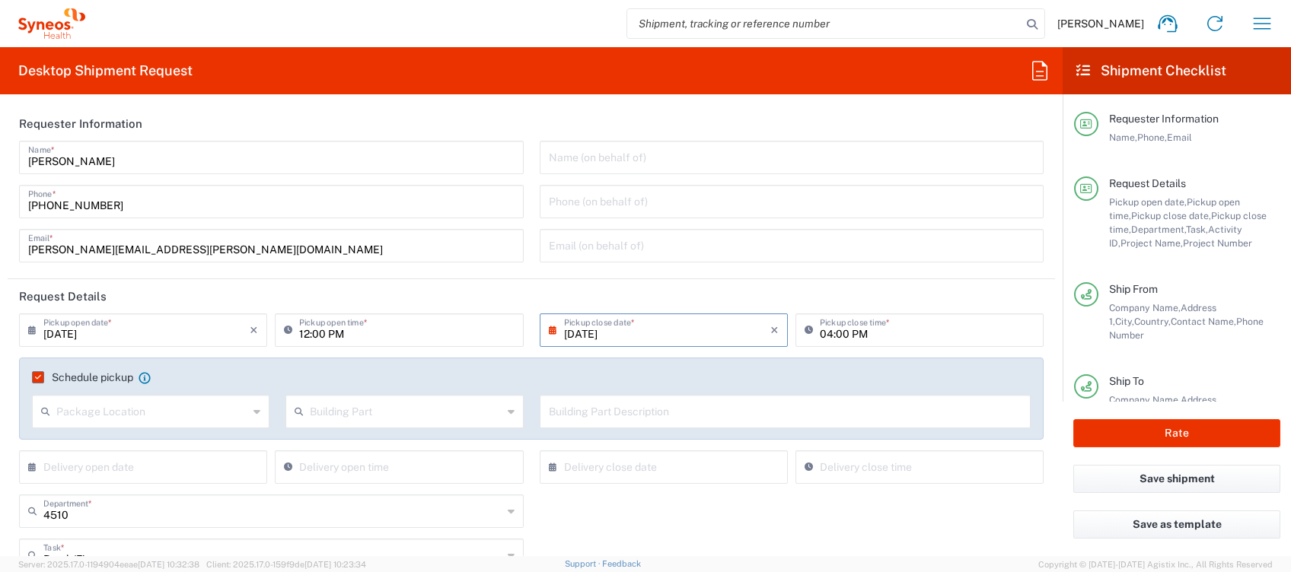
click at [377, 332] on input "12:00 PM" at bounding box center [406, 329] width 215 height 27
type input "09:00 AM"
click at [688, 331] on input "[DATE]" at bounding box center [667, 329] width 206 height 27
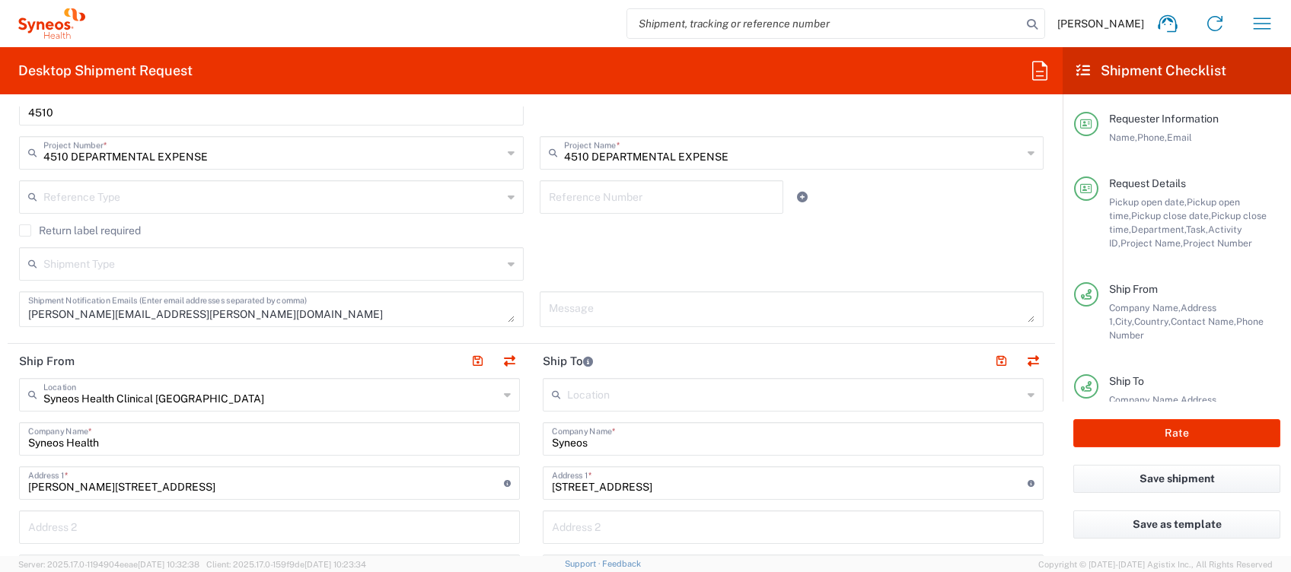
scroll to position [609, 0]
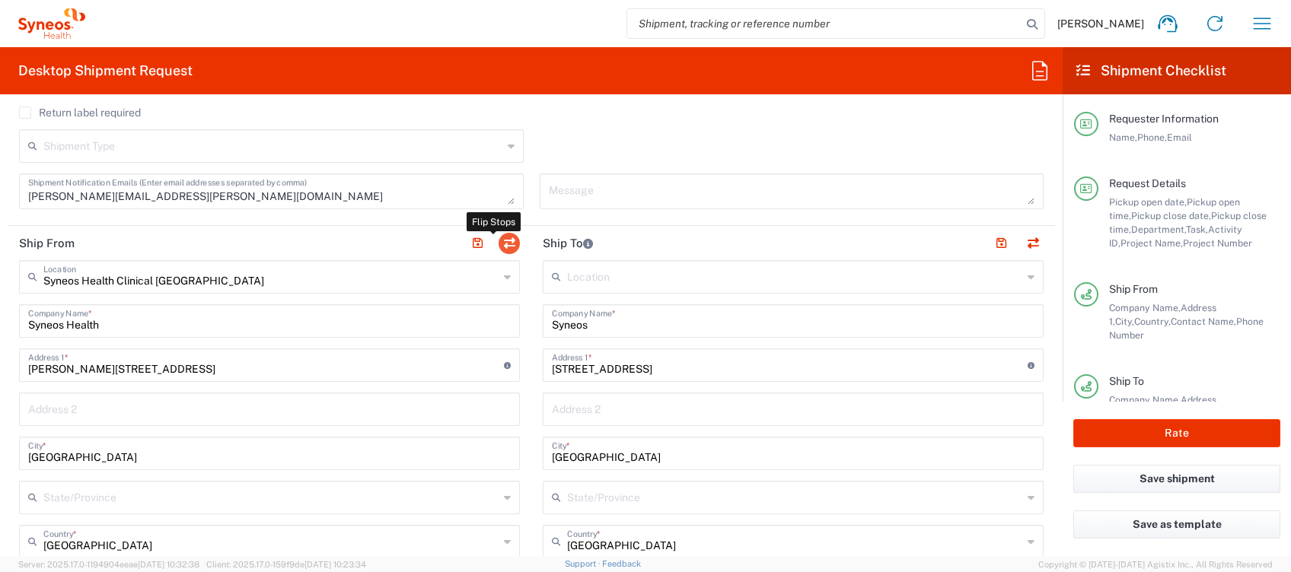
click at [499, 242] on button "button" at bounding box center [509, 243] width 21 height 21
type input "Syneos"
type input "[STREET_ADDRESS]"
type input "[GEOGRAPHIC_DATA]"
type input "08013"
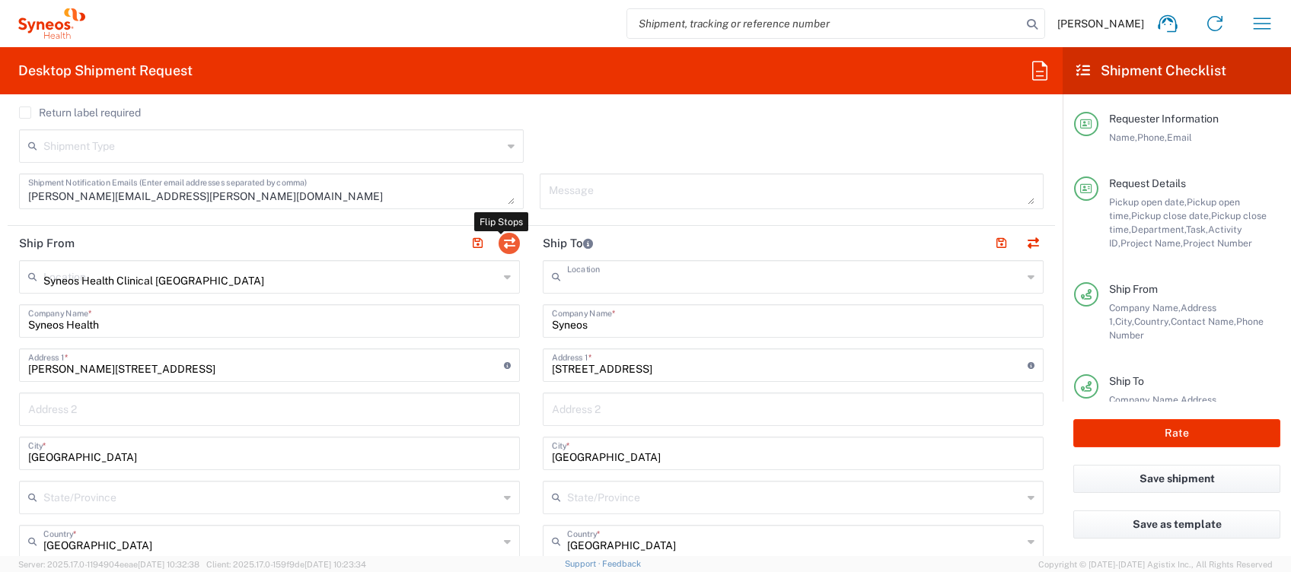
type input "[PERSON_NAME]"
type input "674335130"
type input "Syneos Health Clinical [GEOGRAPHIC_DATA]"
type input "Syneos Health"
type input "[PERSON_NAME][STREET_ADDRESS]"
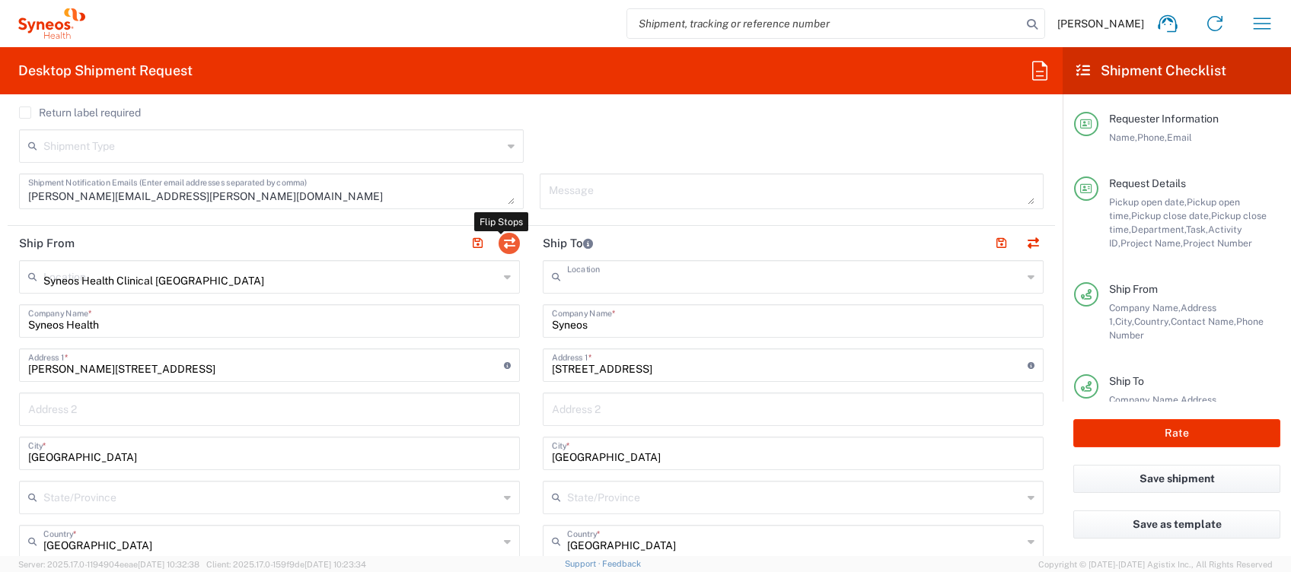
type input "[GEOGRAPHIC_DATA]"
type input "28020"
type input "[PERSON_NAME]"
type input "[PHONE_NUMBER]"
type input "[PERSON_NAME][EMAIL_ADDRESS][PERSON_NAME][DOMAIN_NAME]"
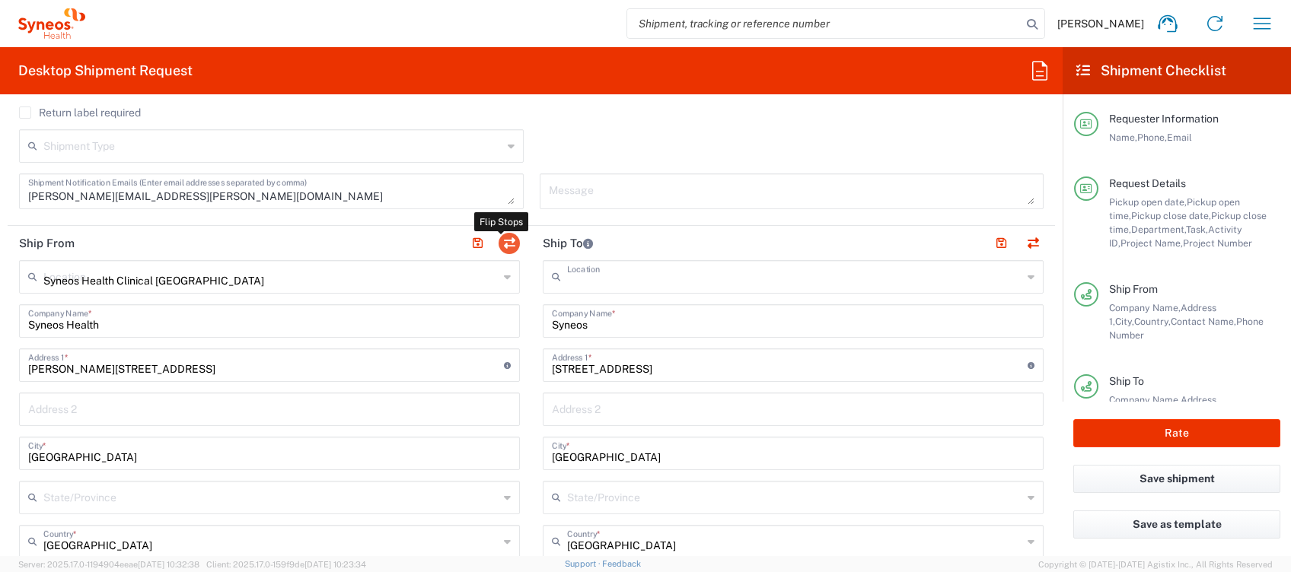
type input "ESB61389227"
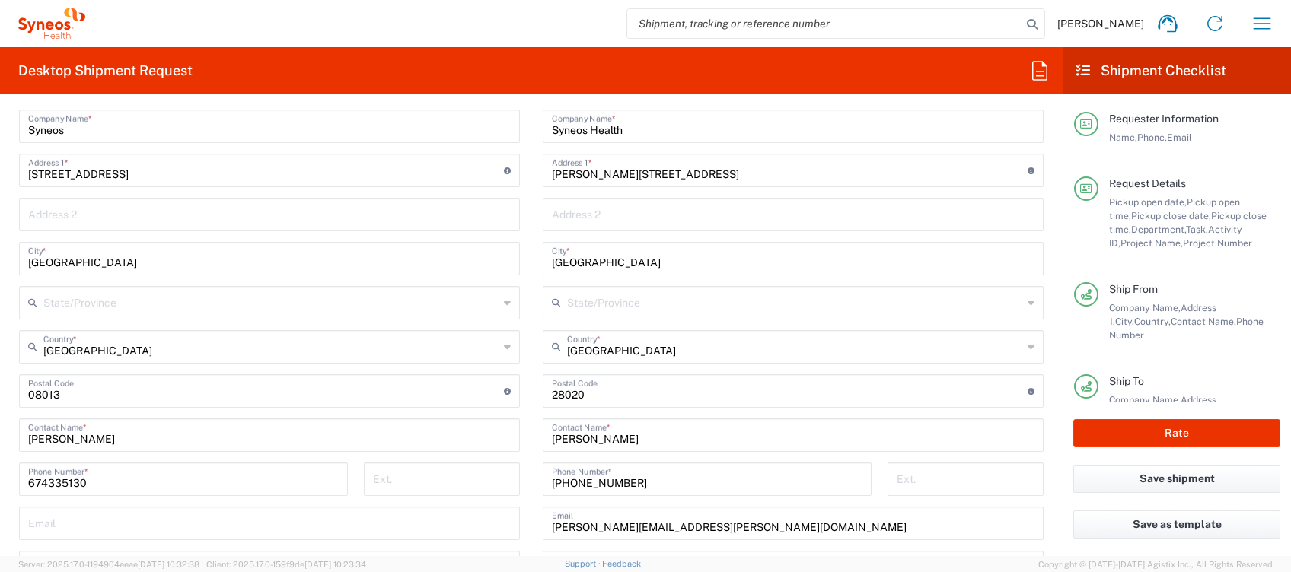
scroll to position [811, 0]
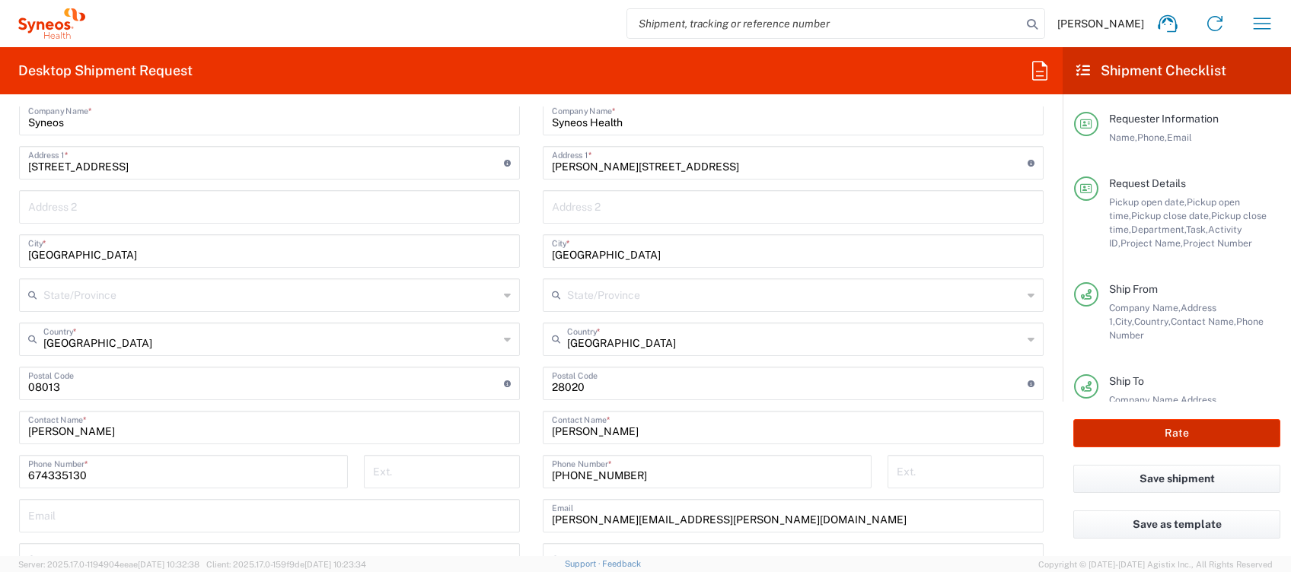
click at [1125, 426] on button "Rate" at bounding box center [1176, 433] width 207 height 28
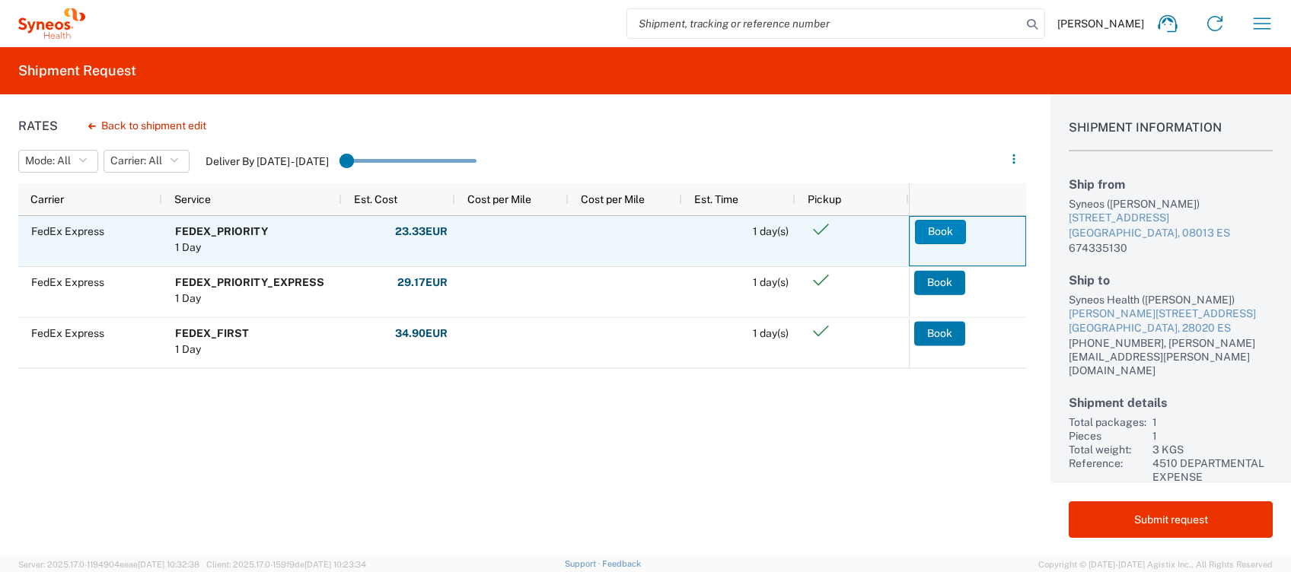
click at [946, 227] on button "Book" at bounding box center [940, 232] width 51 height 24
